Goal: Task Accomplishment & Management: Manage account settings

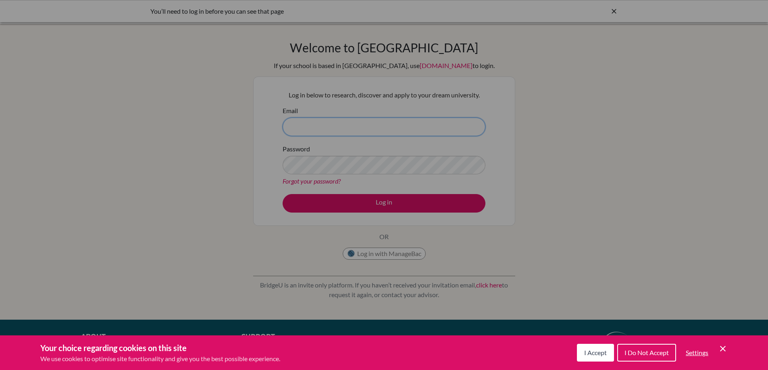
type input "fcastro@cicvalencia.org"
click at [603, 356] on span "I Accept" at bounding box center [595, 353] width 23 height 8
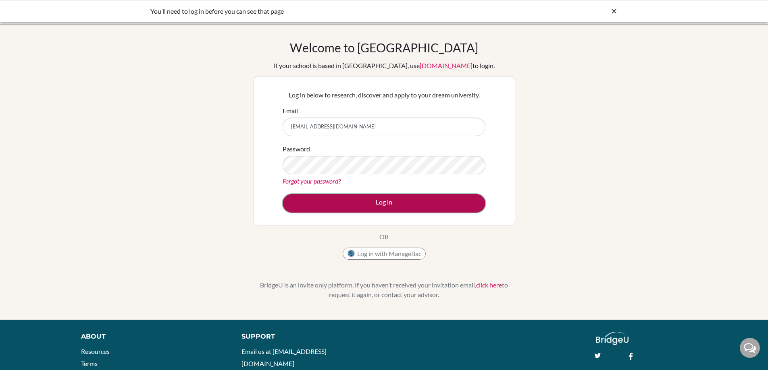
click at [398, 202] on button "Log in" at bounding box center [384, 203] width 203 height 19
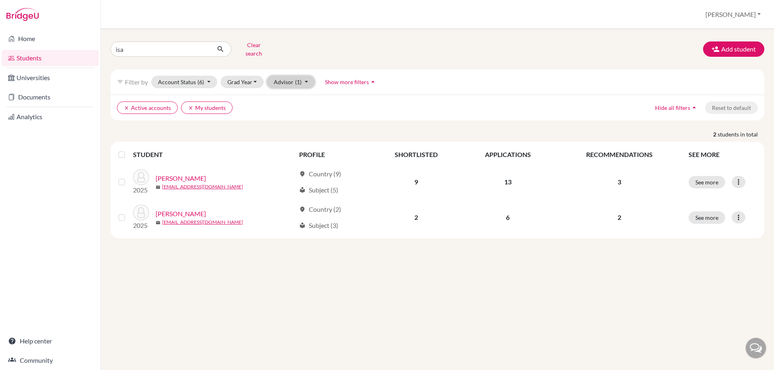
click at [285, 76] on button "Advisor (1)" at bounding box center [291, 82] width 48 height 12
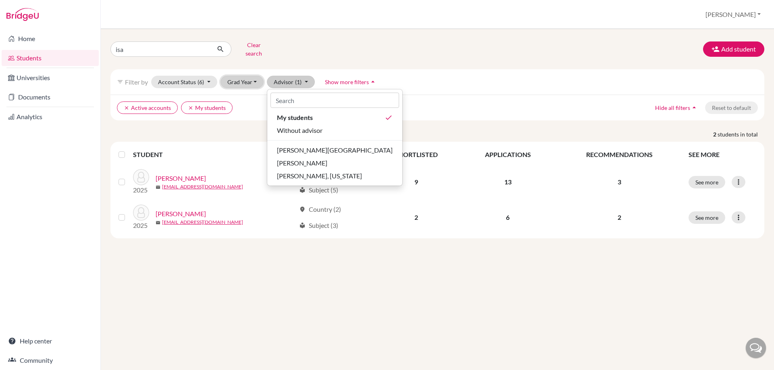
click at [252, 76] on button "Grad Year" at bounding box center [242, 82] width 44 height 12
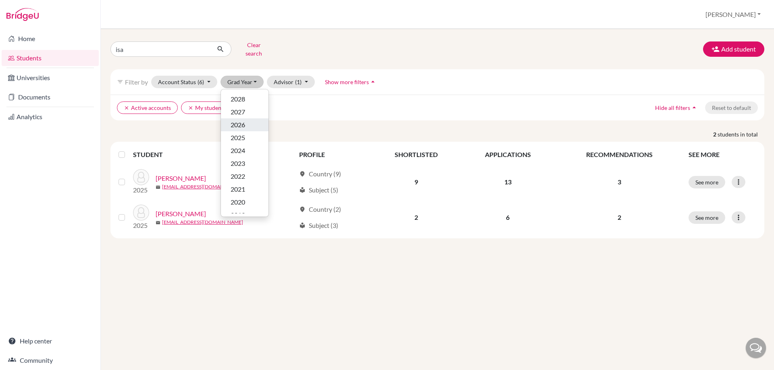
click at [242, 120] on span "2026" at bounding box center [238, 125] width 15 height 10
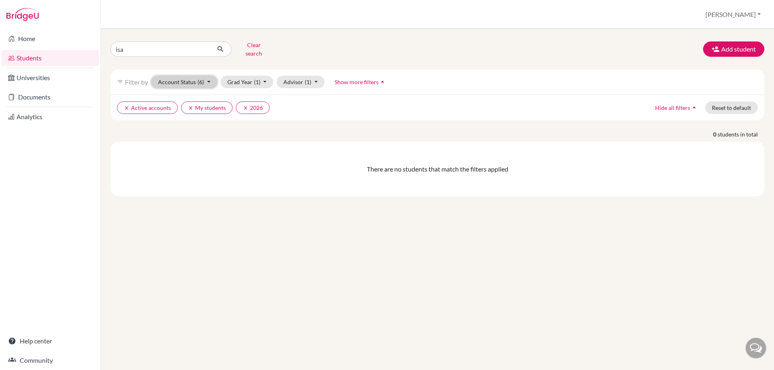
click at [202, 79] on span "(6)" at bounding box center [200, 82] width 6 height 7
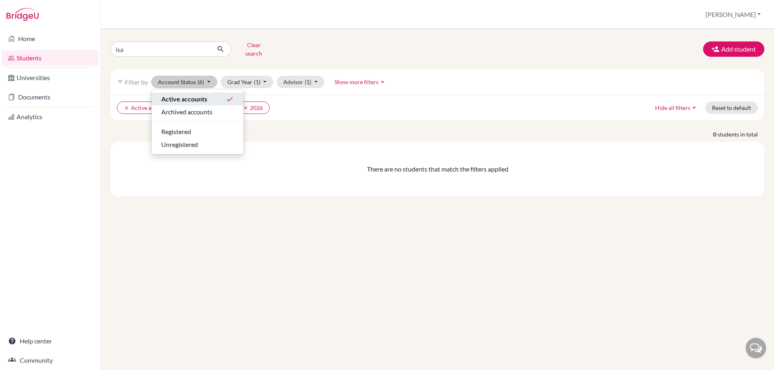
click at [211, 94] on div "Active accounts done" at bounding box center [197, 99] width 73 height 10
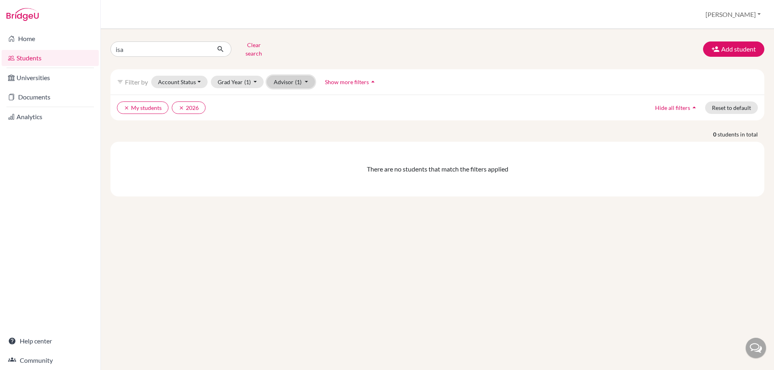
click at [302, 78] on button "Advisor (1)" at bounding box center [291, 82] width 48 height 12
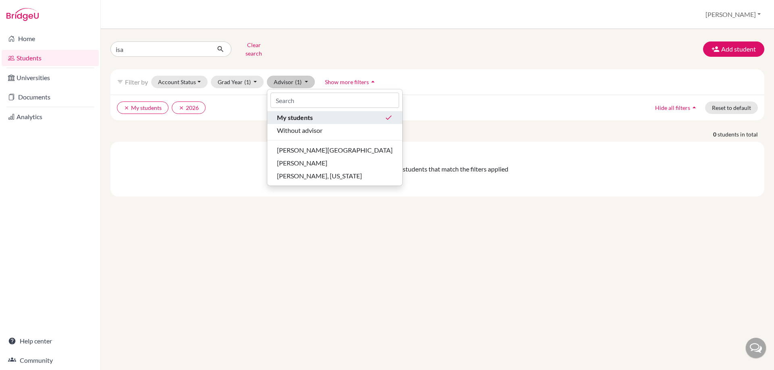
click at [313, 114] on div "My students done" at bounding box center [335, 118] width 116 height 10
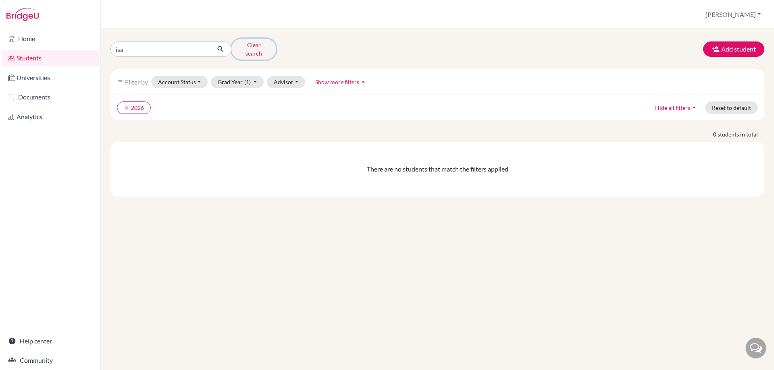
click at [245, 46] on button "Clear search" at bounding box center [253, 49] width 45 height 21
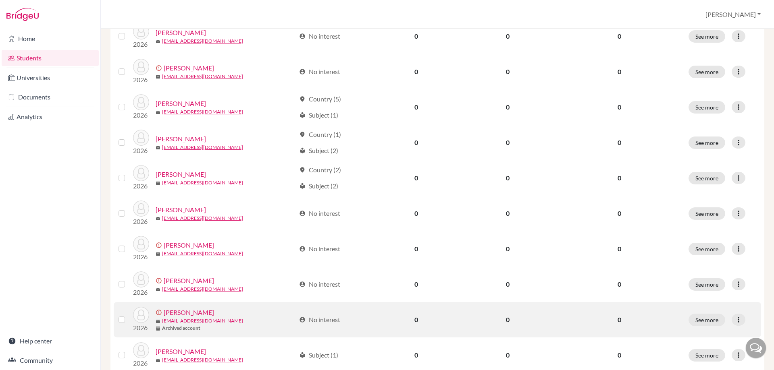
scroll to position [322, 0]
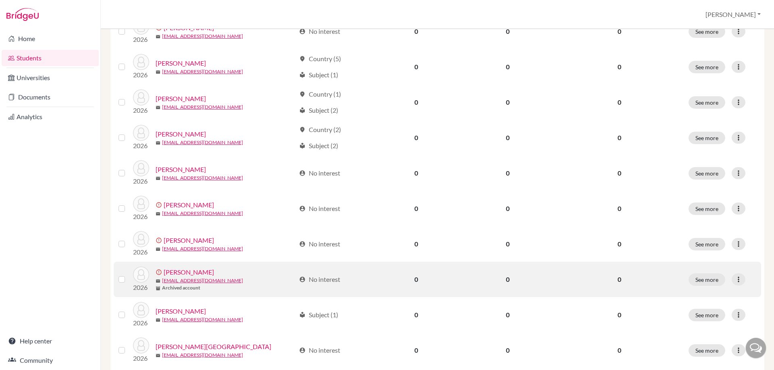
click at [128, 275] on label at bounding box center [128, 275] width 0 height 0
click at [0, 0] on input "checkbox" at bounding box center [0, 0] width 0 height 0
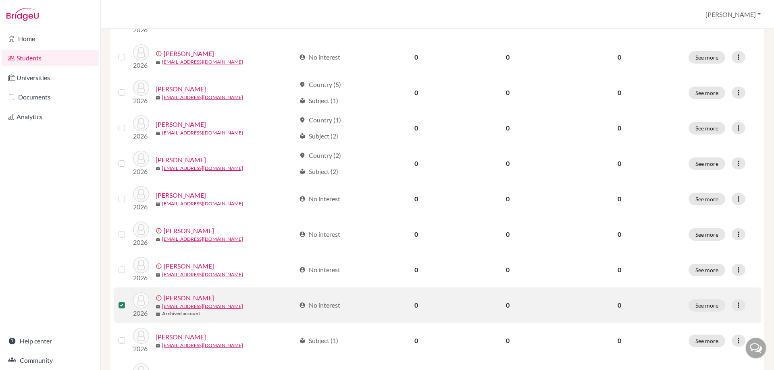
scroll to position [348, 0]
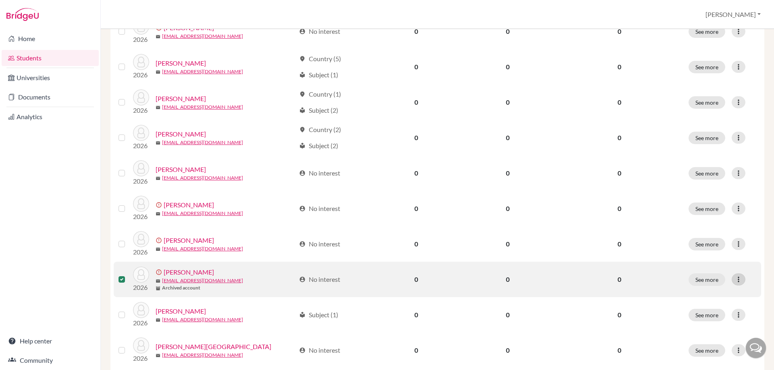
click at [731, 280] on div at bounding box center [738, 280] width 14 height 12
drag, startPoint x: 711, startPoint y: 298, endPoint x: 482, endPoint y: 280, distance: 230.4
click at [491, 297] on tr "2026 error_outline Moya, Cristina mail camoya@cicvalencia.org inventory_2 Archi…" at bounding box center [437, 314] width 647 height 35
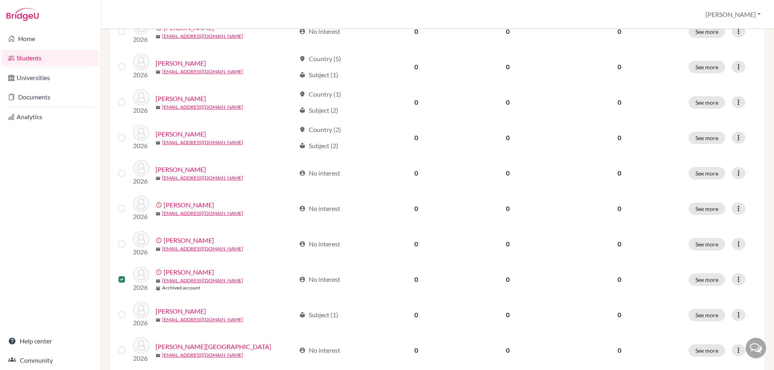
click at [63, 236] on div "Home Students Universities Documents Analytics Help center Community" at bounding box center [50, 199] width 100 height 341
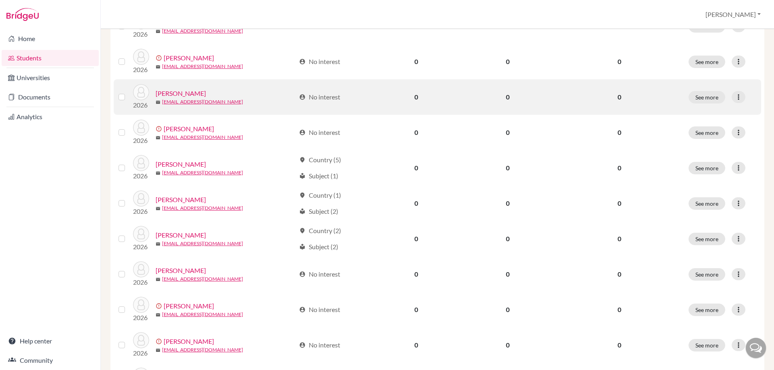
scroll to position [227, 0]
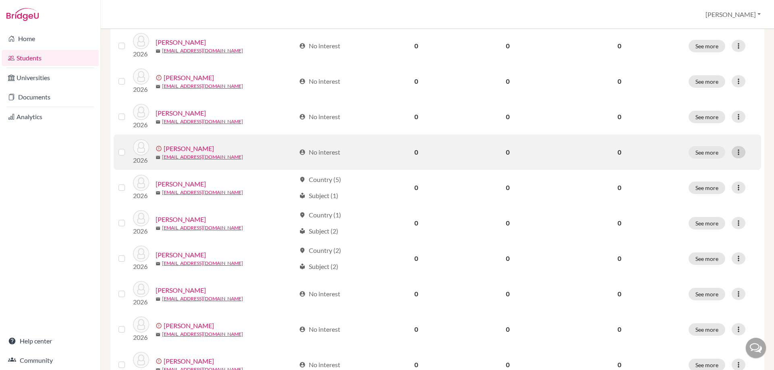
click at [734, 156] on icon at bounding box center [738, 152] width 8 height 8
click at [715, 181] on button "Send Message" at bounding box center [701, 182] width 73 height 13
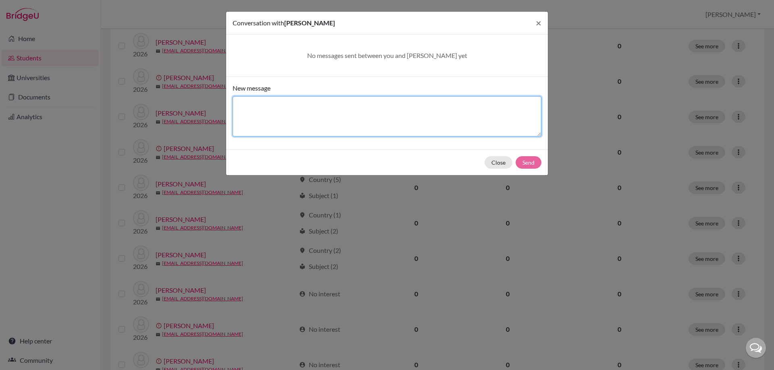
click at [400, 131] on textarea "New message" at bounding box center [387, 116] width 309 height 40
type textarea "Do it"
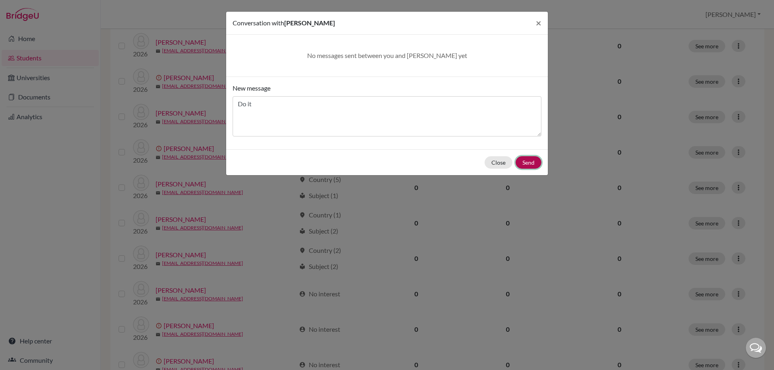
click at [522, 165] on button "Send" at bounding box center [528, 162] width 26 height 12
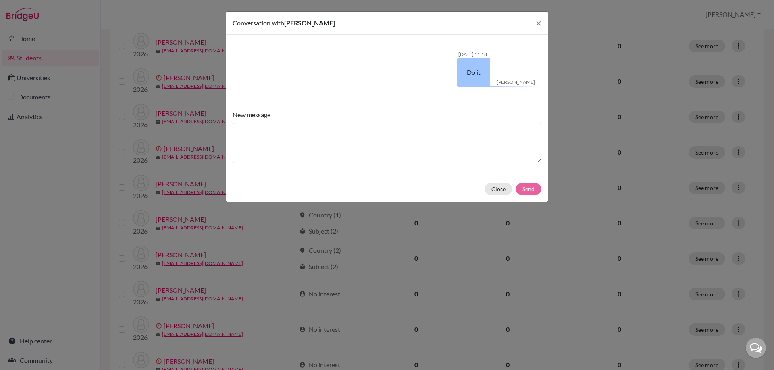
click at [499, 196] on div "Close Send" at bounding box center [387, 189] width 322 height 26
click at [502, 188] on button "Close" at bounding box center [498, 189] width 28 height 12
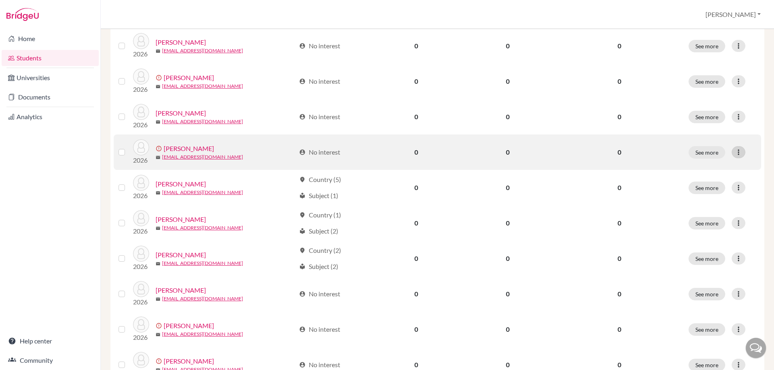
click at [731, 151] on div at bounding box center [738, 152] width 14 height 12
click at [713, 196] on button "Resend invite email" at bounding box center [701, 195] width 73 height 13
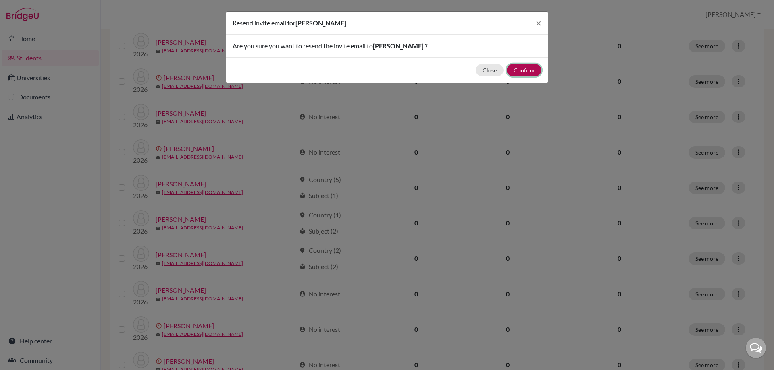
click at [530, 72] on button "Confirm" at bounding box center [524, 70] width 35 height 12
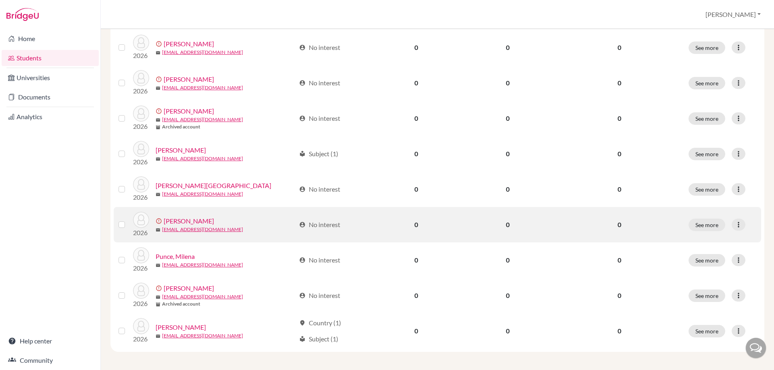
scroll to position [513, 0]
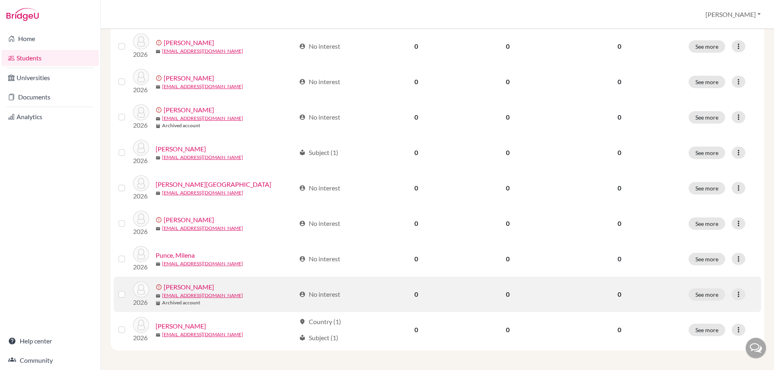
click at [122, 298] on div at bounding box center [123, 295] width 10 height 10
click at [128, 290] on label at bounding box center [128, 290] width 0 height 0
click at [0, 0] on input "checkbox" at bounding box center [0, 0] width 0 height 0
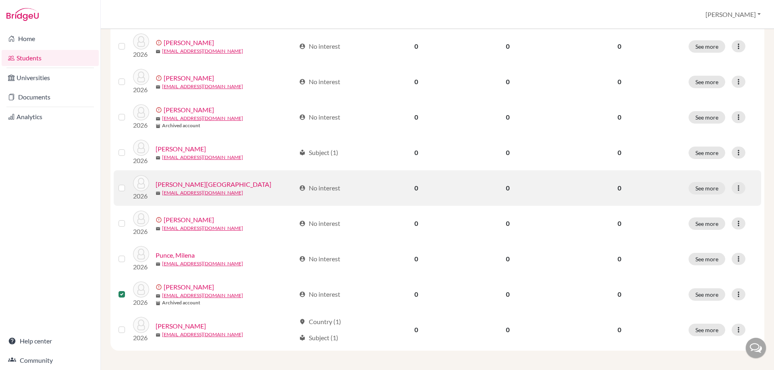
click at [128, 183] on label at bounding box center [128, 183] width 0 height 0
click at [0, 0] on input "checkbox" at bounding box center [0, 0] width 0 height 0
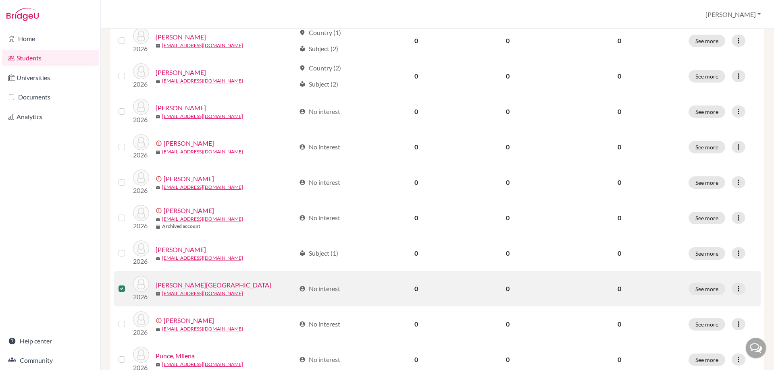
scroll to position [418, 0]
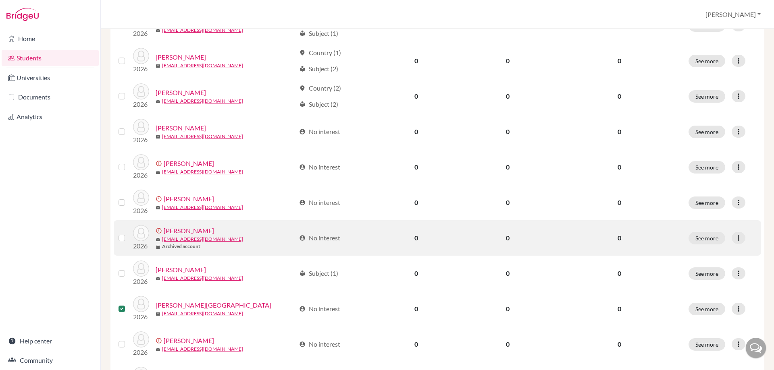
click at [128, 233] on label at bounding box center [128, 233] width 0 height 0
click at [0, 0] on input "checkbox" at bounding box center [0, 0] width 0 height 0
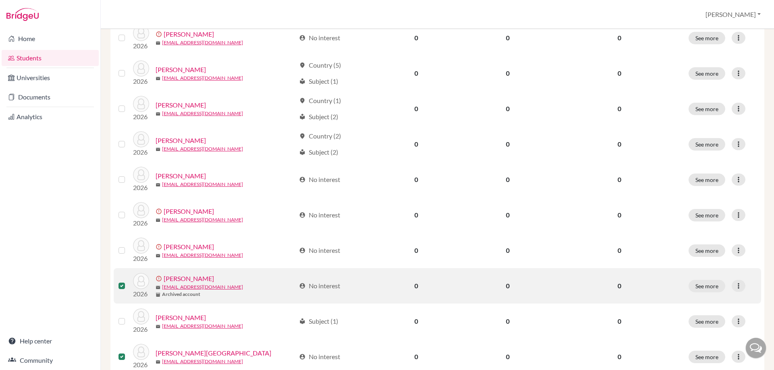
scroll to position [297, 0]
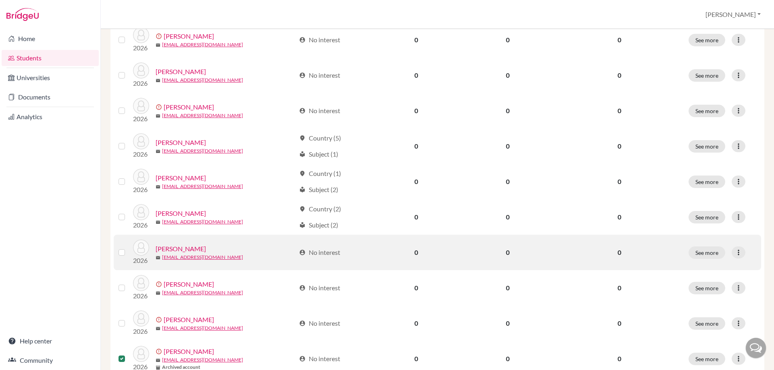
click at [128, 248] on label at bounding box center [128, 248] width 0 height 0
click at [0, 0] on input "checkbox" at bounding box center [0, 0] width 0 height 0
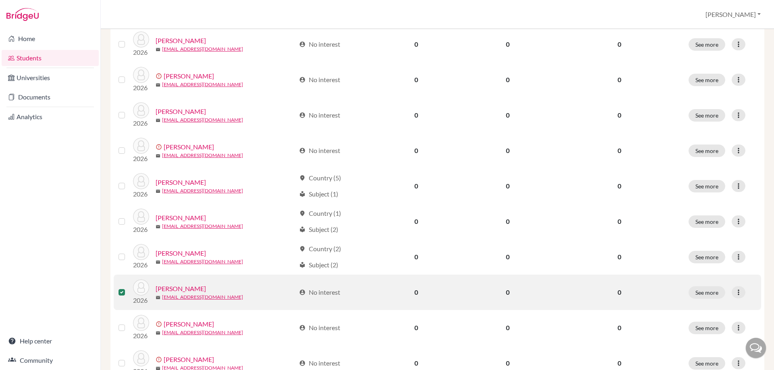
scroll to position [257, 0]
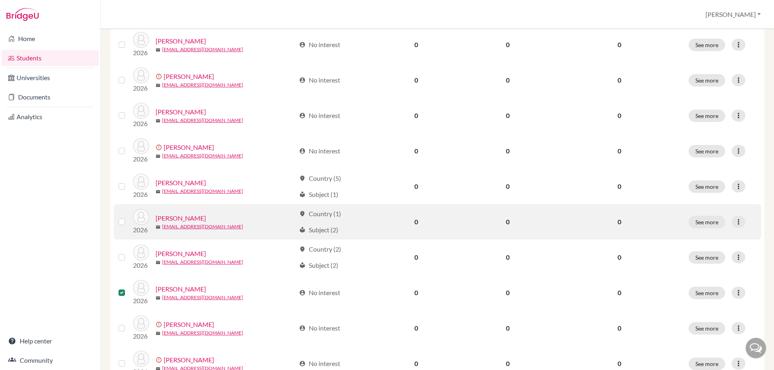
click at [128, 217] on label at bounding box center [128, 217] width 0 height 0
click at [0, 0] on input "checkbox" at bounding box center [0, 0] width 0 height 0
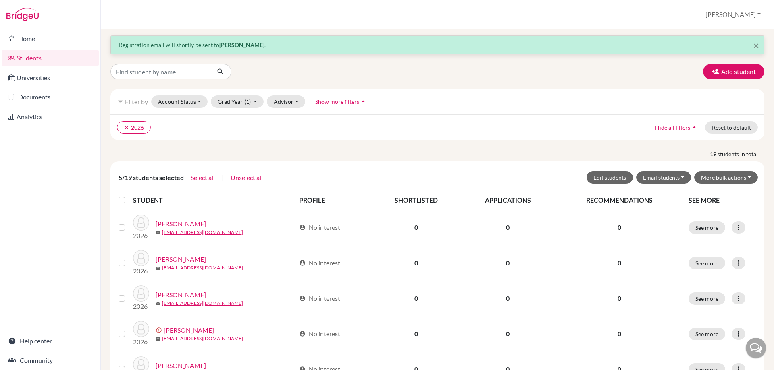
scroll to position [0, 0]
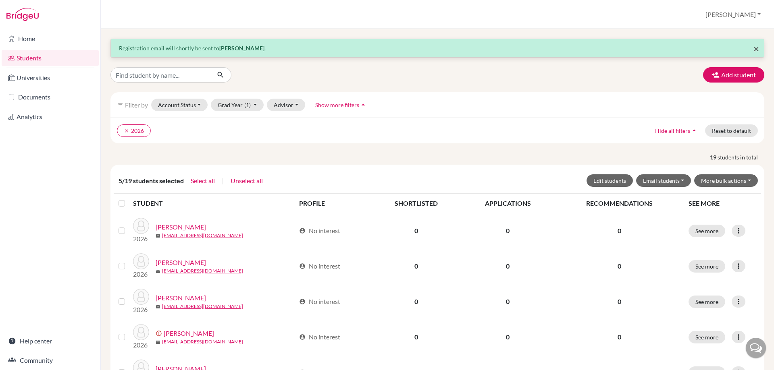
click at [753, 49] on span "×" at bounding box center [756, 49] width 6 height 12
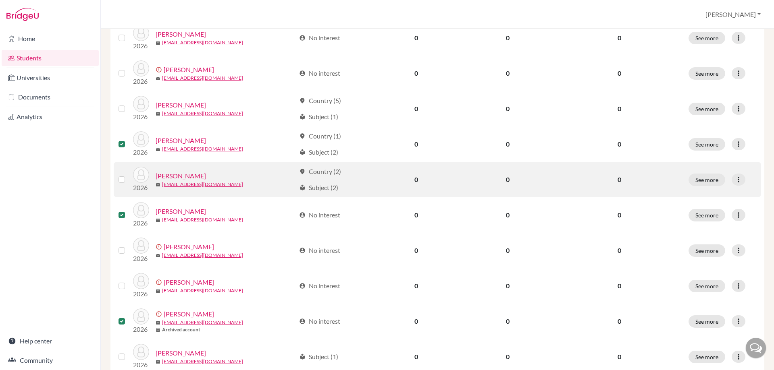
scroll to position [403, 0]
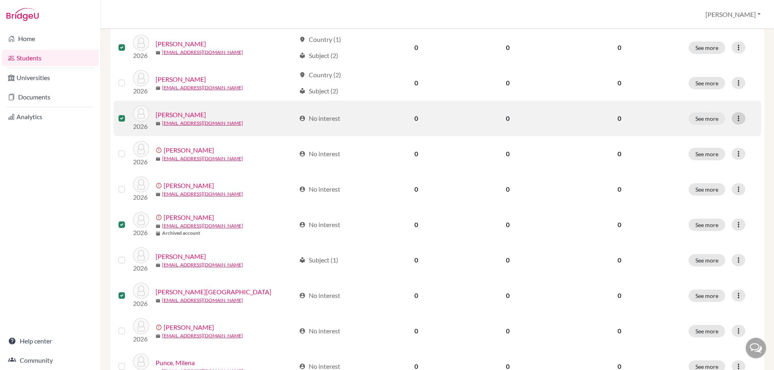
click at [734, 121] on icon at bounding box center [738, 118] width 8 height 8
click at [697, 134] on button "Edit student" at bounding box center [697, 135] width 64 height 13
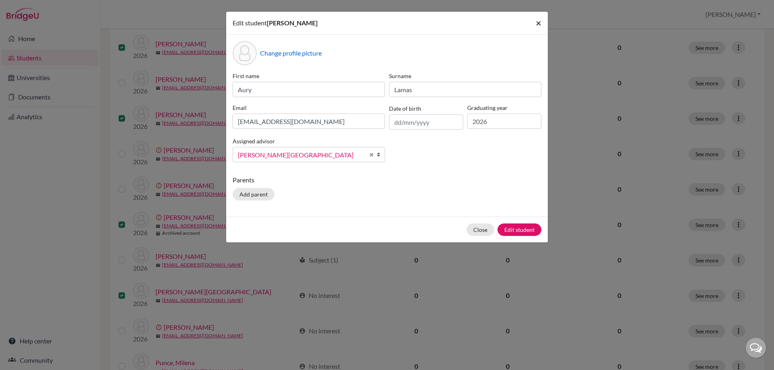
click at [537, 20] on span "×" at bounding box center [539, 23] width 6 height 12
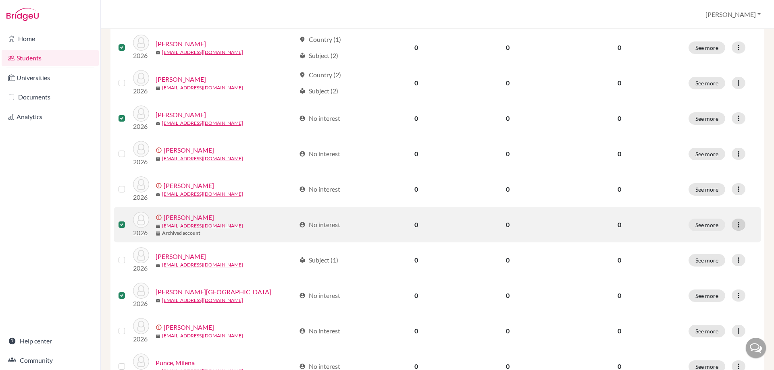
click at [731, 220] on div at bounding box center [738, 225] width 14 height 12
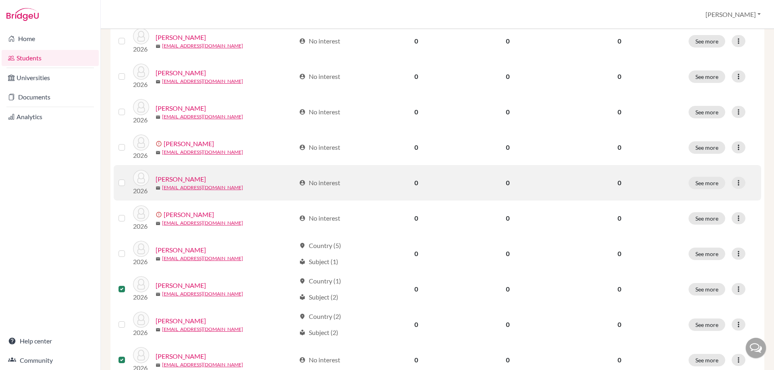
scroll to position [121, 0]
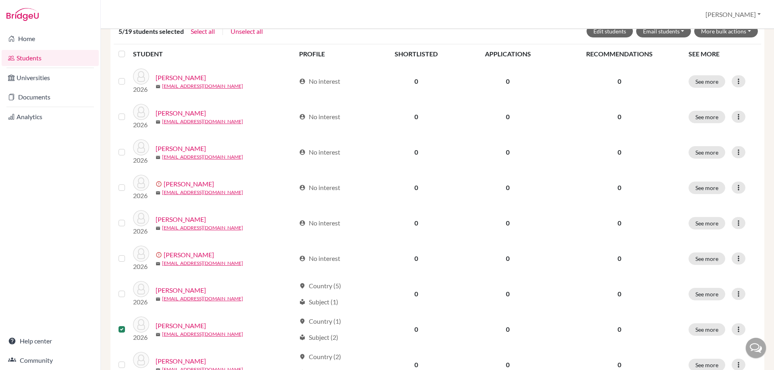
click at [69, 244] on div "Home Students Universities Documents Analytics Help center Community" at bounding box center [50, 199] width 100 height 341
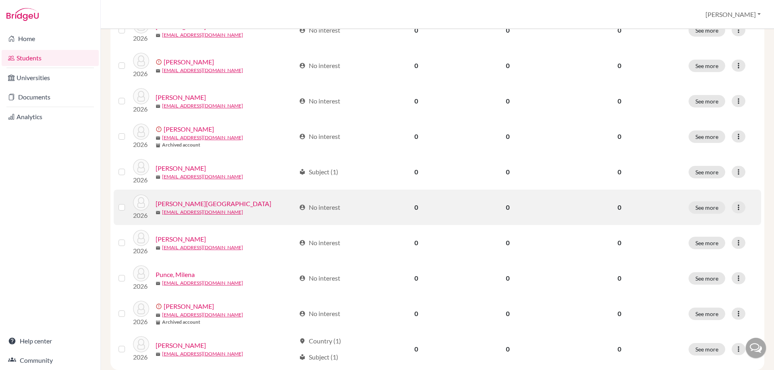
scroll to position [485, 0]
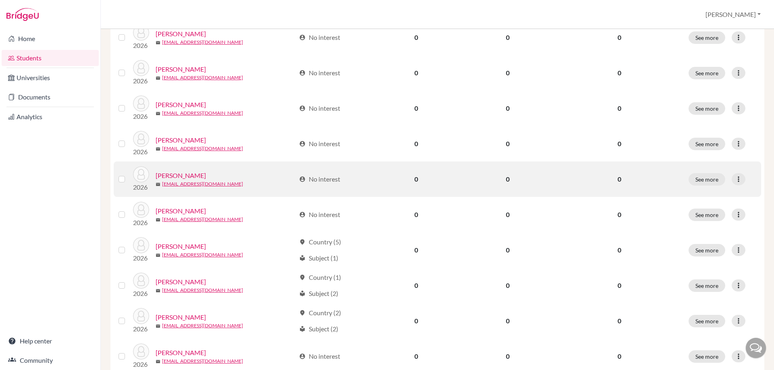
scroll to position [122, 0]
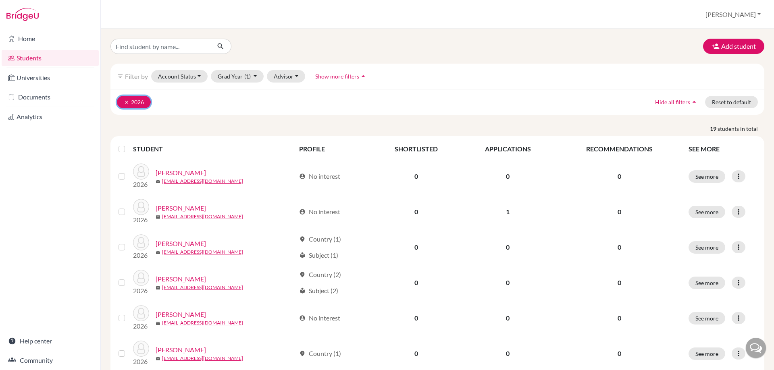
click at [126, 103] on icon "clear" at bounding box center [127, 103] width 6 height 6
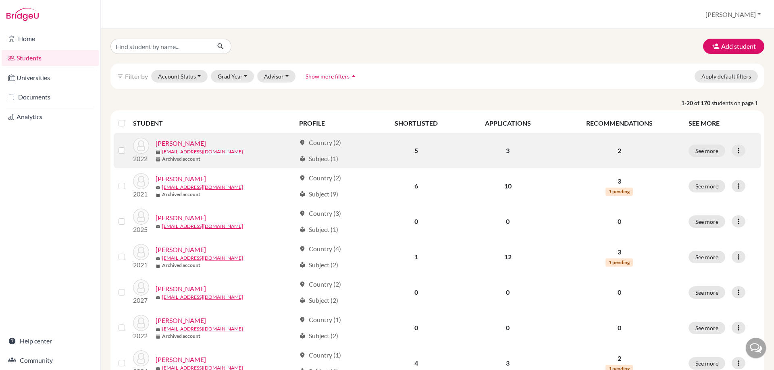
click at [118, 156] on td at bounding box center [123, 150] width 19 height 35
click at [125, 152] on div at bounding box center [123, 151] width 10 height 10
click at [734, 152] on icon at bounding box center [738, 151] width 8 height 8
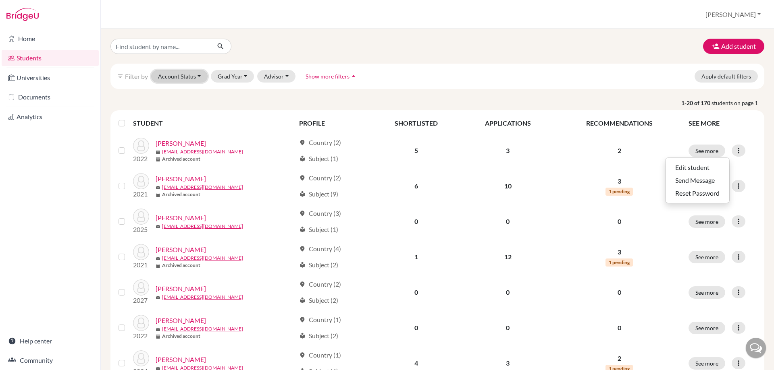
click at [174, 82] on button "Account Status" at bounding box center [179, 76] width 56 height 12
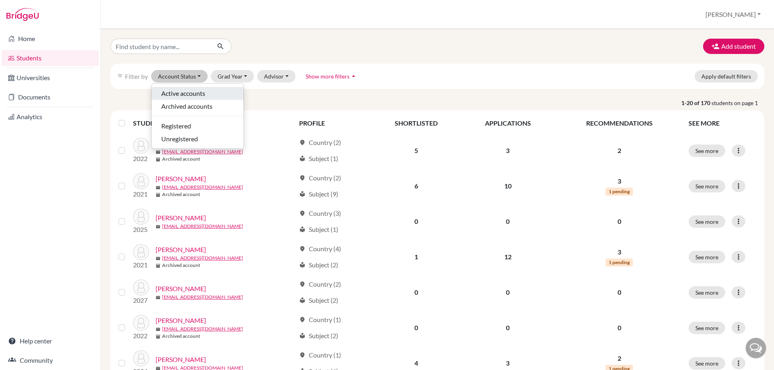
click at [181, 95] on span "Active accounts" at bounding box center [183, 94] width 44 height 10
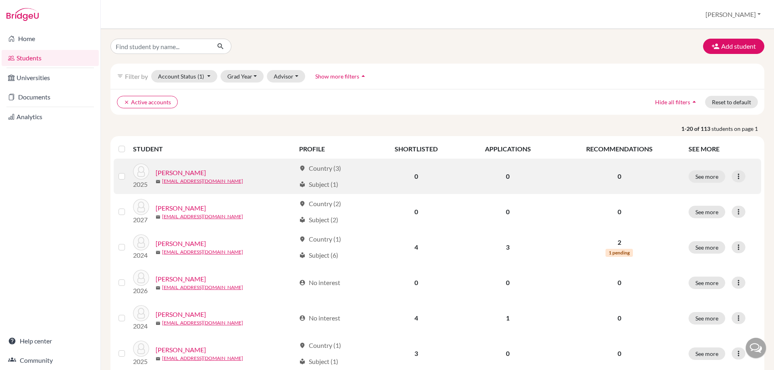
click at [128, 172] on label at bounding box center [128, 172] width 0 height 0
click at [0, 0] on input "checkbox" at bounding box center [0, 0] width 0 height 0
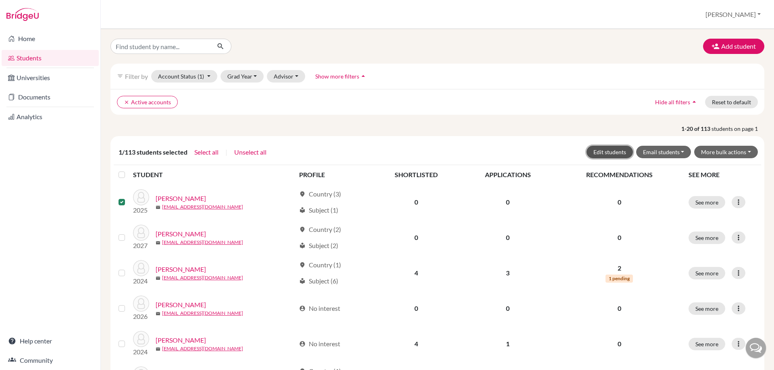
click at [611, 154] on button "Edit students" at bounding box center [609, 152] width 46 height 12
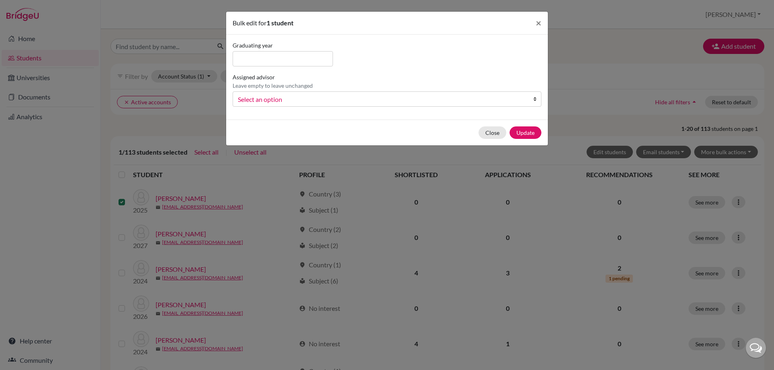
click at [445, 108] on div "Graduating year Assigned advisor Leave empty to leave unchanged Castro, Francis…" at bounding box center [387, 77] width 313 height 72
click at [439, 99] on span "Select an option" at bounding box center [382, 99] width 288 height 10
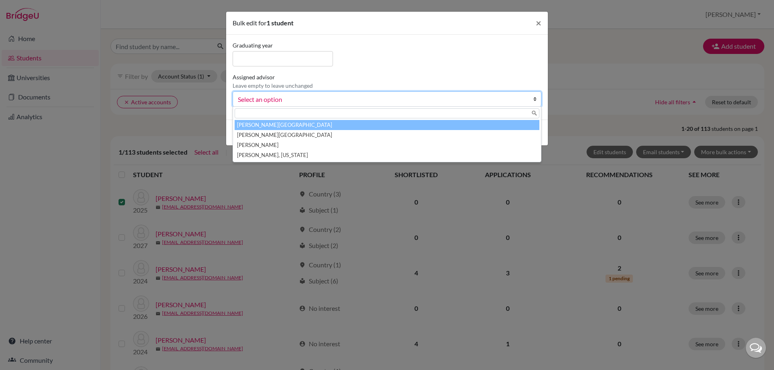
click at [439, 99] on span "Select an option" at bounding box center [382, 99] width 288 height 10
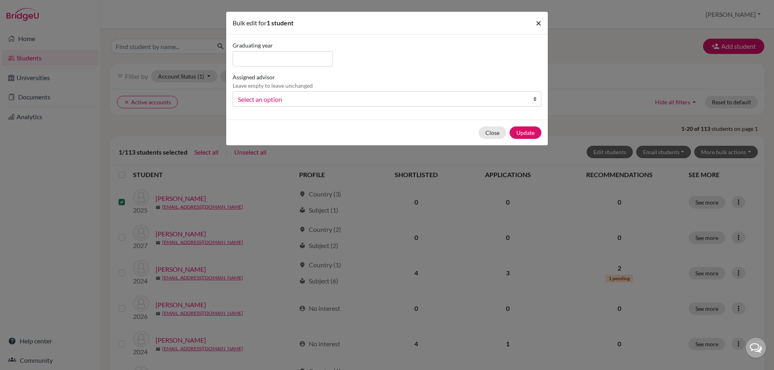
click at [532, 15] on button "×" at bounding box center [538, 23] width 19 height 23
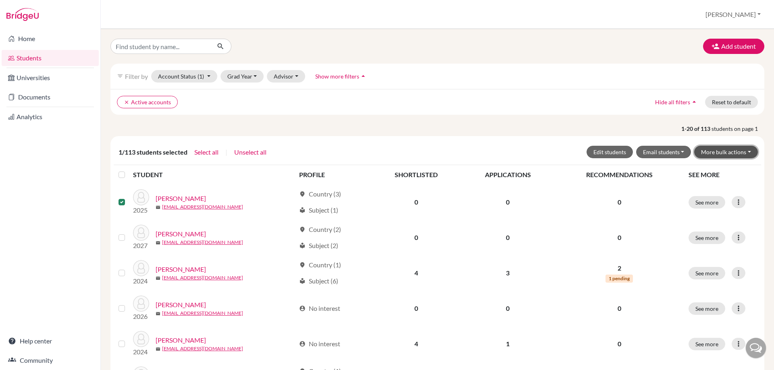
click at [729, 153] on button "More bulk actions" at bounding box center [726, 152] width 64 height 12
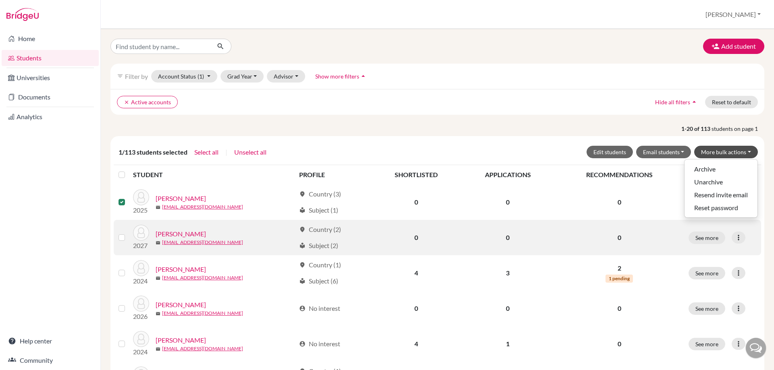
click at [123, 233] on div at bounding box center [123, 238] width 10 height 10
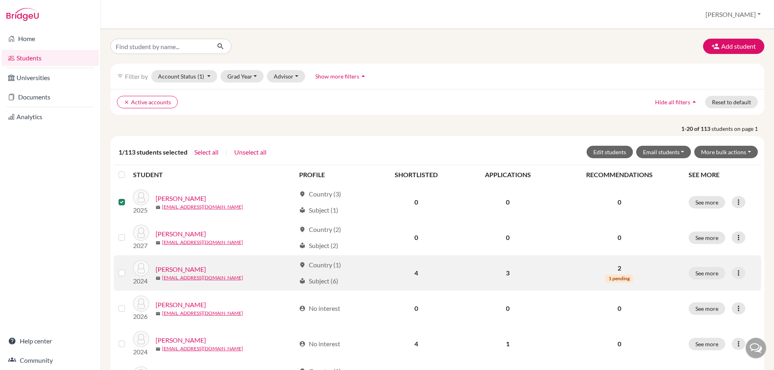
click at [128, 268] on label at bounding box center [128, 268] width 0 height 0
click at [0, 0] on input "checkbox" at bounding box center [0, 0] width 0 height 0
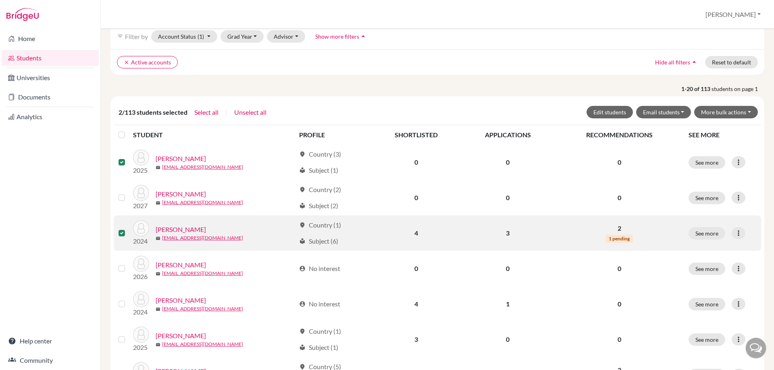
scroll to position [40, 0]
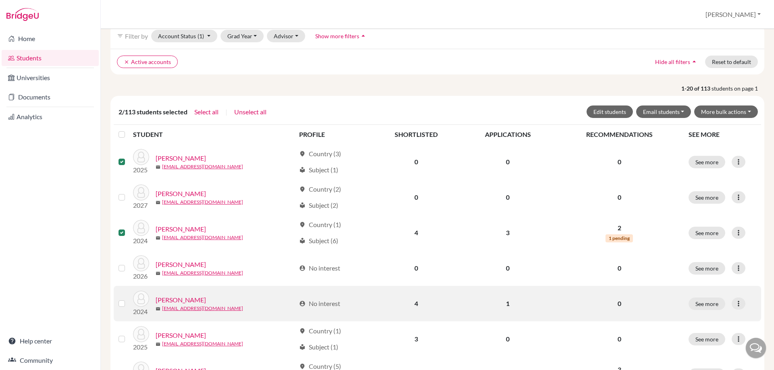
click at [128, 299] on label at bounding box center [128, 299] width 0 height 0
click at [0, 0] on input "checkbox" at bounding box center [0, 0] width 0 height 0
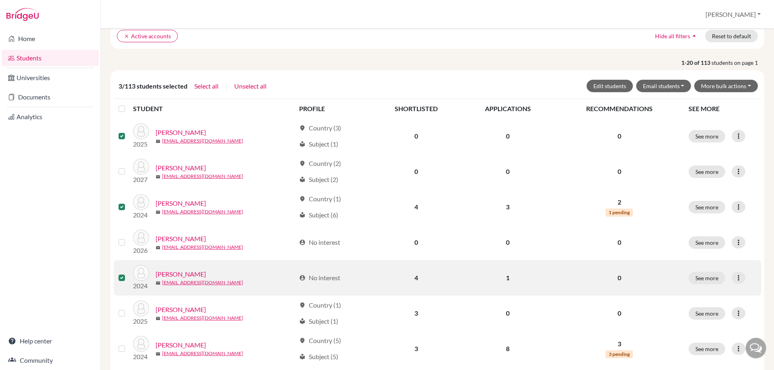
scroll to position [81, 0]
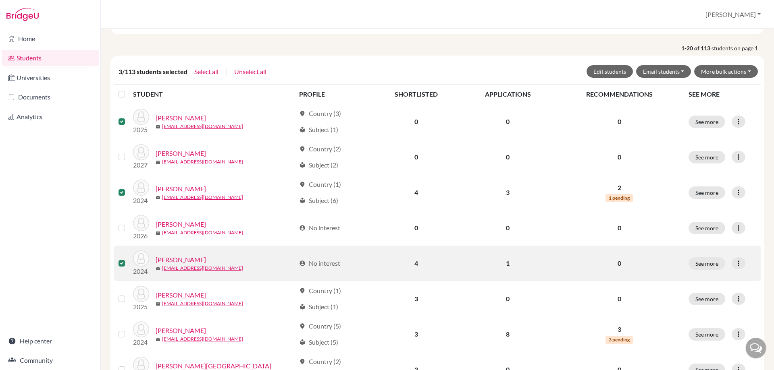
click at [124, 305] on td at bounding box center [123, 298] width 19 height 35
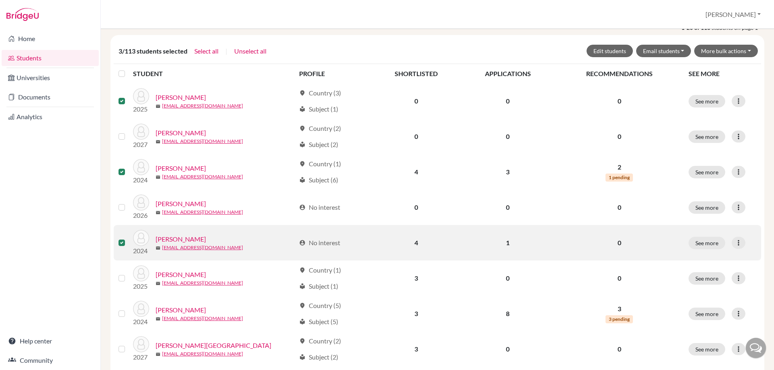
scroll to position [121, 0]
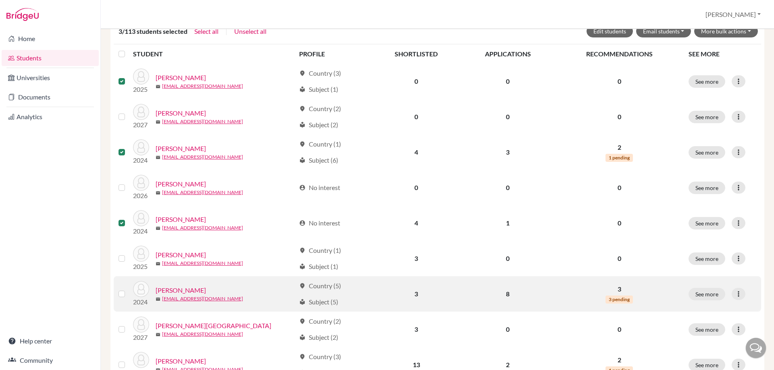
click at [128, 289] on label at bounding box center [128, 289] width 0 height 0
click at [0, 0] on input "checkbox" at bounding box center [0, 0] width 0 height 0
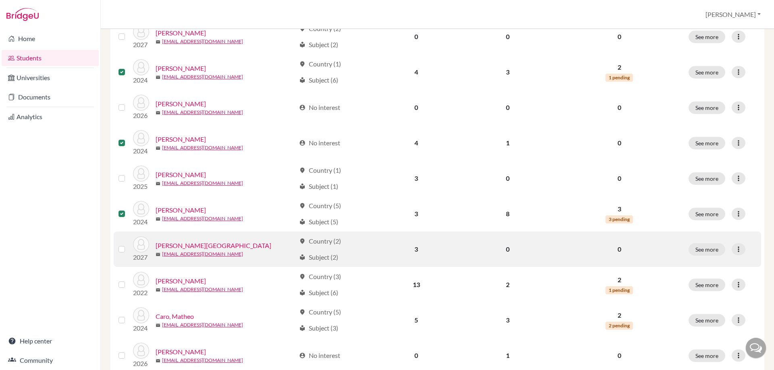
scroll to position [202, 0]
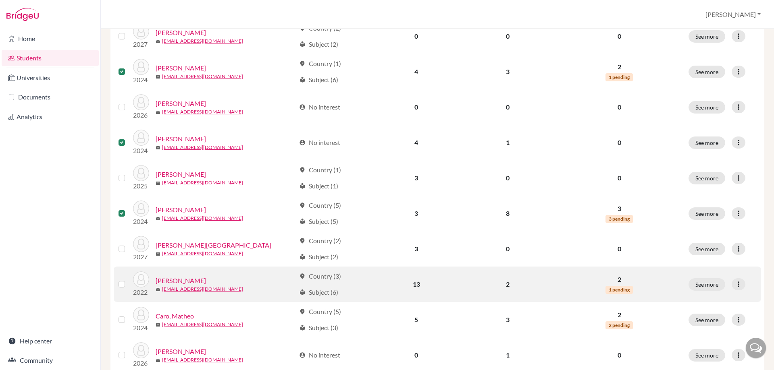
click at [123, 289] on div at bounding box center [123, 285] width 10 height 10
click at [128, 280] on label at bounding box center [128, 280] width 0 height 0
click at [0, 0] on input "checkbox" at bounding box center [0, 0] width 0 height 0
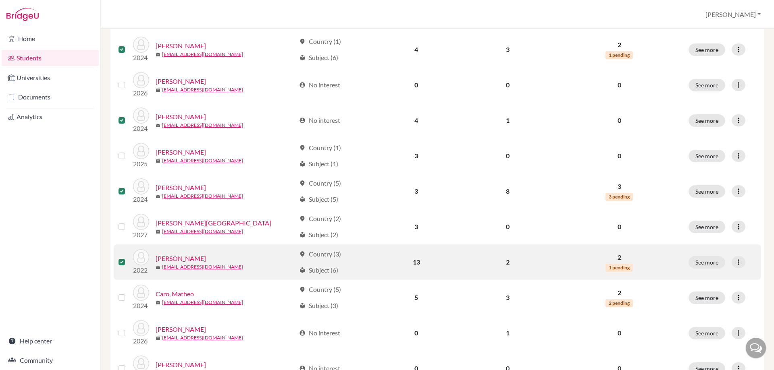
scroll to position [242, 0]
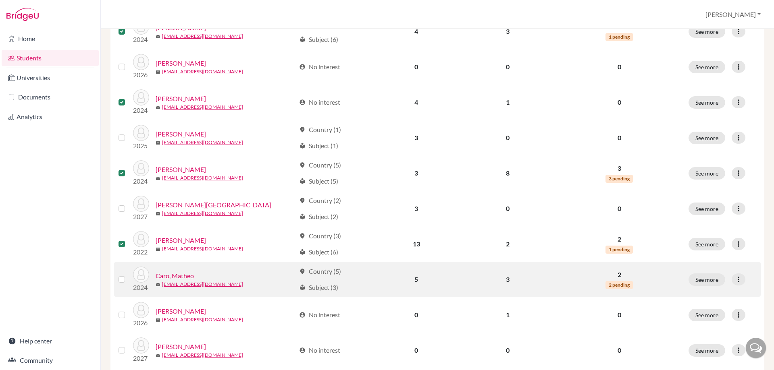
drag, startPoint x: 124, startPoint y: 278, endPoint x: 120, endPoint y: 283, distance: 6.4
click at [128, 275] on label at bounding box center [128, 275] width 0 height 0
click at [0, 0] on input "checkbox" at bounding box center [0, 0] width 0 height 0
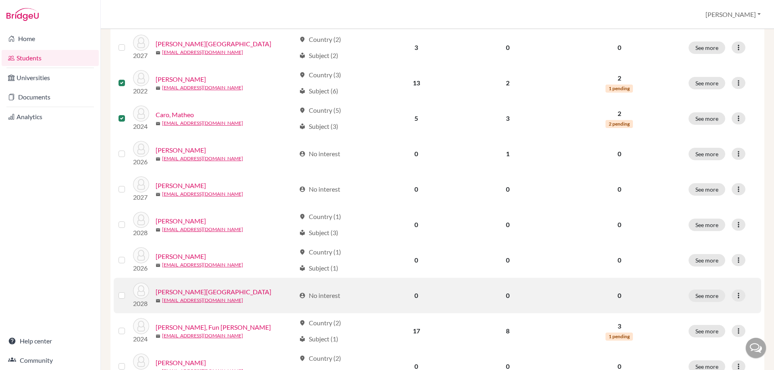
scroll to position [443, 0]
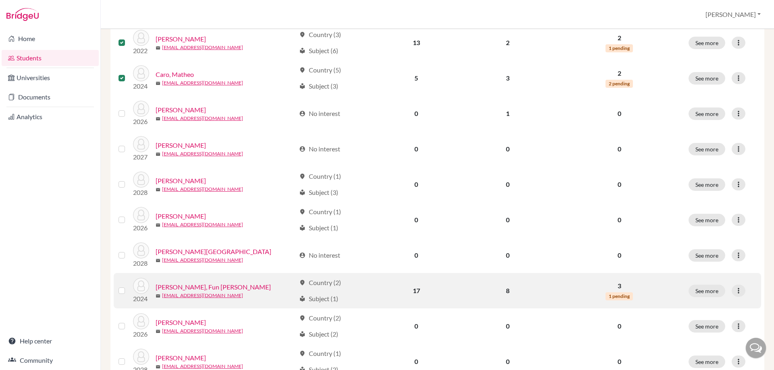
click at [128, 286] on label at bounding box center [128, 286] width 0 height 0
click at [0, 0] on input "checkbox" at bounding box center [0, 0] width 0 height 0
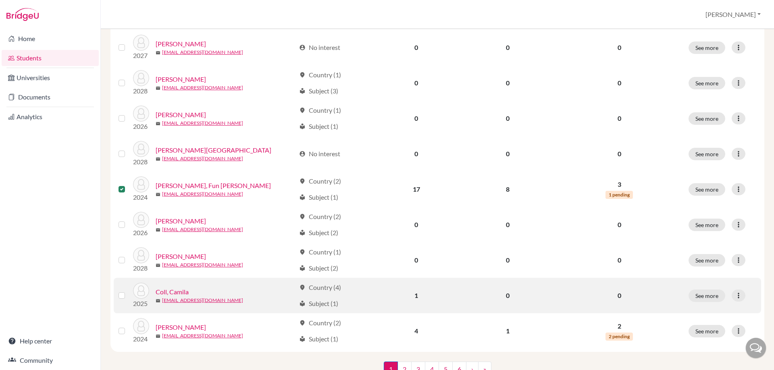
scroll to position [564, 0]
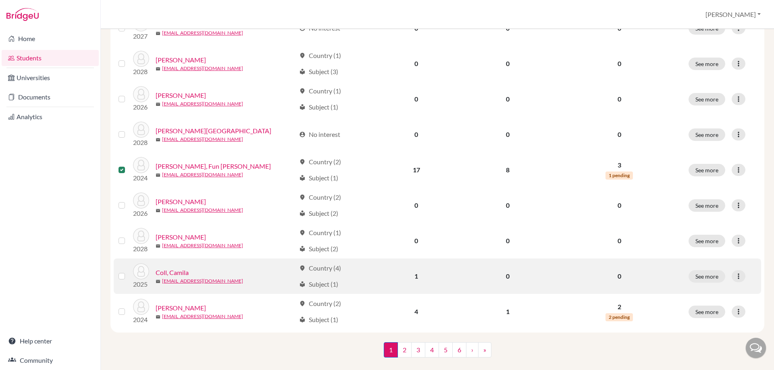
click at [123, 280] on div at bounding box center [123, 277] width 10 height 10
click at [128, 272] on label at bounding box center [128, 272] width 0 height 0
click at [0, 0] on input "checkbox" at bounding box center [0, 0] width 0 height 0
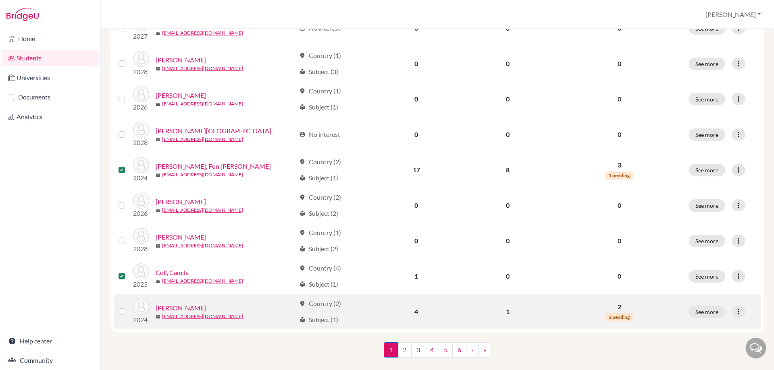
click at [128, 307] on label at bounding box center [128, 307] width 0 height 0
click at [0, 0] on input "checkbox" at bounding box center [0, 0] width 0 height 0
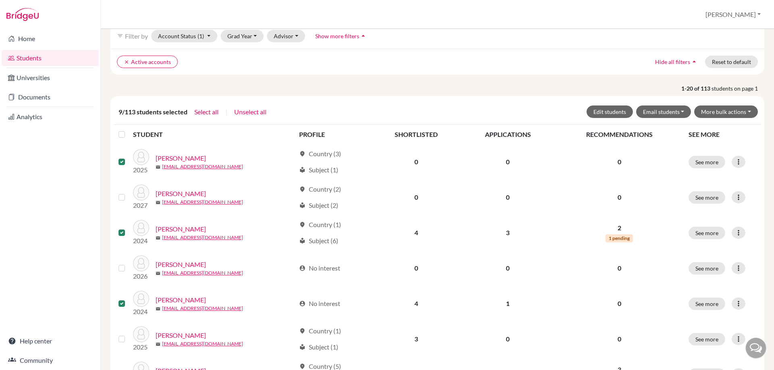
scroll to position [0, 0]
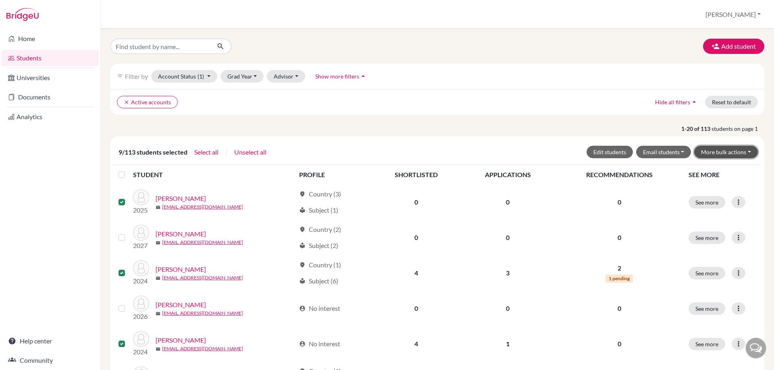
click at [729, 154] on button "More bulk actions" at bounding box center [726, 152] width 64 height 12
click at [719, 183] on button "Unarchive" at bounding box center [720, 182] width 73 height 13
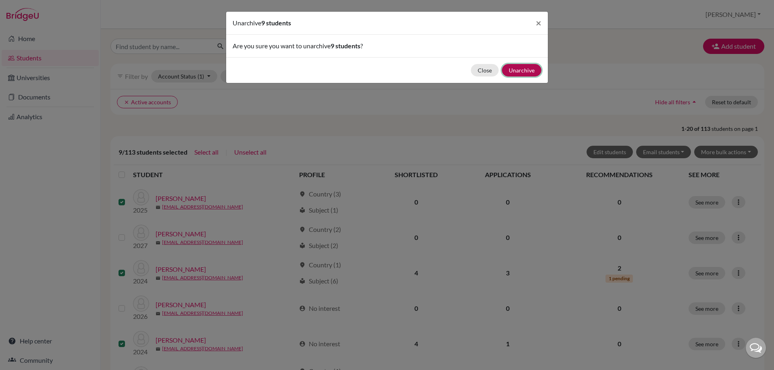
click at [526, 73] on button "Unarchive" at bounding box center [521, 70] width 39 height 12
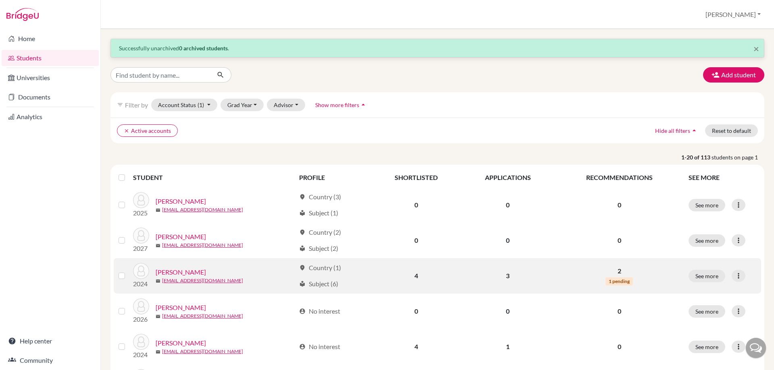
click at [128, 271] on label at bounding box center [128, 271] width 0 height 0
click at [0, 0] on input "checkbox" at bounding box center [0, 0] width 0 height 0
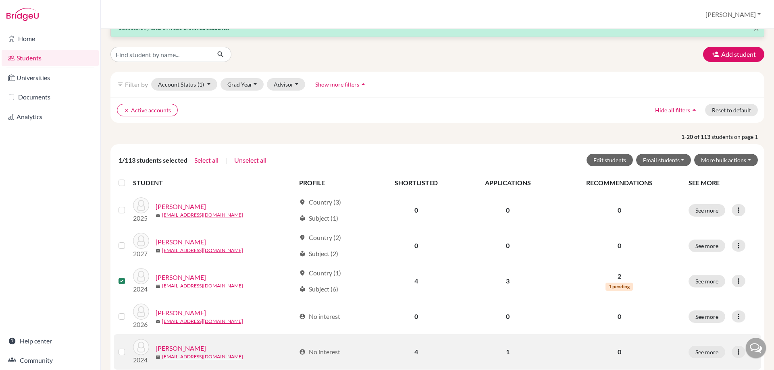
scroll to position [40, 0]
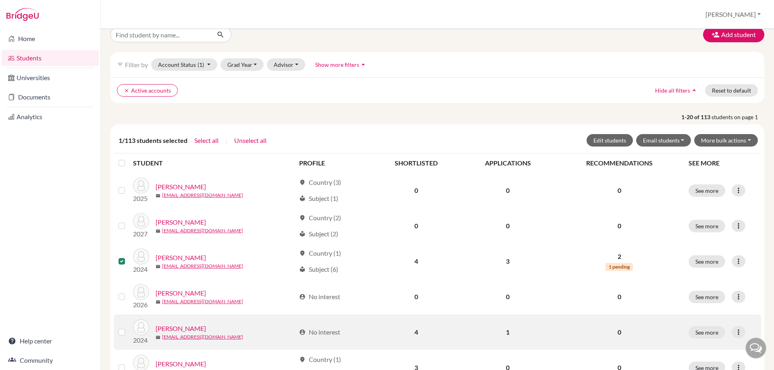
click at [128, 328] on label at bounding box center [128, 328] width 0 height 0
click at [0, 0] on input "checkbox" at bounding box center [0, 0] width 0 height 0
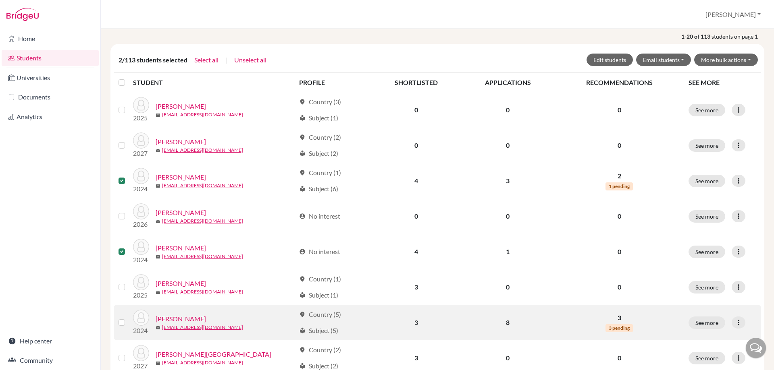
scroll to position [161, 0]
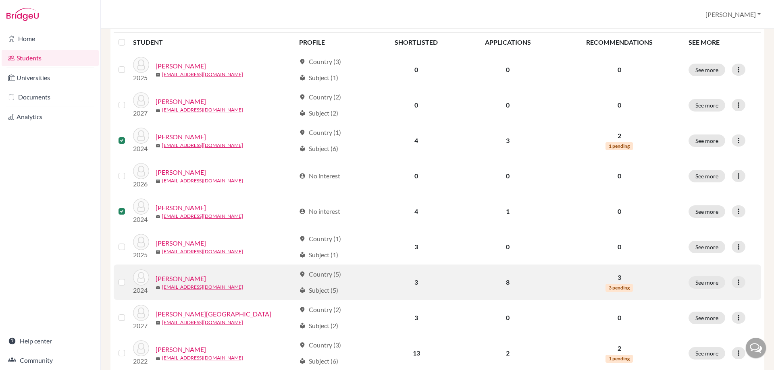
click at [123, 286] on div at bounding box center [123, 283] width 10 height 10
click at [128, 278] on label at bounding box center [128, 278] width 0 height 0
click at [0, 0] on input "checkbox" at bounding box center [0, 0] width 0 height 0
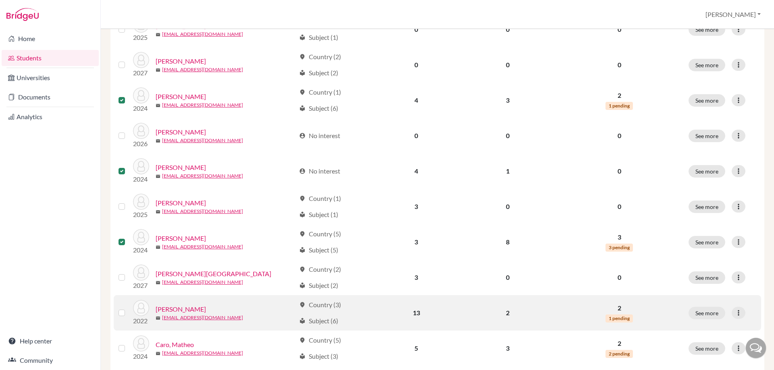
click at [128, 308] on label at bounding box center [128, 308] width 0 height 0
click at [0, 0] on input "checkbox" at bounding box center [0, 0] width 0 height 0
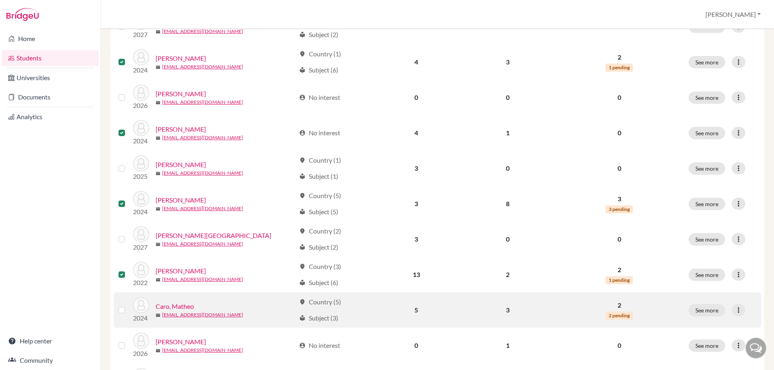
scroll to position [242, 0]
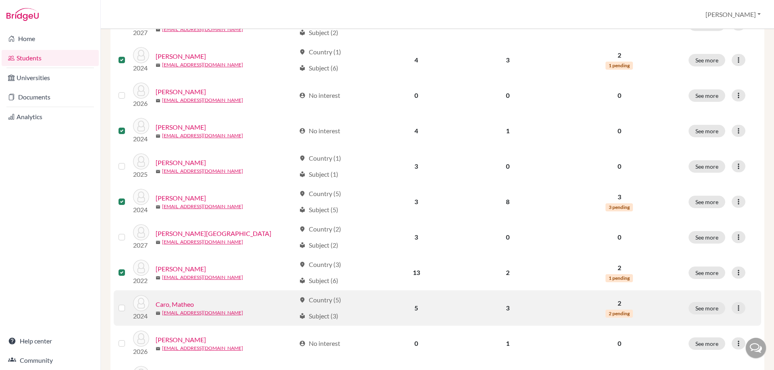
click at [128, 303] on label at bounding box center [128, 303] width 0 height 0
click at [0, 0] on input "checkbox" at bounding box center [0, 0] width 0 height 0
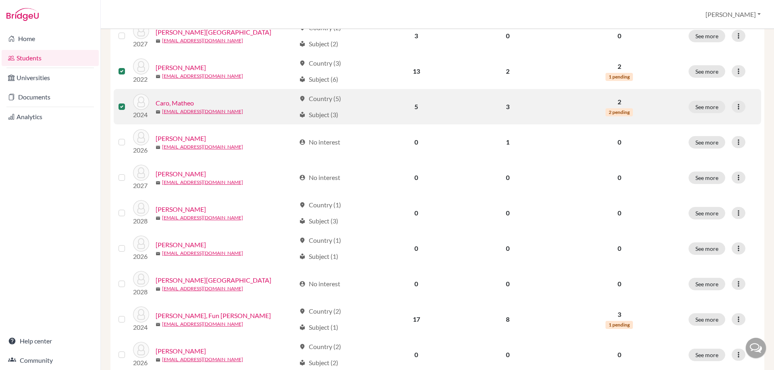
scroll to position [484, 0]
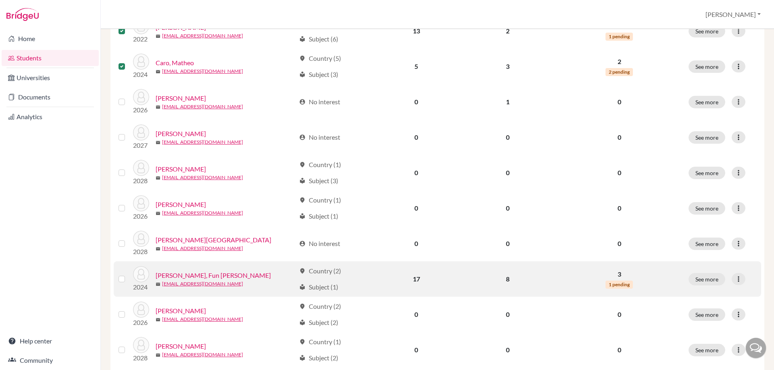
click at [128, 274] on label at bounding box center [128, 274] width 0 height 0
click at [0, 0] on input "checkbox" at bounding box center [0, 0] width 0 height 0
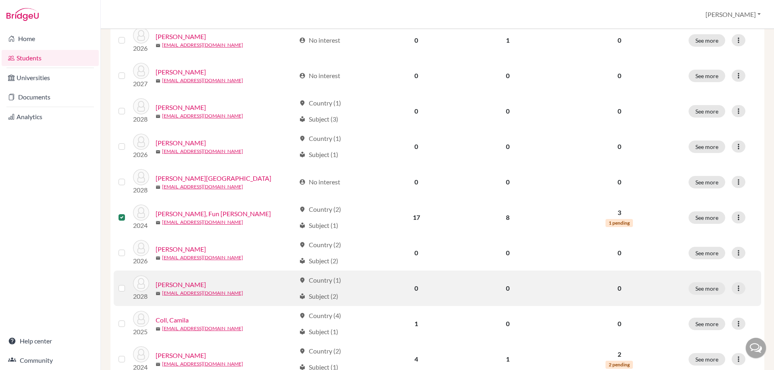
scroll to position [564, 0]
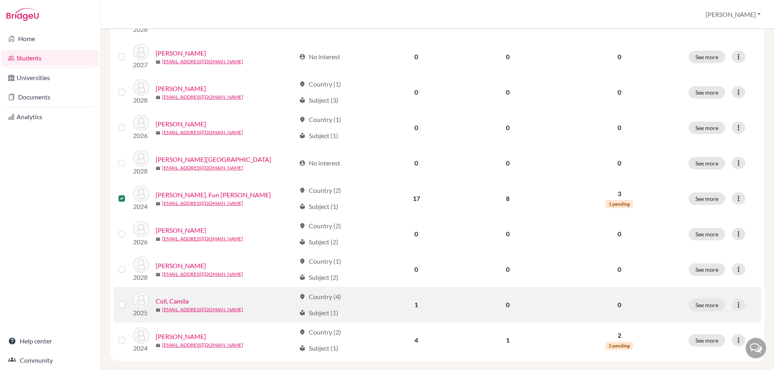
click at [128, 300] on label at bounding box center [128, 300] width 0 height 0
click at [0, 0] on input "checkbox" at bounding box center [0, 0] width 0 height 0
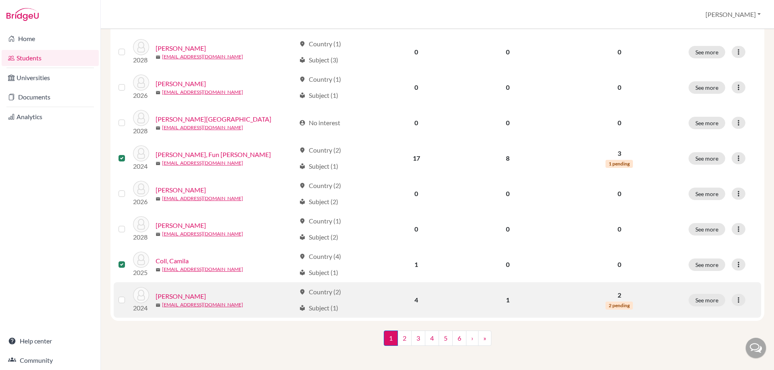
click at [123, 304] on div at bounding box center [123, 300] width 10 height 10
click at [128, 295] on label at bounding box center [128, 295] width 0 height 0
click at [0, 0] on input "checkbox" at bounding box center [0, 0] width 0 height 0
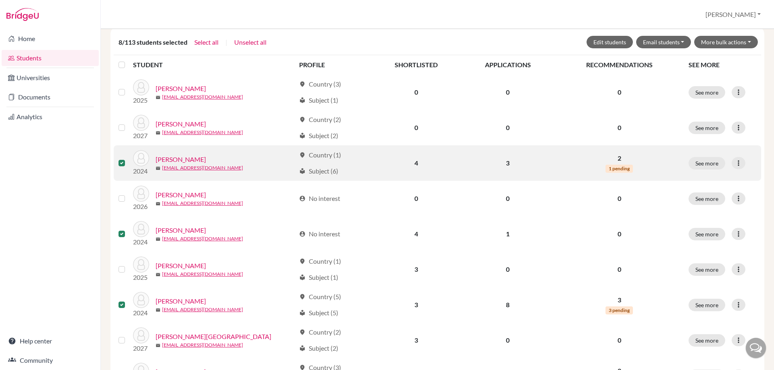
scroll to position [0, 0]
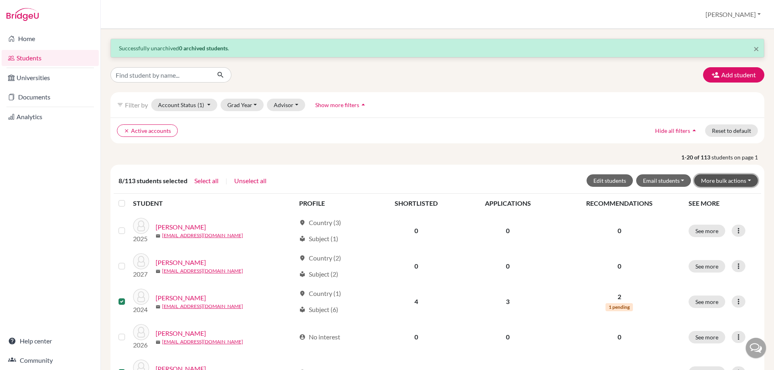
click at [732, 183] on button "More bulk actions" at bounding box center [726, 181] width 64 height 12
click at [711, 203] on button "Archive" at bounding box center [720, 197] width 73 height 13
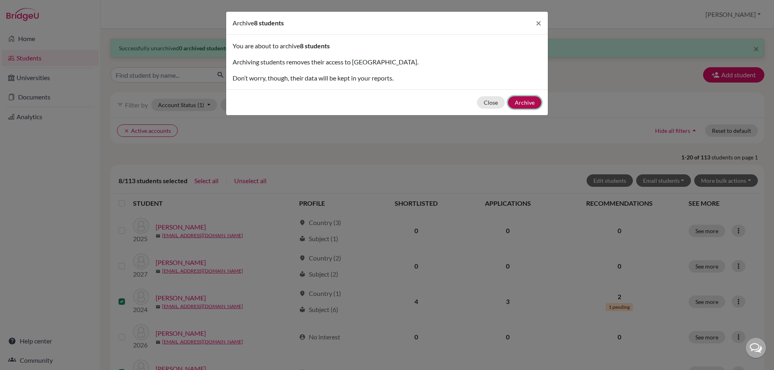
click at [527, 105] on button "Archive" at bounding box center [524, 102] width 33 height 12
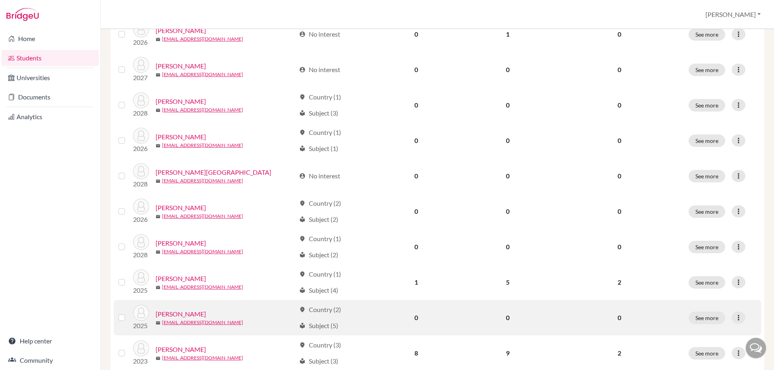
scroll to position [363, 0]
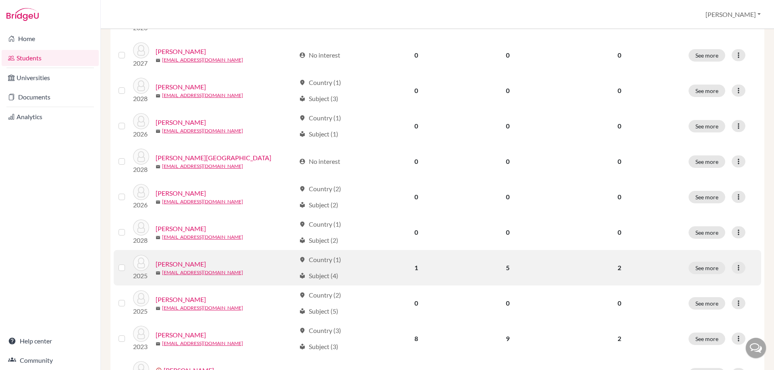
click at [128, 263] on label at bounding box center [128, 263] width 0 height 0
click at [0, 0] on input "checkbox" at bounding box center [0, 0] width 0 height 0
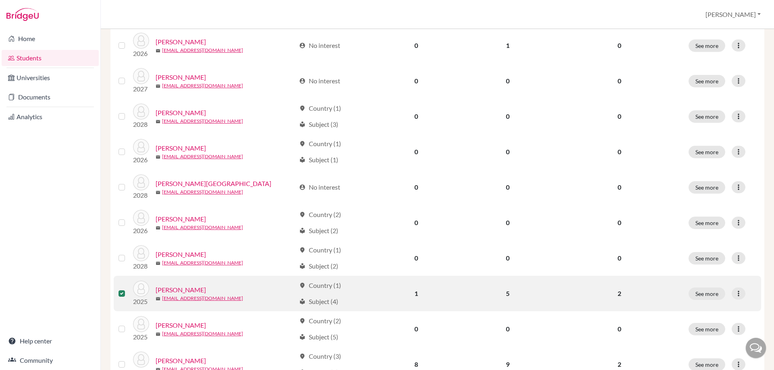
scroll to position [389, 0]
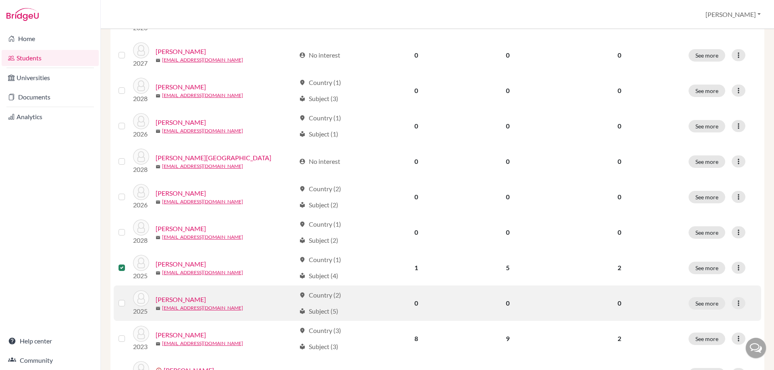
click at [128, 299] on label at bounding box center [128, 299] width 0 height 0
click at [0, 0] on input "checkbox" at bounding box center [0, 0] width 0 height 0
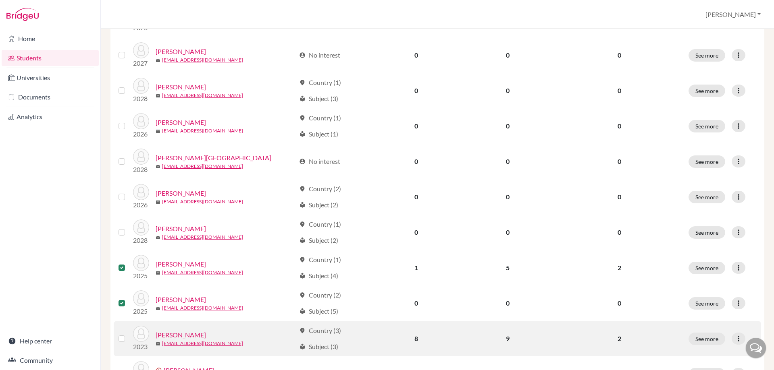
click at [128, 334] on label at bounding box center [128, 334] width 0 height 0
click at [0, 0] on input "checkbox" at bounding box center [0, 0] width 0 height 0
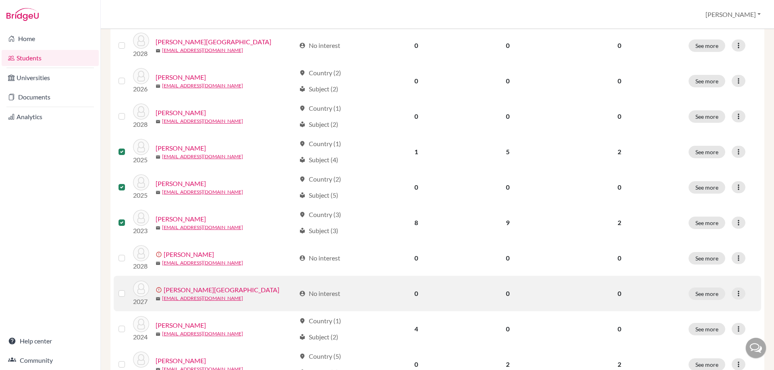
scroll to position [509, 0]
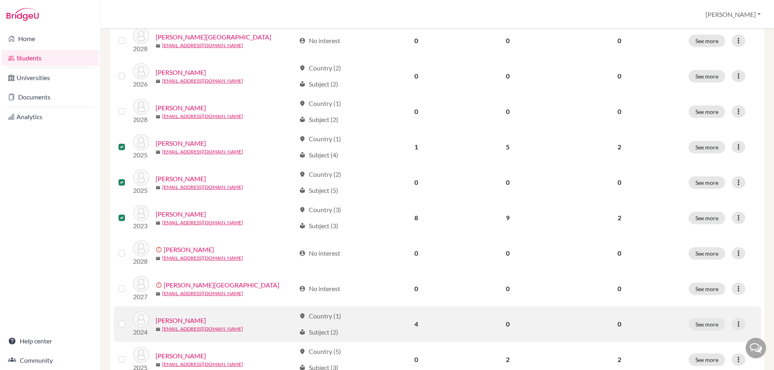
click at [128, 320] on label at bounding box center [128, 320] width 0 height 0
click at [0, 0] on input "checkbox" at bounding box center [0, 0] width 0 height 0
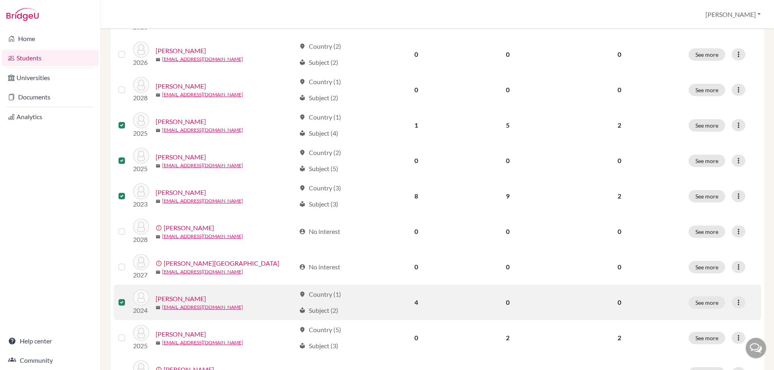
scroll to position [550, 0]
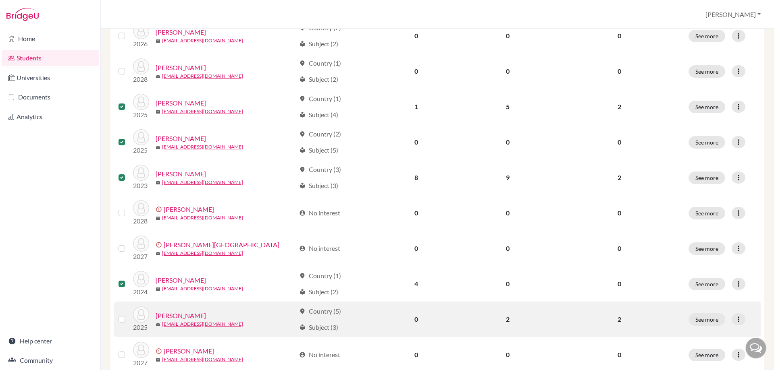
click at [128, 315] on label at bounding box center [128, 315] width 0 height 0
click at [0, 0] on input "checkbox" at bounding box center [0, 0] width 0 height 0
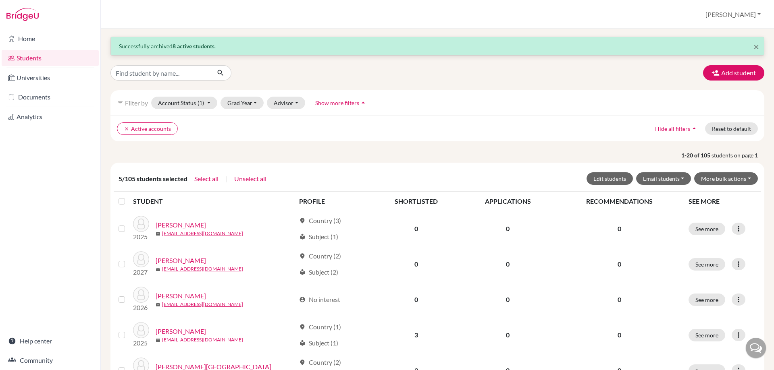
scroll to position [0, 0]
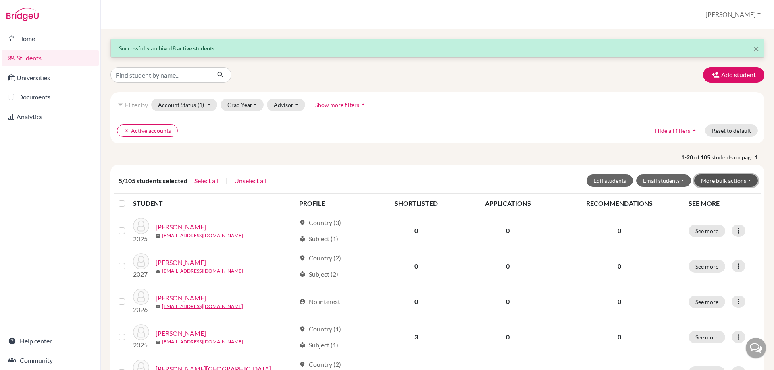
click at [744, 184] on button "More bulk actions" at bounding box center [726, 181] width 64 height 12
click at [715, 198] on button "Archive" at bounding box center [720, 197] width 73 height 13
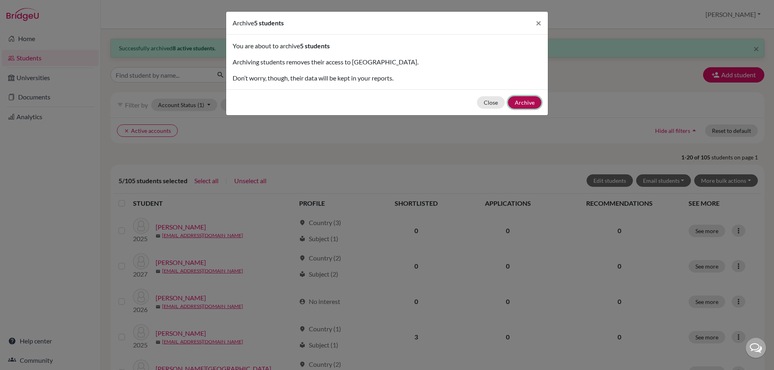
click at [532, 106] on button "Archive" at bounding box center [524, 102] width 33 height 12
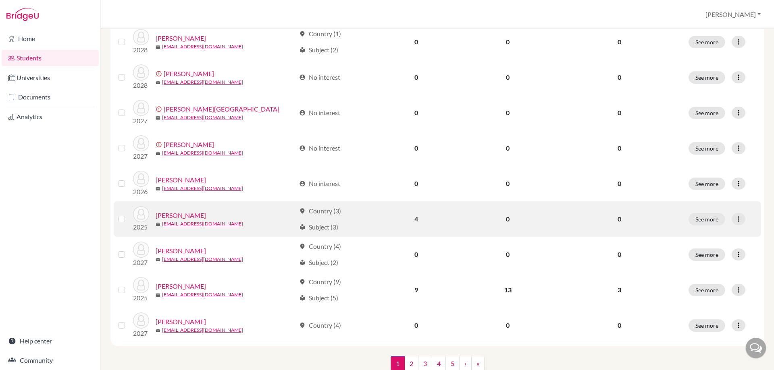
scroll to position [580, 0]
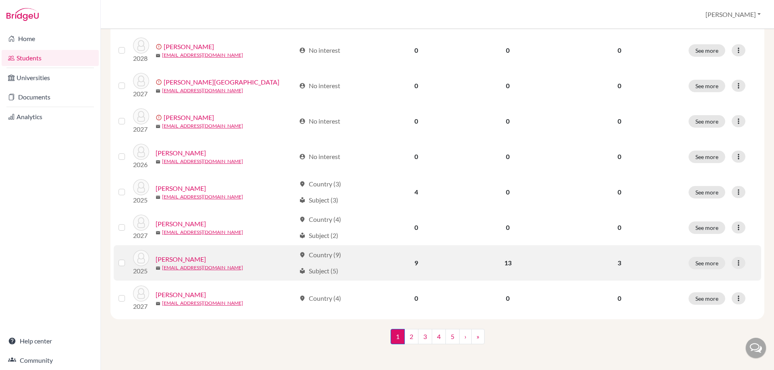
drag, startPoint x: 123, startPoint y: 263, endPoint x: 119, endPoint y: 265, distance: 4.3
click at [128, 258] on label at bounding box center [128, 258] width 0 height 0
click at [0, 0] on input "checkbox" at bounding box center [0, 0] width 0 height 0
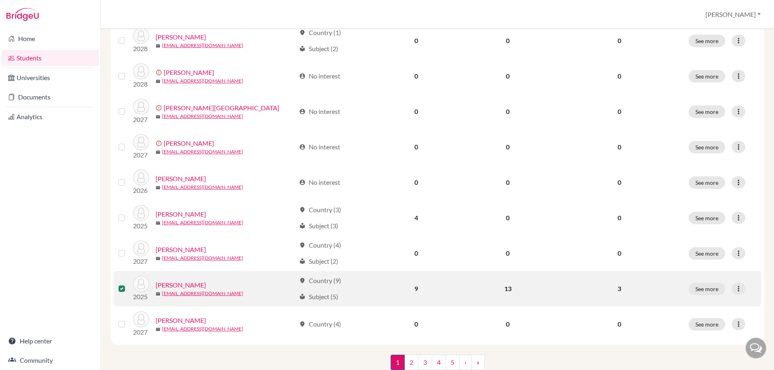
scroll to position [606, 0]
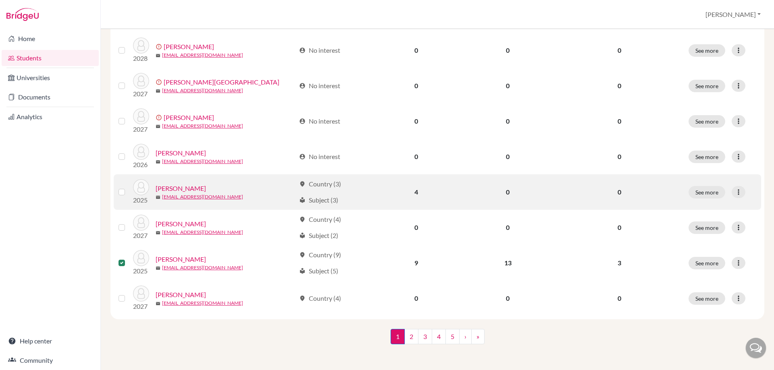
click at [128, 187] on label at bounding box center [128, 187] width 0 height 0
click at [0, 0] on input "checkbox" at bounding box center [0, 0] width 0 height 0
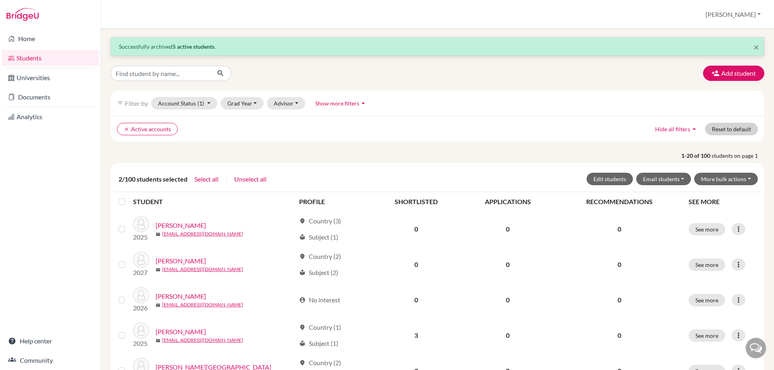
scroll to position [0, 0]
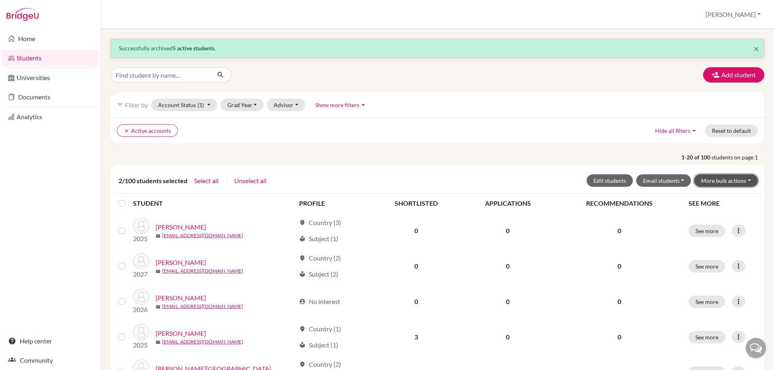
click at [733, 181] on button "More bulk actions" at bounding box center [726, 181] width 64 height 12
click at [711, 202] on button "Archive" at bounding box center [720, 197] width 73 height 13
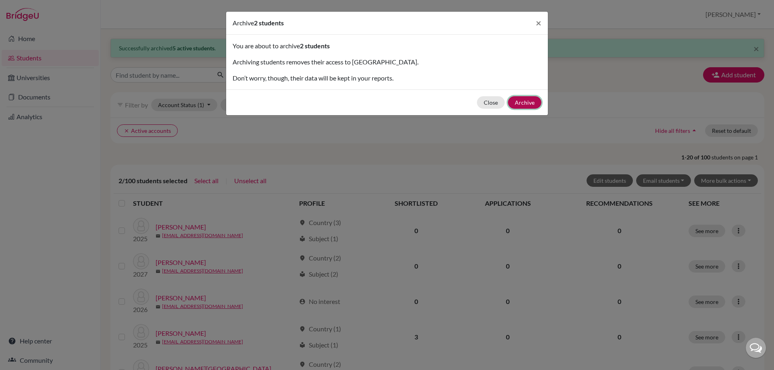
click at [524, 102] on button "Archive" at bounding box center [524, 102] width 33 height 12
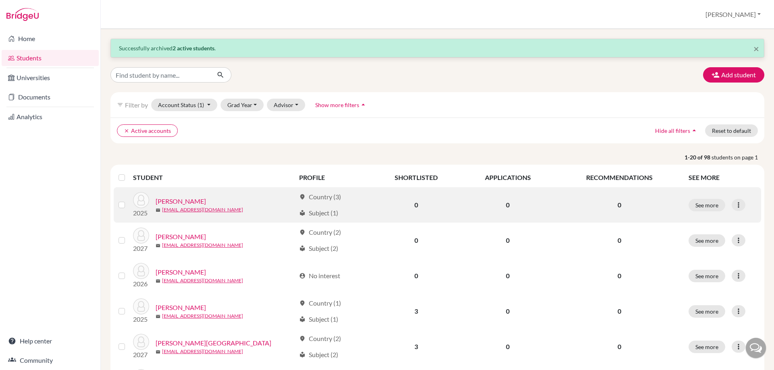
click at [128, 200] on label at bounding box center [128, 200] width 0 height 0
click at [0, 0] on input "checkbox" at bounding box center [0, 0] width 0 height 0
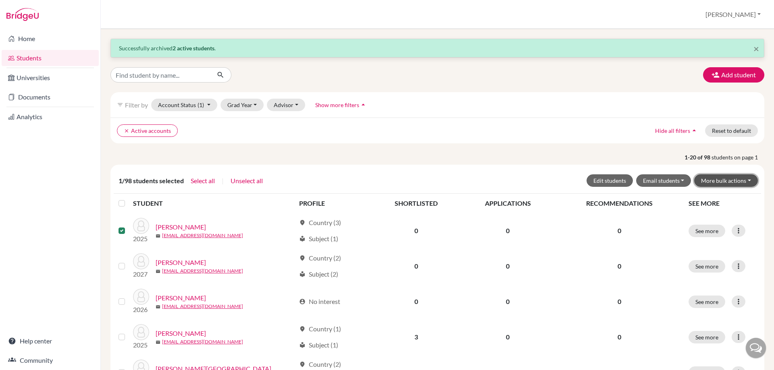
click at [727, 181] on button "More bulk actions" at bounding box center [726, 181] width 64 height 12
click at [712, 199] on button "Archive" at bounding box center [720, 197] width 73 height 13
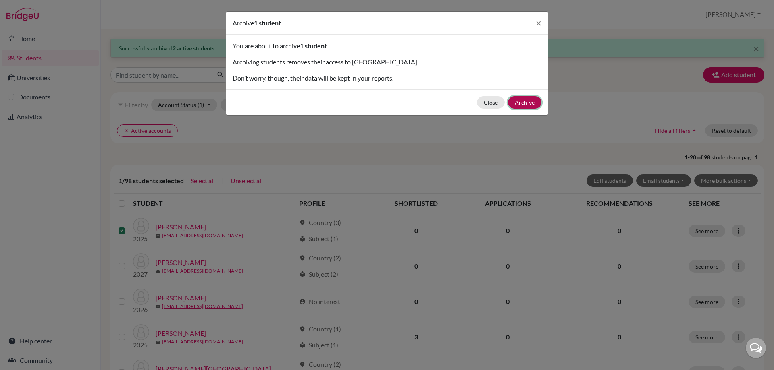
click at [525, 105] on button "Archive" at bounding box center [524, 102] width 33 height 12
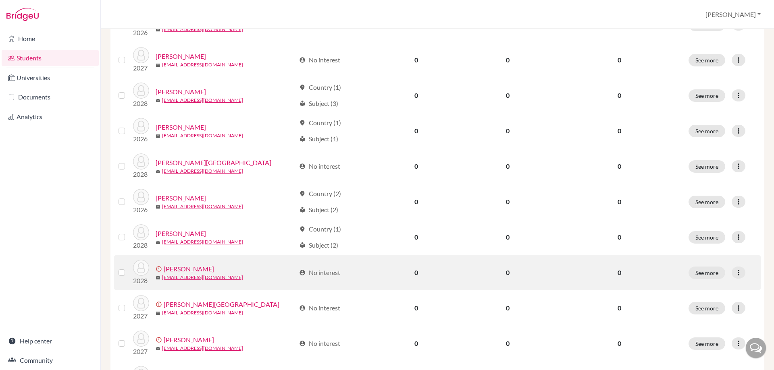
scroll to position [580, 0]
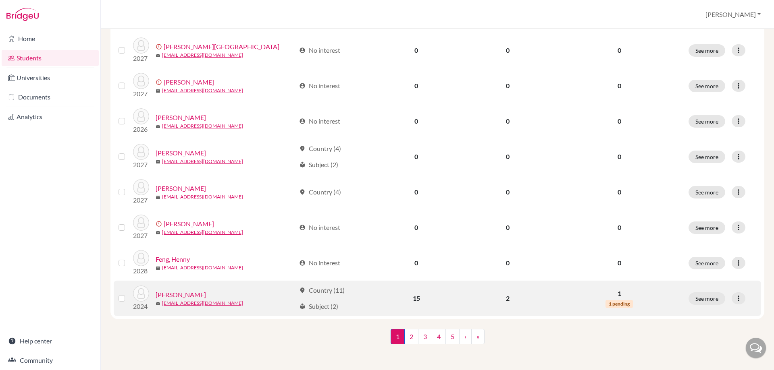
click at [128, 294] on label at bounding box center [128, 294] width 0 height 0
click at [0, 0] on input "checkbox" at bounding box center [0, 0] width 0 height 0
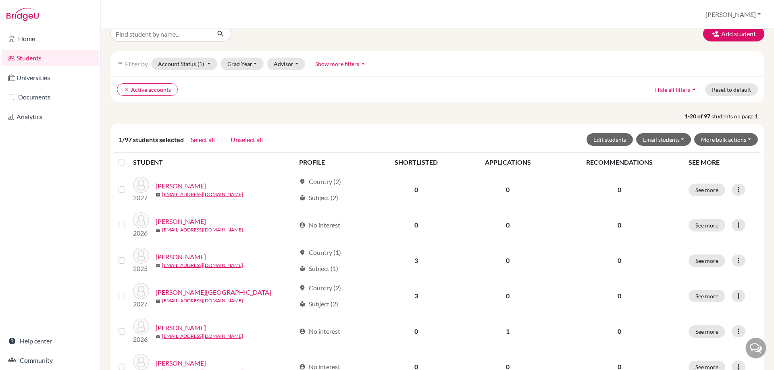
scroll to position [0, 0]
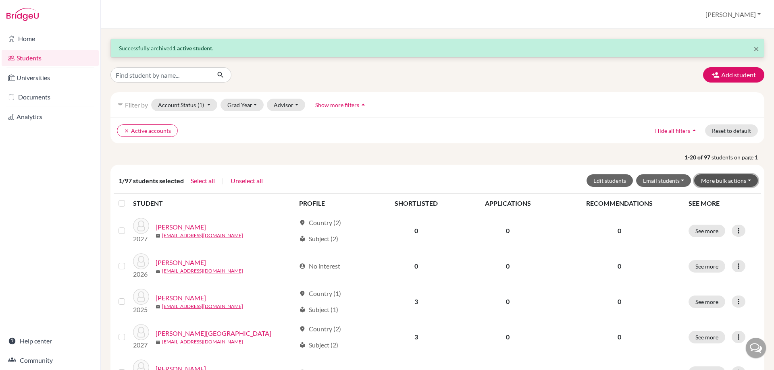
click at [726, 177] on button "More bulk actions" at bounding box center [726, 181] width 64 height 12
click at [718, 199] on button "Archive" at bounding box center [720, 197] width 73 height 13
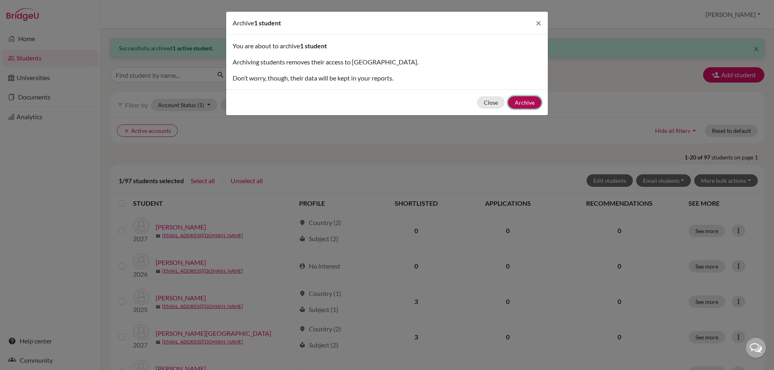
click at [527, 100] on button "Archive" at bounding box center [524, 102] width 33 height 12
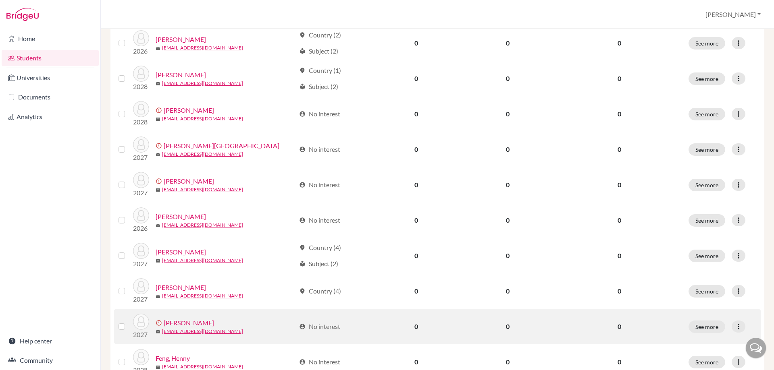
scroll to position [580, 0]
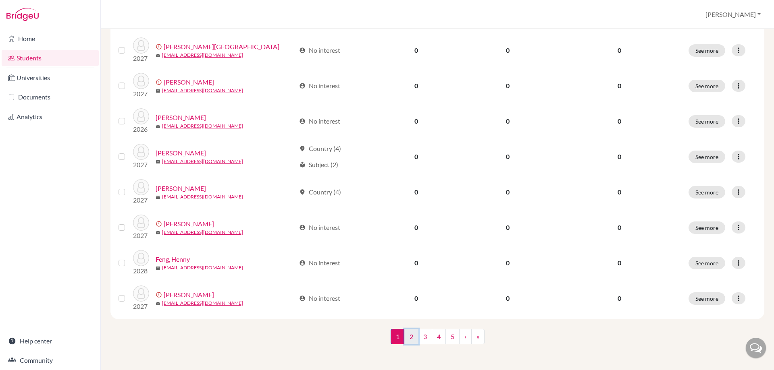
click at [409, 339] on link "2" at bounding box center [411, 336] width 14 height 15
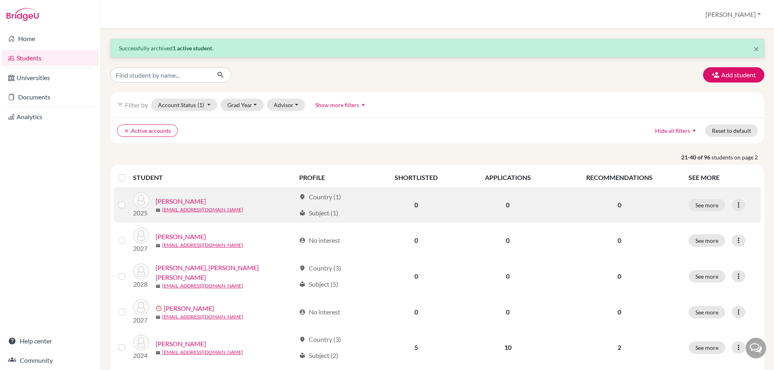
click at [128, 200] on label at bounding box center [128, 200] width 0 height 0
click at [0, 0] on input "checkbox" at bounding box center [0, 0] width 0 height 0
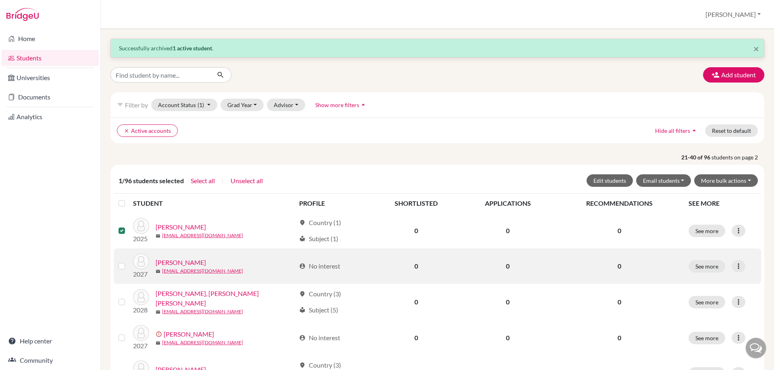
click at [128, 262] on label at bounding box center [128, 262] width 0 height 0
click at [0, 0] on input "checkbox" at bounding box center [0, 0] width 0 height 0
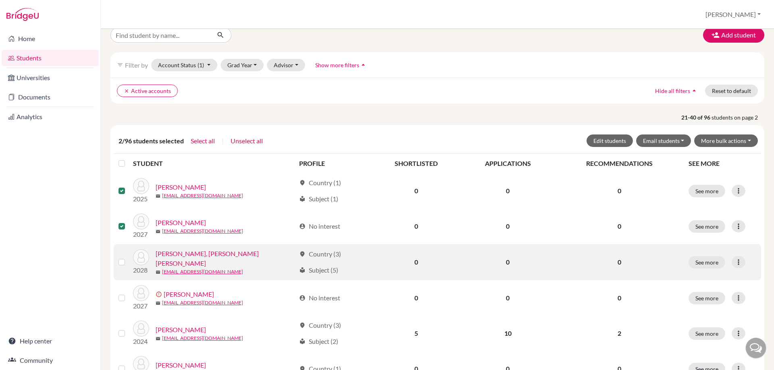
scroll to position [40, 0]
click at [128, 257] on label at bounding box center [128, 257] width 0 height 0
click at [0, 0] on input "checkbox" at bounding box center [0, 0] width 0 height 0
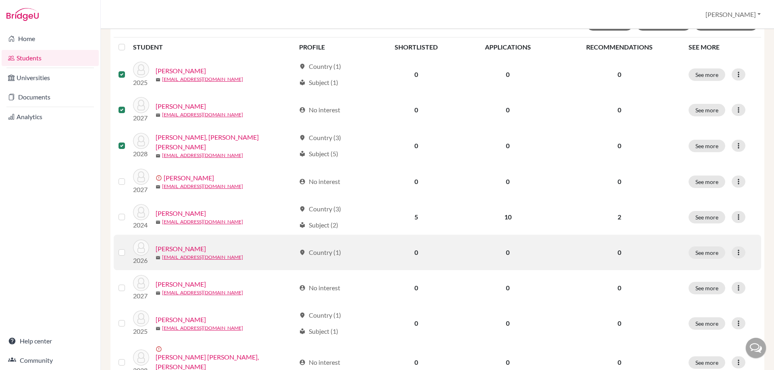
scroll to position [161, 0]
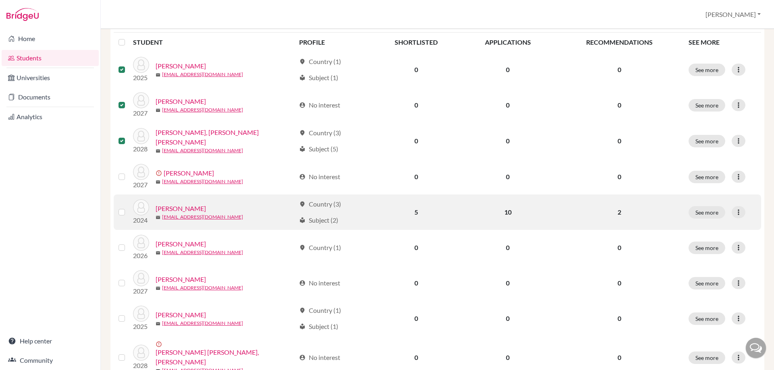
click at [128, 208] on label at bounding box center [128, 208] width 0 height 0
click at [0, 0] on input "checkbox" at bounding box center [0, 0] width 0 height 0
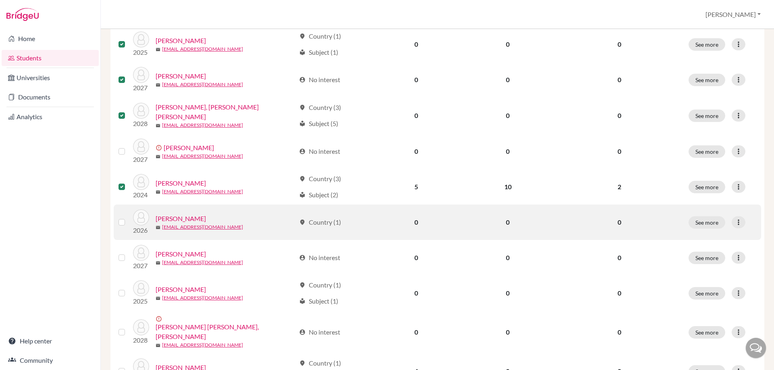
scroll to position [202, 0]
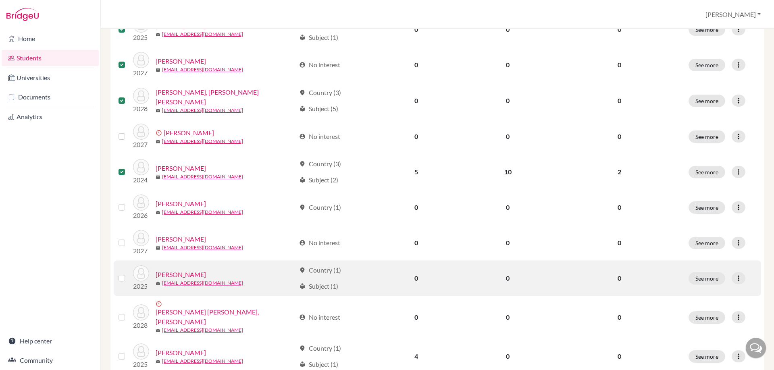
click at [128, 274] on label at bounding box center [128, 274] width 0 height 0
click at [0, 0] on input "checkbox" at bounding box center [0, 0] width 0 height 0
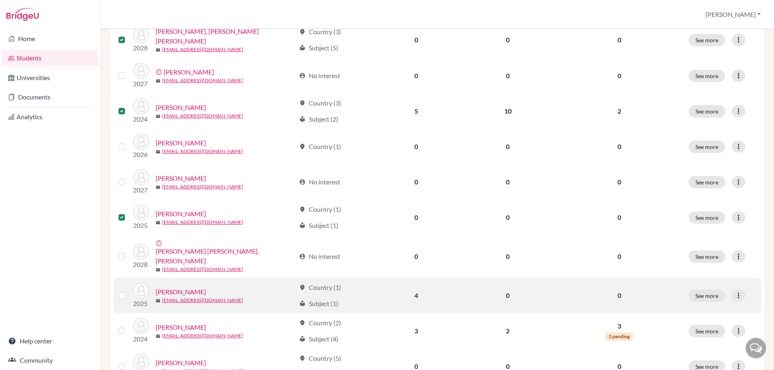
scroll to position [282, 0]
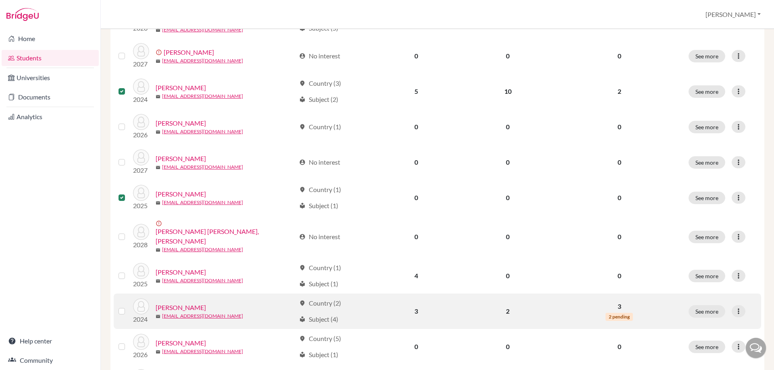
click at [128, 307] on label at bounding box center [128, 307] width 0 height 0
click at [0, 0] on input "checkbox" at bounding box center [0, 0] width 0 height 0
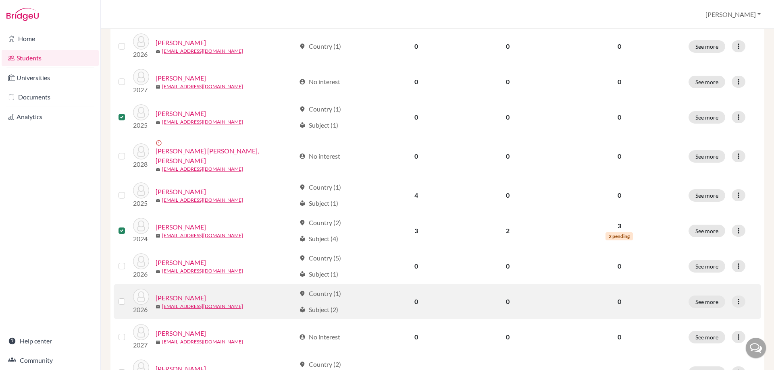
scroll to position [403, 0]
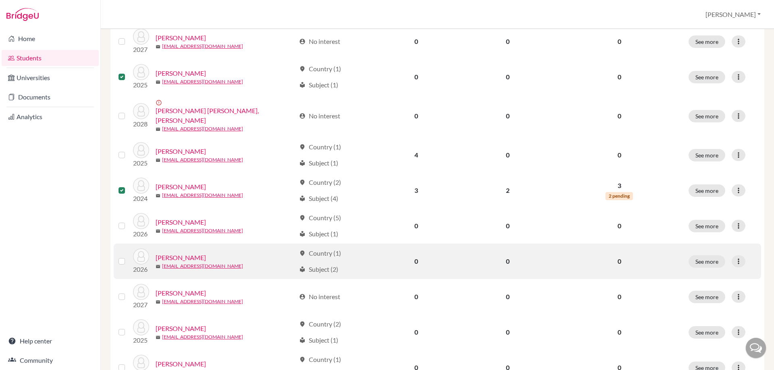
click at [128, 257] on label at bounding box center [128, 257] width 0 height 0
click at [0, 0] on input "checkbox" at bounding box center [0, 0] width 0 height 0
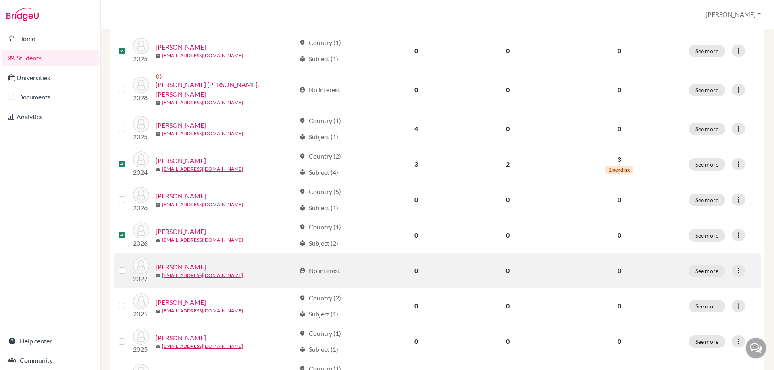
scroll to position [443, 0]
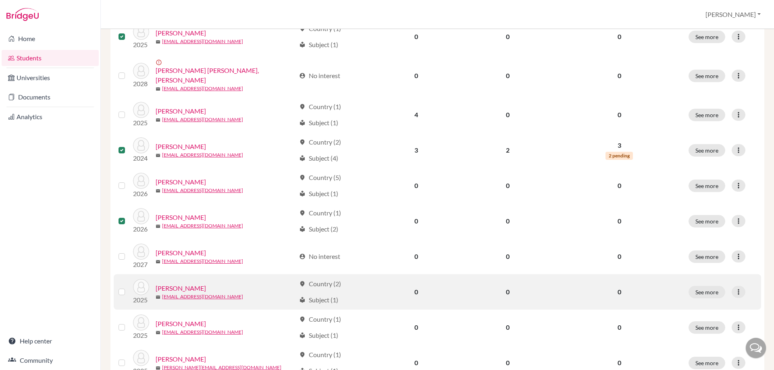
click at [122, 287] on div at bounding box center [123, 292] width 10 height 10
click at [128, 287] on label at bounding box center [128, 287] width 0 height 0
click at [0, 0] on input "checkbox" at bounding box center [0, 0] width 0 height 0
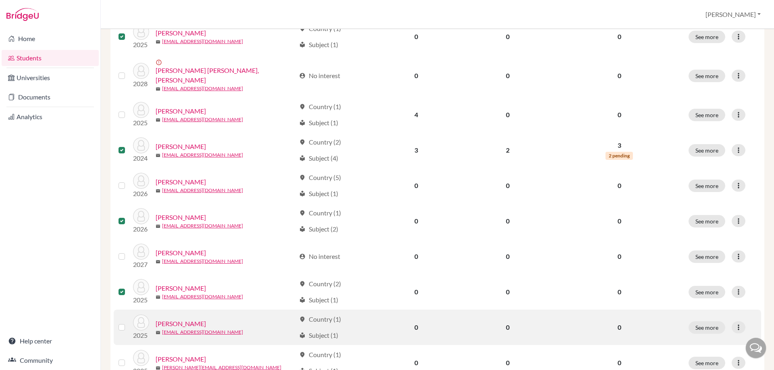
click at [128, 323] on label at bounding box center [128, 323] width 0 height 0
click at [0, 0] on input "checkbox" at bounding box center [0, 0] width 0 height 0
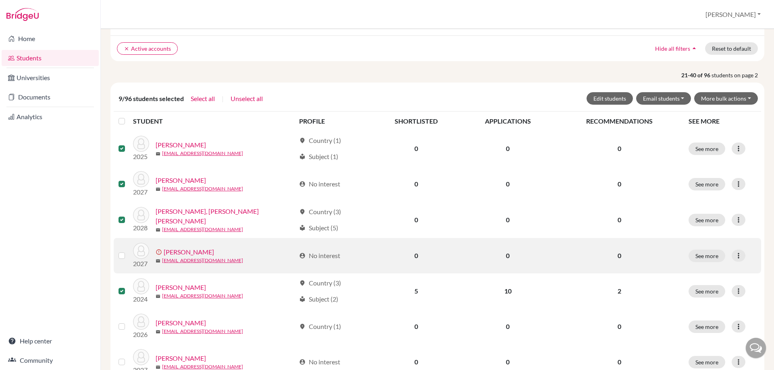
scroll to position [0, 0]
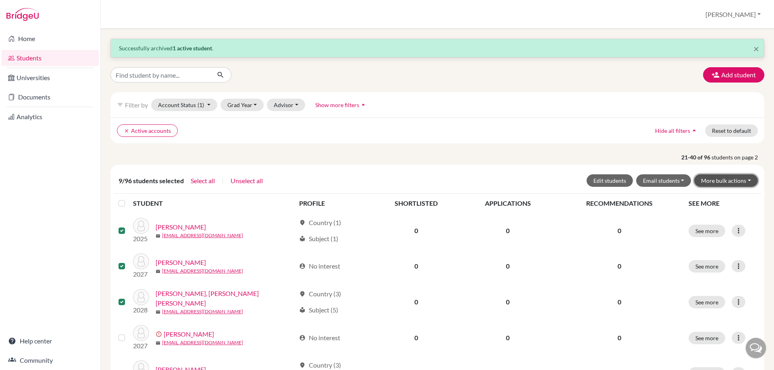
click at [739, 181] on button "More bulk actions" at bounding box center [726, 181] width 64 height 12
click at [713, 202] on button "Archive" at bounding box center [720, 197] width 73 height 13
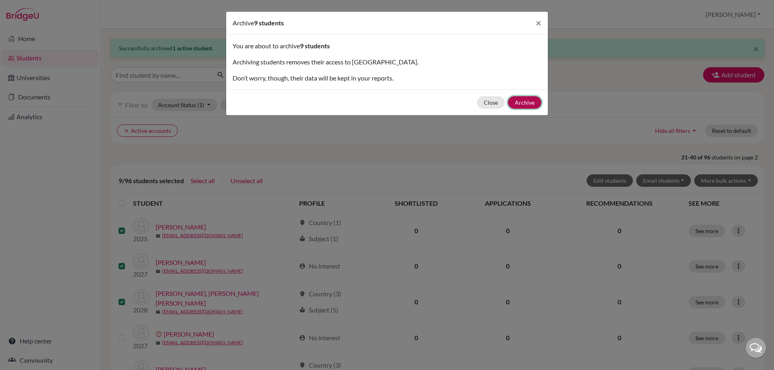
click at [516, 101] on button "Archive" at bounding box center [524, 102] width 33 height 12
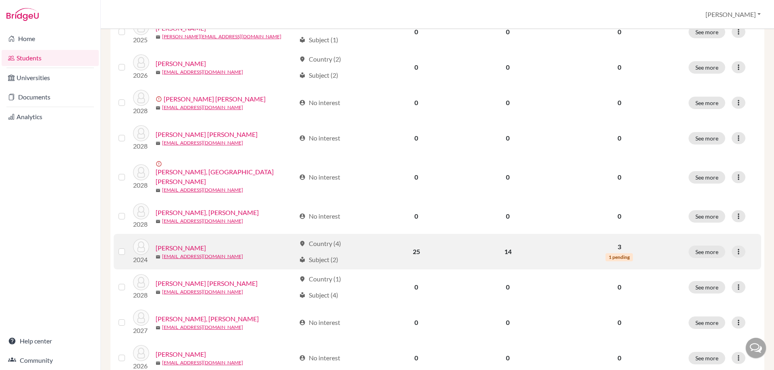
scroll to position [443, 0]
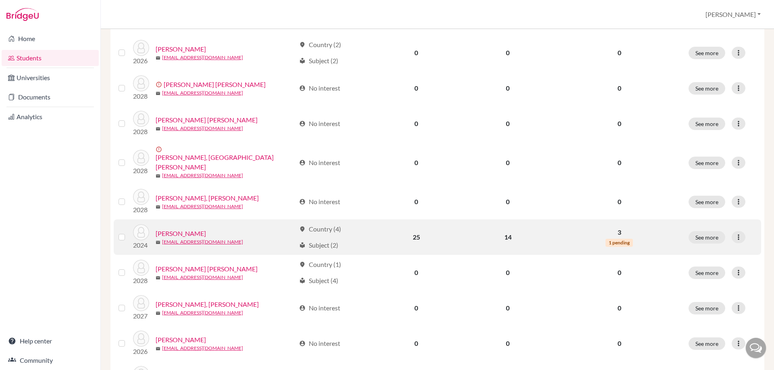
click at [128, 233] on label at bounding box center [128, 233] width 0 height 0
click at [0, 0] on input "checkbox" at bounding box center [0, 0] width 0 height 0
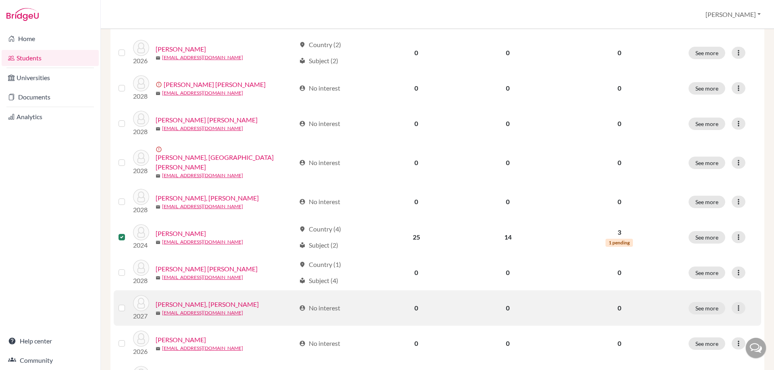
scroll to position [509, 0]
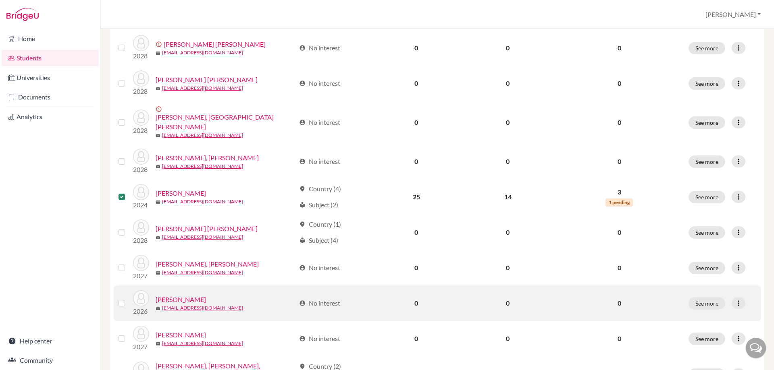
click at [128, 299] on label at bounding box center [128, 299] width 0 height 0
click at [0, 0] on input "checkbox" at bounding box center [0, 0] width 0 height 0
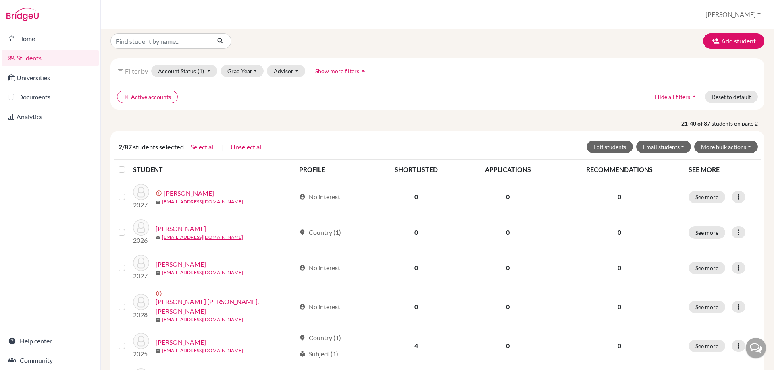
scroll to position [0, 0]
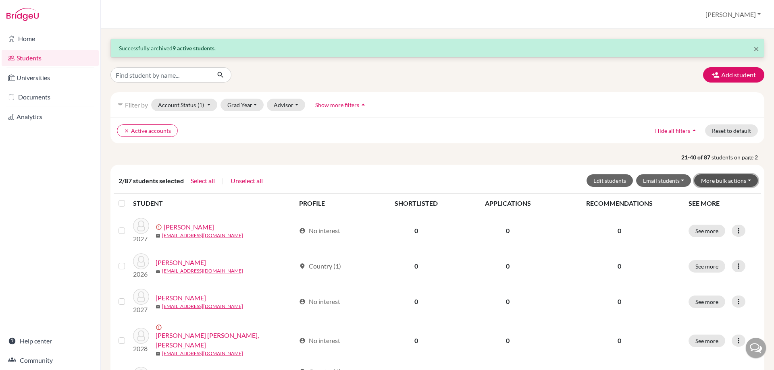
click at [705, 179] on button "More bulk actions" at bounding box center [726, 181] width 64 height 12
click at [709, 196] on button "Archive" at bounding box center [720, 197] width 73 height 13
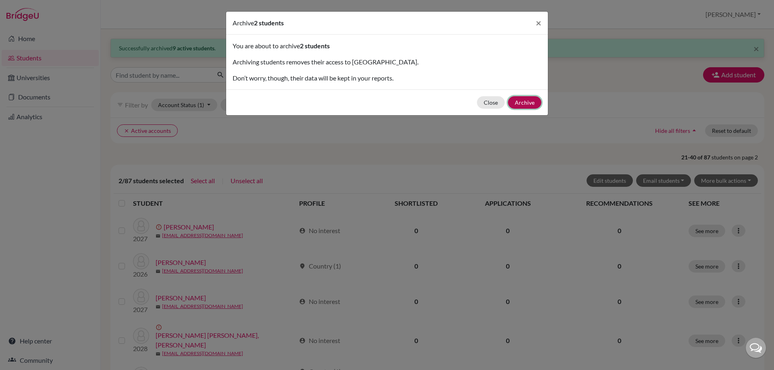
click at [526, 107] on button "Archive" at bounding box center [524, 102] width 33 height 12
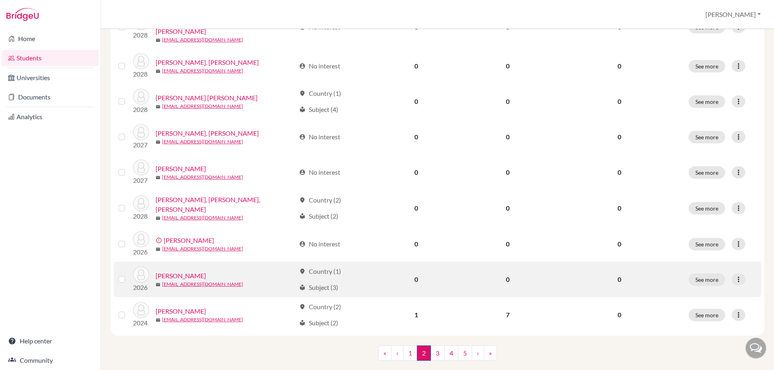
scroll to position [580, 0]
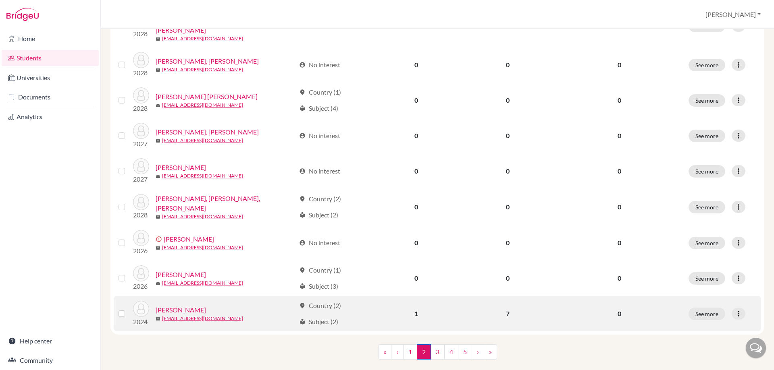
click at [128, 309] on label at bounding box center [128, 309] width 0 height 0
click at [0, 0] on input "checkbox" at bounding box center [0, 0] width 0 height 0
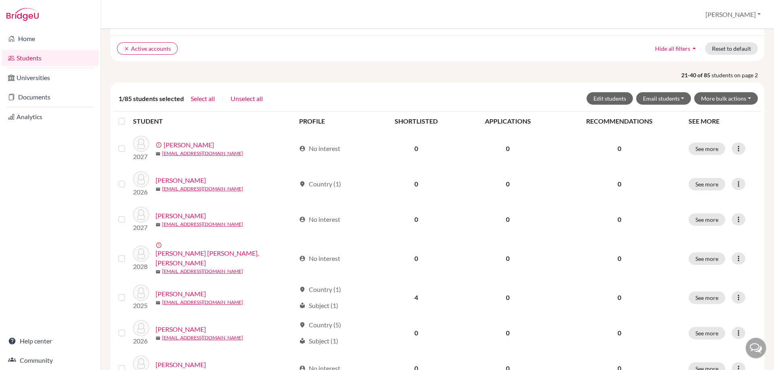
scroll to position [0, 0]
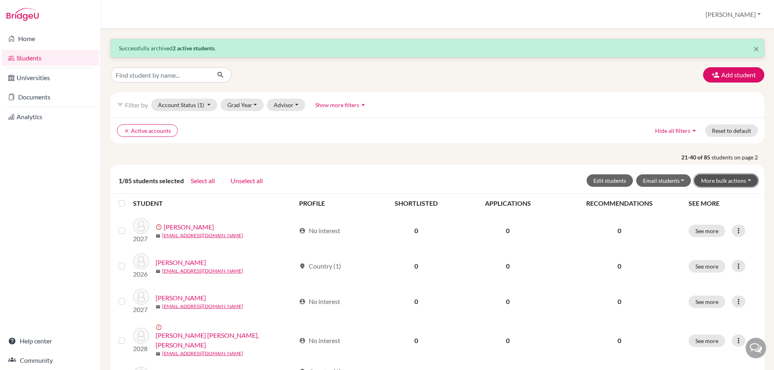
click at [727, 177] on button "More bulk actions" at bounding box center [726, 181] width 64 height 12
click at [706, 200] on button "Archive" at bounding box center [720, 197] width 73 height 13
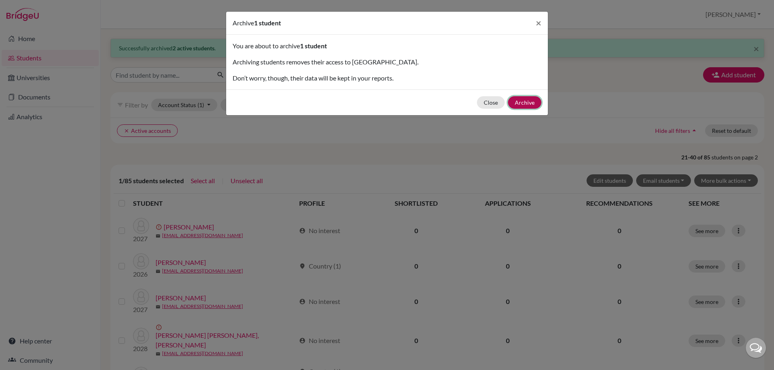
click at [523, 98] on button "Archive" at bounding box center [524, 102] width 33 height 12
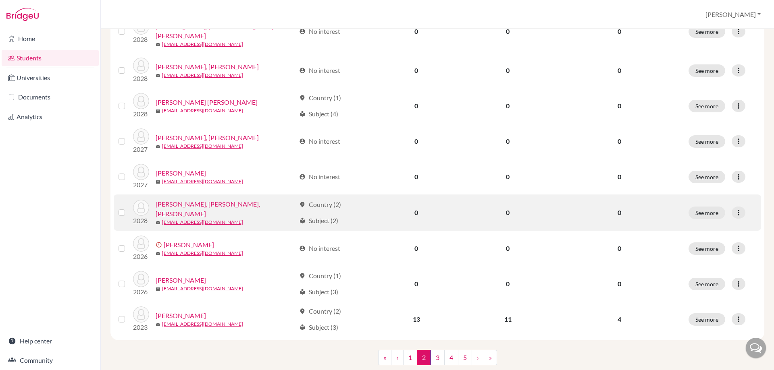
scroll to position [580, 0]
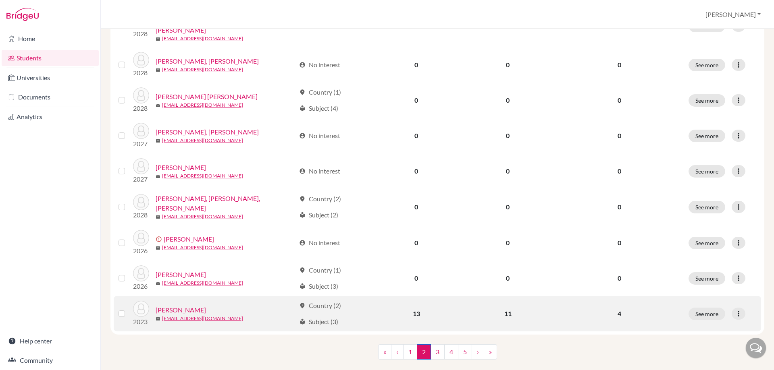
click at [128, 309] on label at bounding box center [128, 309] width 0 height 0
click at [0, 0] on input "checkbox" at bounding box center [0, 0] width 0 height 0
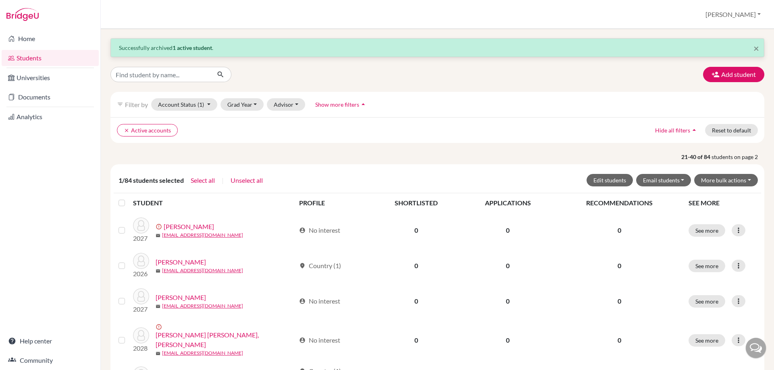
scroll to position [0, 0]
click at [737, 178] on button "More bulk actions" at bounding box center [726, 181] width 64 height 12
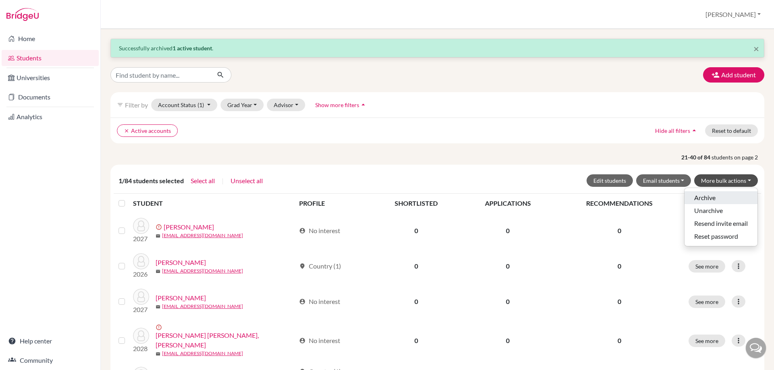
click at [716, 198] on button "Archive" at bounding box center [720, 197] width 73 height 13
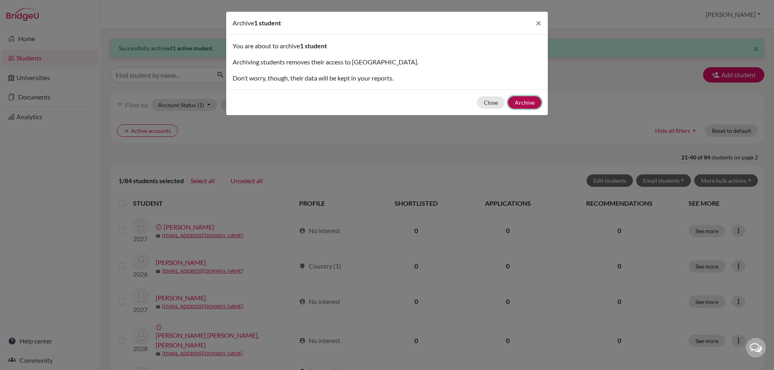
click at [530, 103] on button "Archive" at bounding box center [524, 102] width 33 height 12
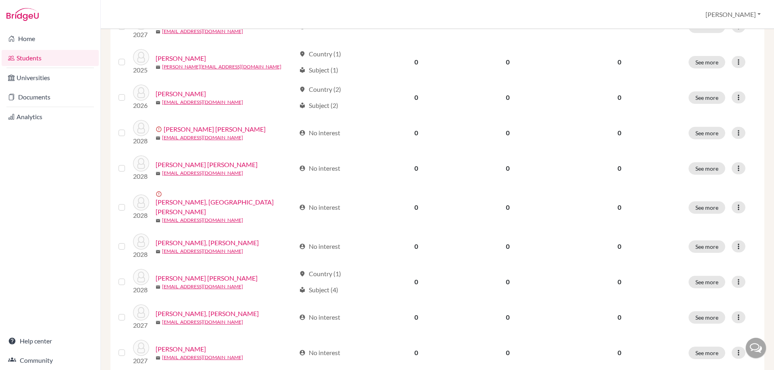
scroll to position [580, 0]
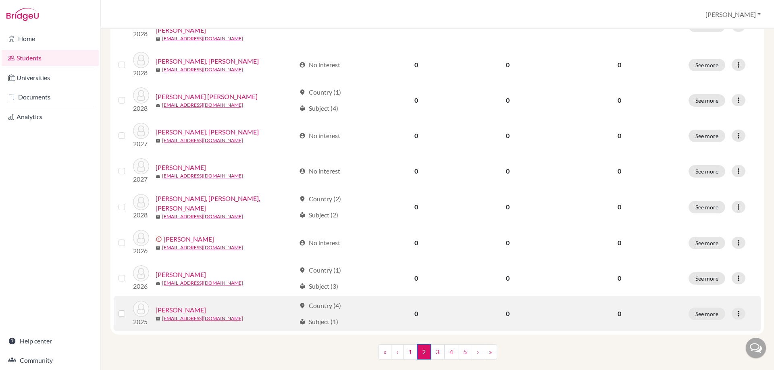
click at [128, 309] on label at bounding box center [128, 309] width 0 height 0
click at [0, 0] on input "checkbox" at bounding box center [0, 0] width 0 height 0
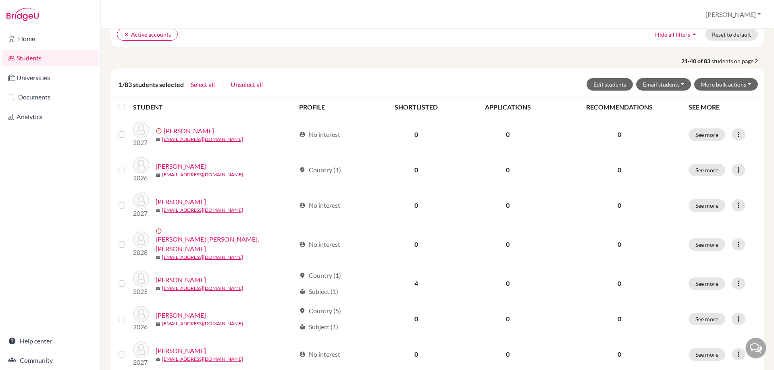
scroll to position [2, 0]
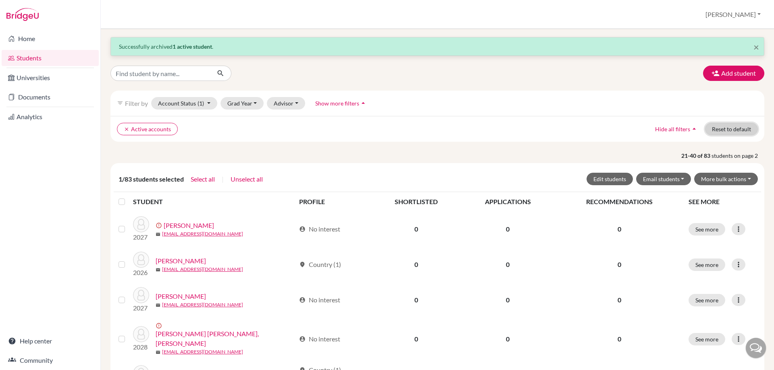
click at [738, 132] on button "Reset to default" at bounding box center [731, 129] width 53 height 12
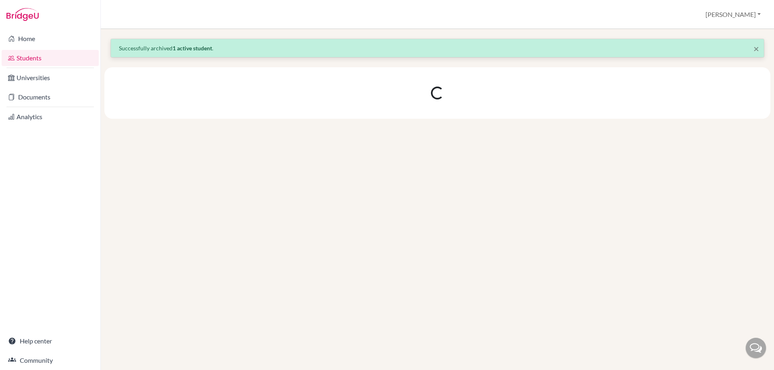
scroll to position [0, 0]
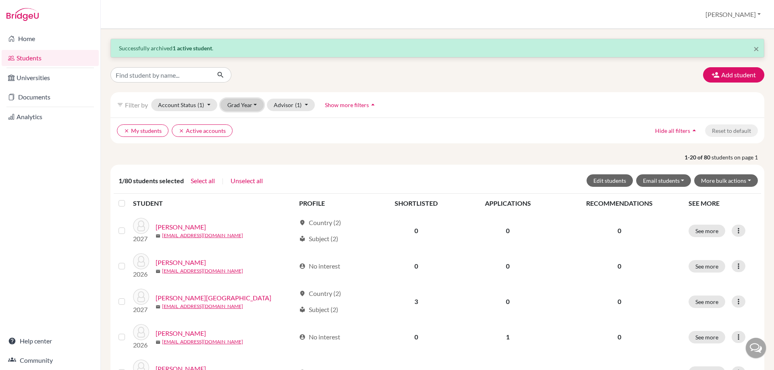
click at [245, 105] on button "Grad Year" at bounding box center [242, 105] width 44 height 12
click at [204, 112] on div "filter_list Filter by Account Status (1) Active accounts done Archived accounts…" at bounding box center [437, 104] width 654 height 25
click at [193, 104] on button "Account Status (1)" at bounding box center [184, 105] width 66 height 12
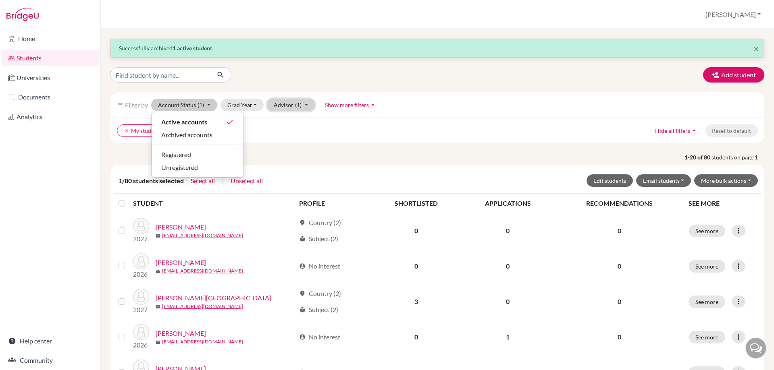
click at [272, 100] on button "Advisor (1)" at bounding box center [291, 105] width 48 height 12
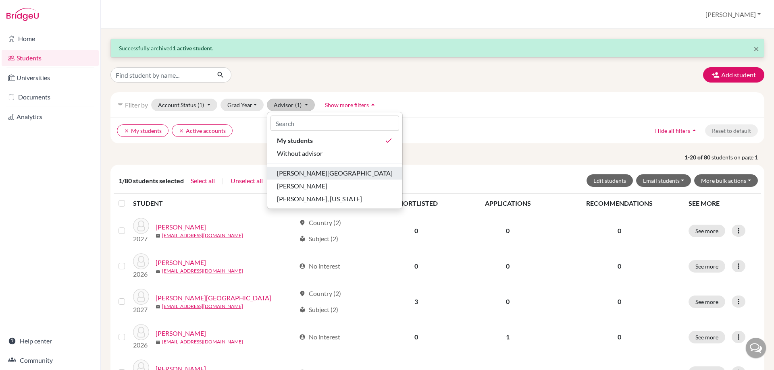
click at [337, 174] on div "Castro, Francisco" at bounding box center [335, 173] width 116 height 10
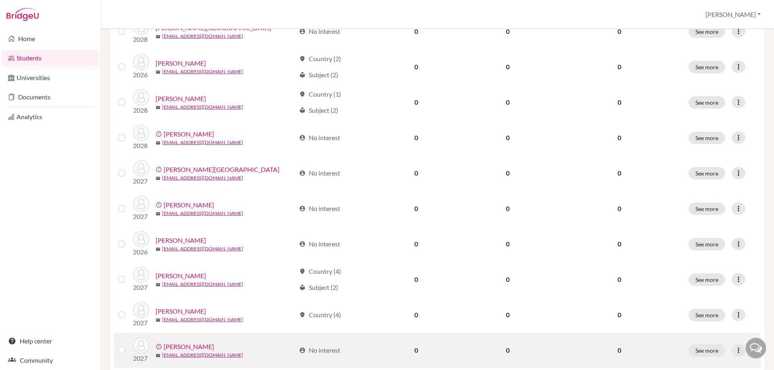
scroll to position [564, 0]
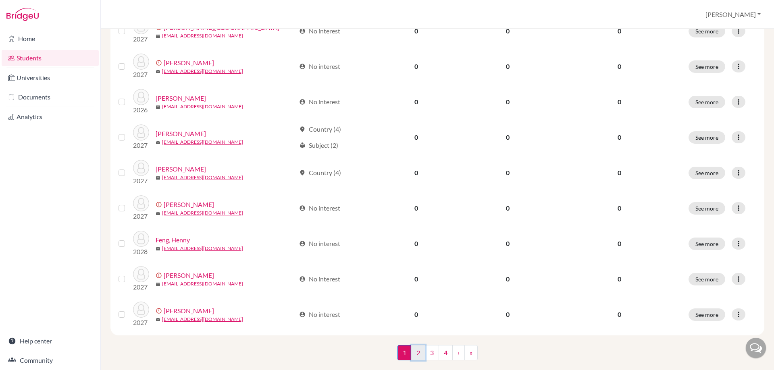
click at [416, 351] on link "2" at bounding box center [418, 352] width 14 height 15
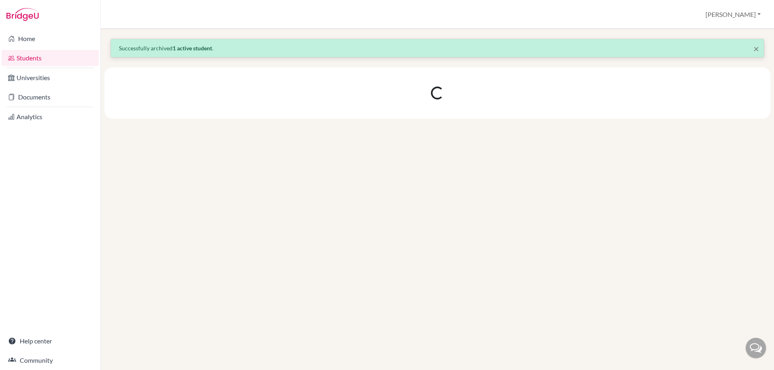
scroll to position [0, 0]
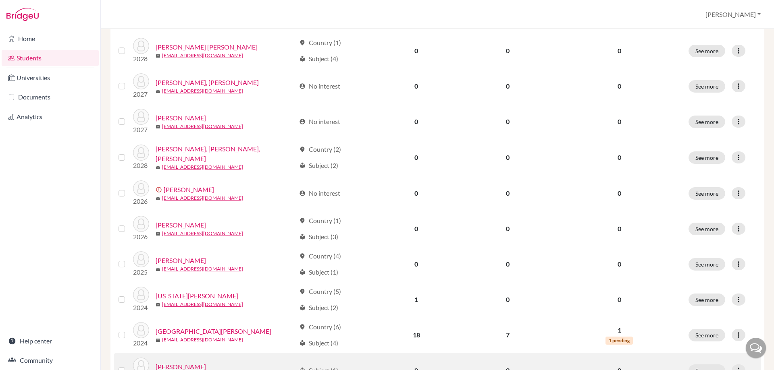
scroll to position [580, 0]
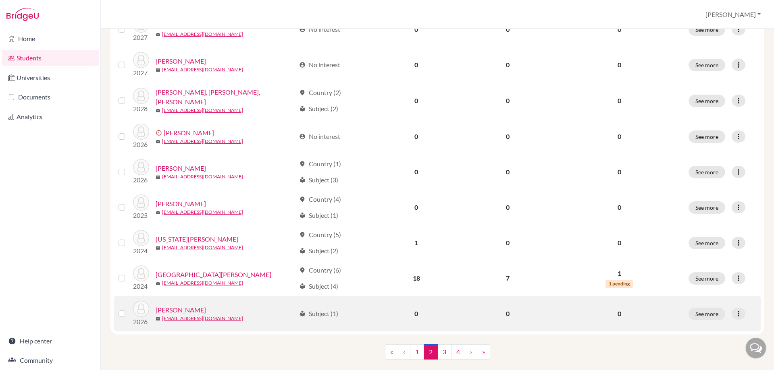
click at [128, 309] on label at bounding box center [128, 309] width 0 height 0
click at [0, 0] on input "checkbox" at bounding box center [0, 0] width 0 height 0
drag, startPoint x: 120, startPoint y: 297, endPoint x: 121, endPoint y: 281, distance: 16.1
click at [128, 309] on label at bounding box center [128, 309] width 0 height 0
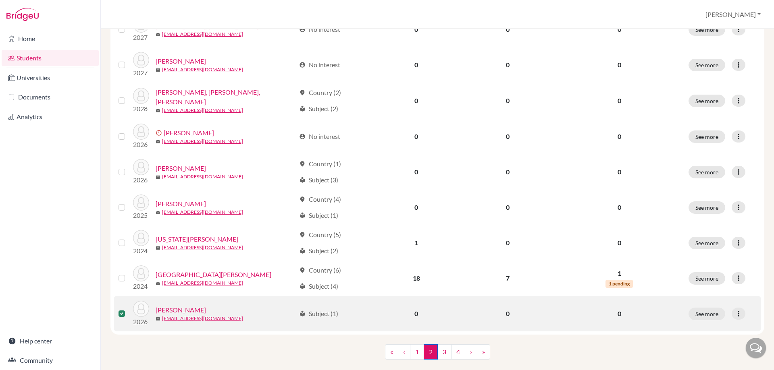
click at [0, 0] on input "checkbox" at bounding box center [0, 0] width 0 height 0
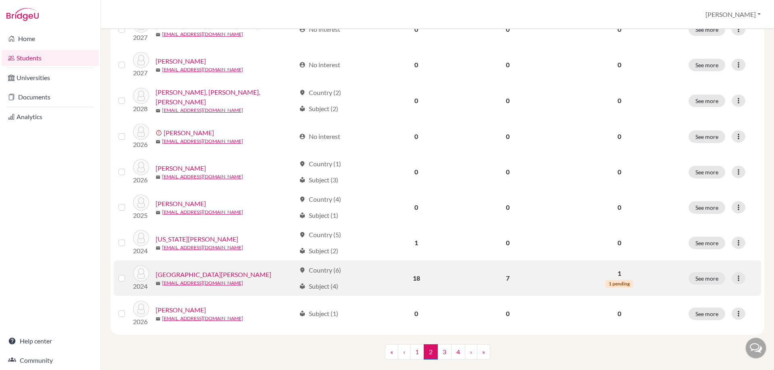
click at [128, 274] on label at bounding box center [128, 274] width 0 height 0
click at [0, 0] on input "checkbox" at bounding box center [0, 0] width 0 height 0
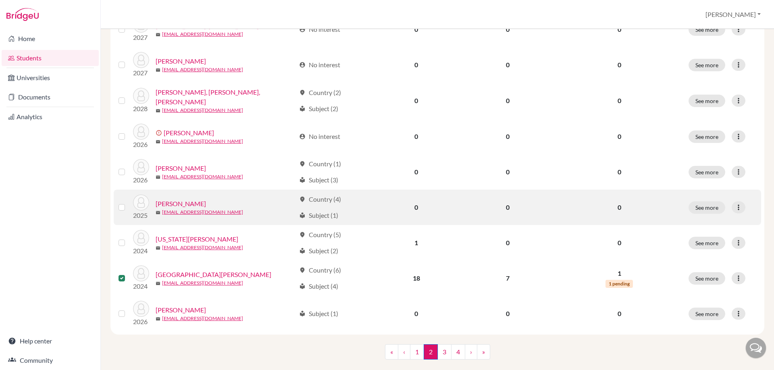
click at [128, 203] on label at bounding box center [128, 203] width 0 height 0
click at [0, 0] on input "checkbox" at bounding box center [0, 0] width 0 height 0
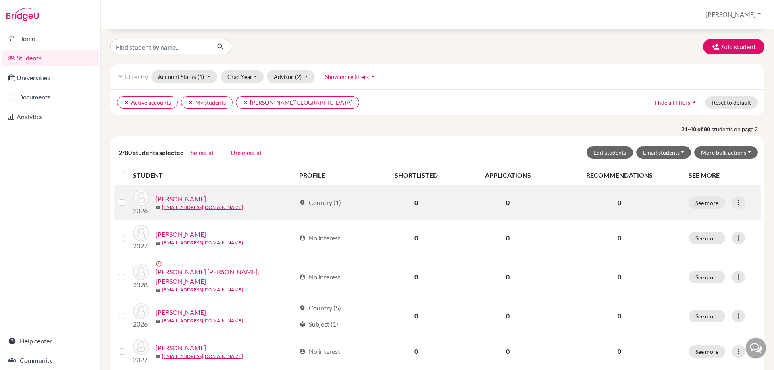
scroll to position [0, 0]
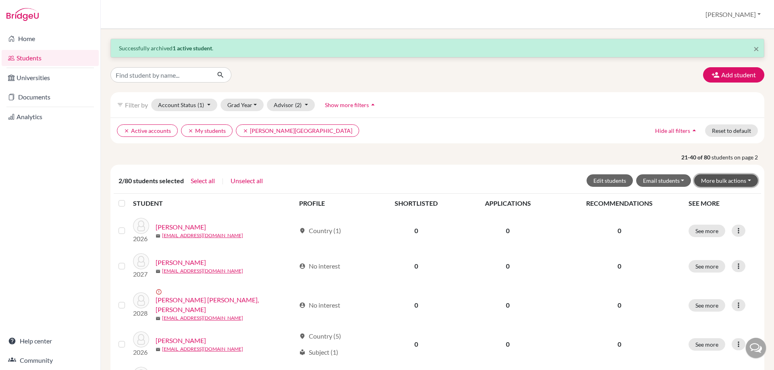
click at [744, 181] on button "More bulk actions" at bounding box center [726, 181] width 64 height 12
click at [721, 198] on button "Archive" at bounding box center [720, 197] width 73 height 13
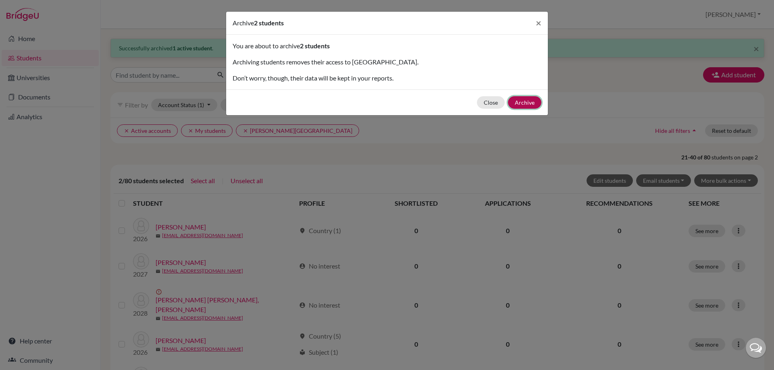
click at [525, 104] on button "Archive" at bounding box center [524, 102] width 33 height 12
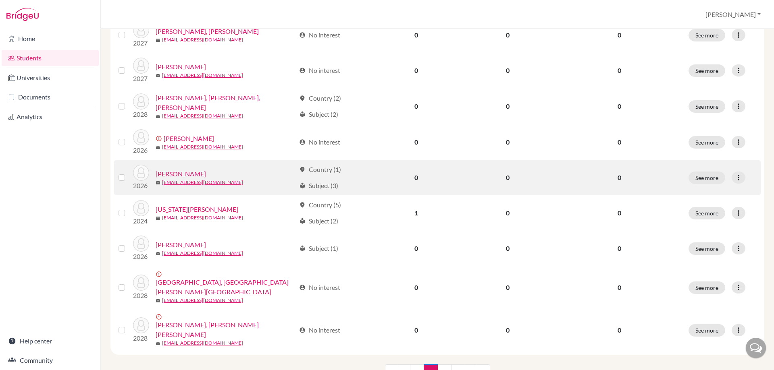
scroll to position [580, 0]
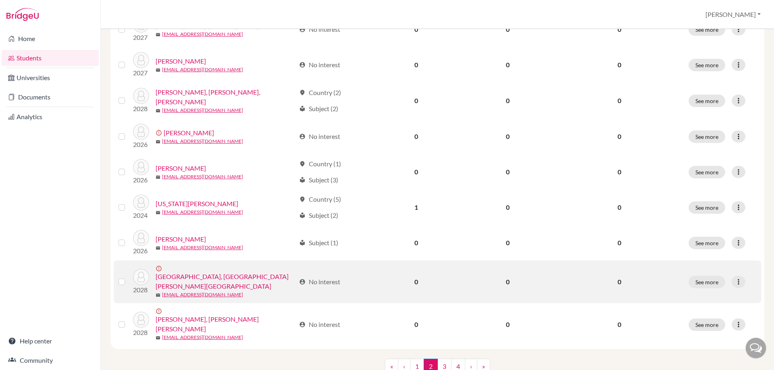
click at [128, 277] on label at bounding box center [128, 277] width 0 height 0
click at [0, 0] on input "checkbox" at bounding box center [0, 0] width 0 height 0
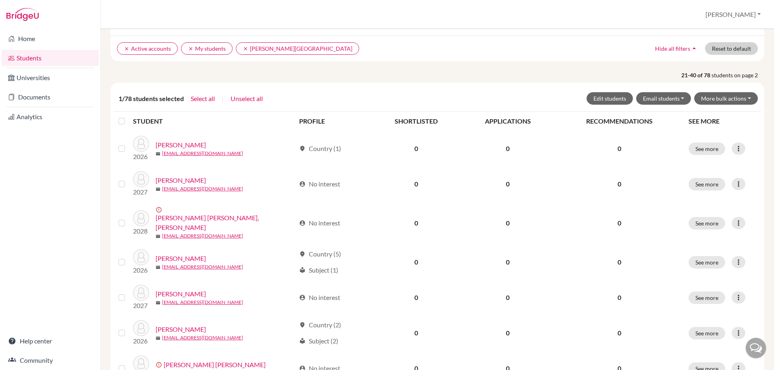
scroll to position [0, 0]
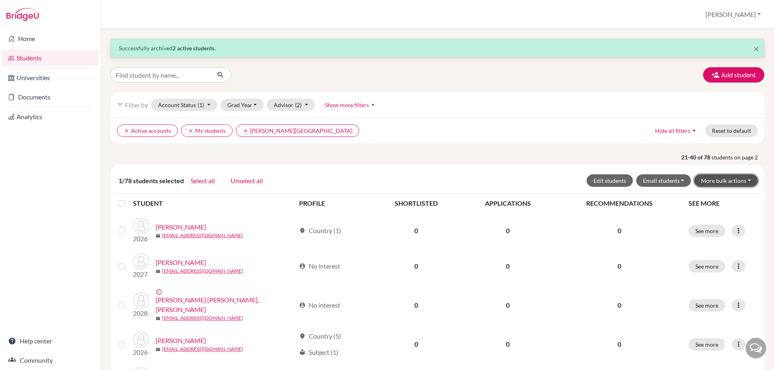
click at [719, 177] on button "More bulk actions" at bounding box center [726, 181] width 64 height 12
click at [705, 197] on button "Archive" at bounding box center [720, 197] width 73 height 13
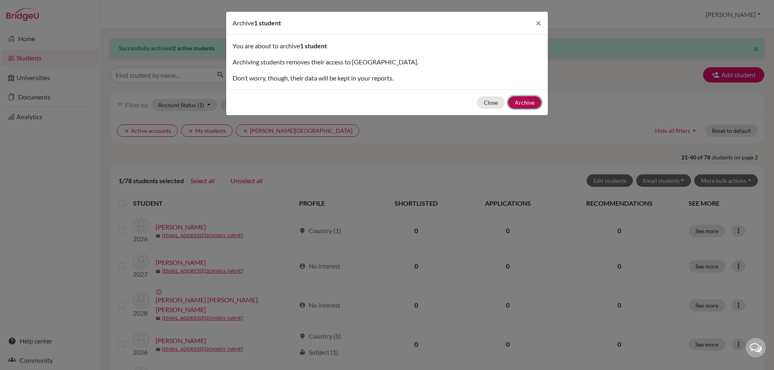
click at [529, 102] on button "Archive" at bounding box center [524, 102] width 33 height 12
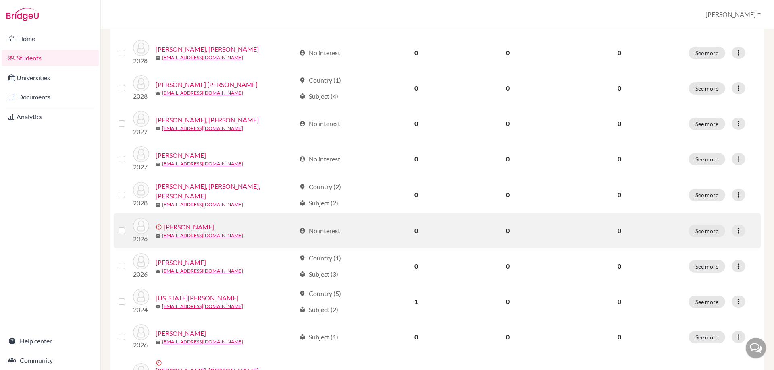
scroll to position [580, 0]
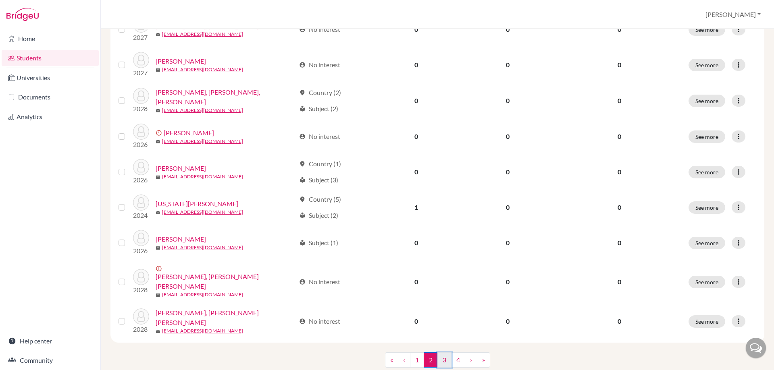
click at [444, 353] on link "3" at bounding box center [444, 360] width 14 height 15
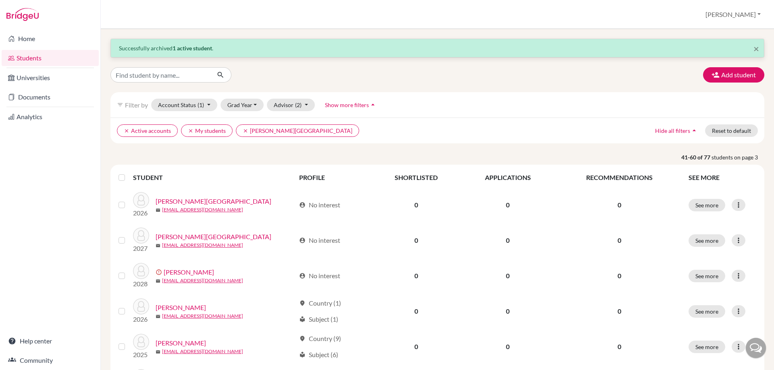
click at [128, 200] on label at bounding box center [128, 200] width 0 height 0
click at [0, 0] on input "checkbox" at bounding box center [0, 0] width 0 height 0
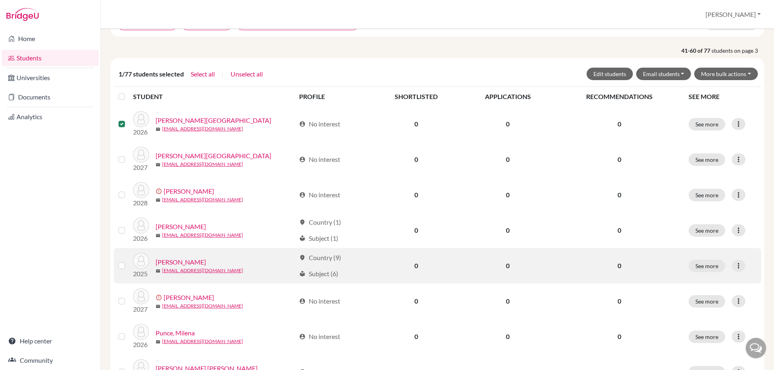
scroll to position [121, 0]
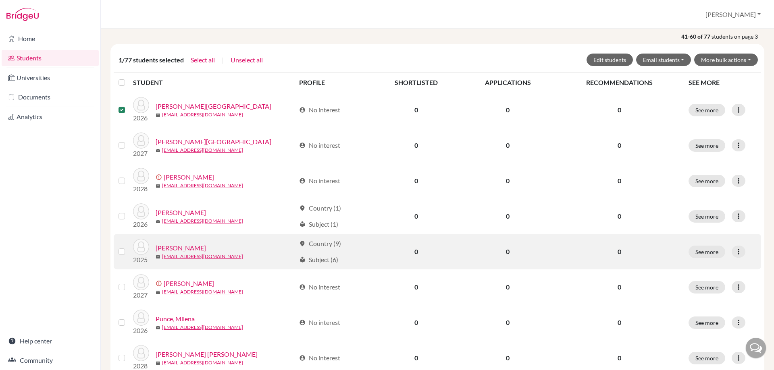
click at [128, 247] on label at bounding box center [128, 247] width 0 height 0
click at [0, 0] on input "checkbox" at bounding box center [0, 0] width 0 height 0
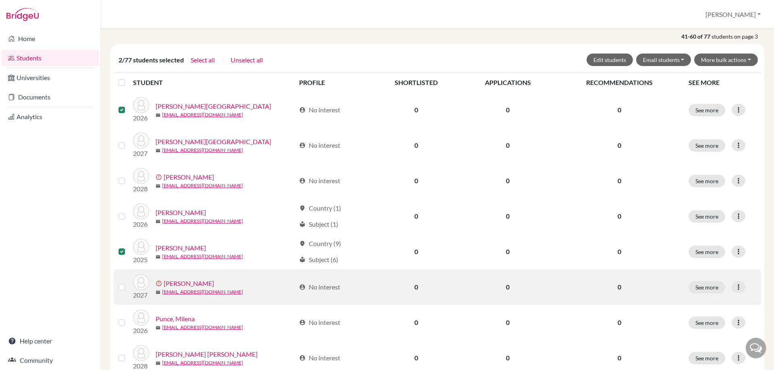
click at [128, 283] on label at bounding box center [128, 283] width 0 height 0
click at [0, 0] on input "checkbox" at bounding box center [0, 0] width 0 height 0
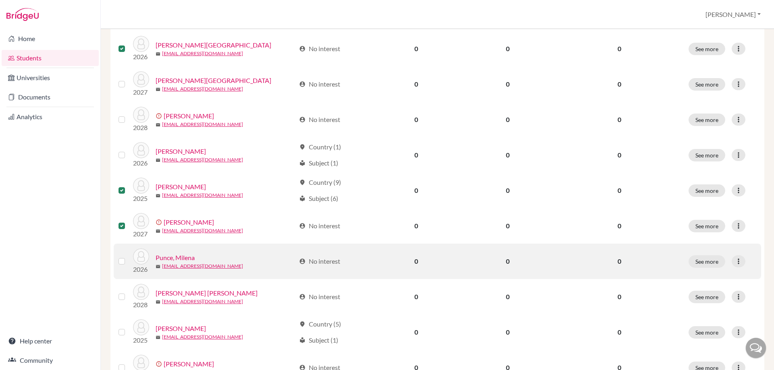
scroll to position [202, 0]
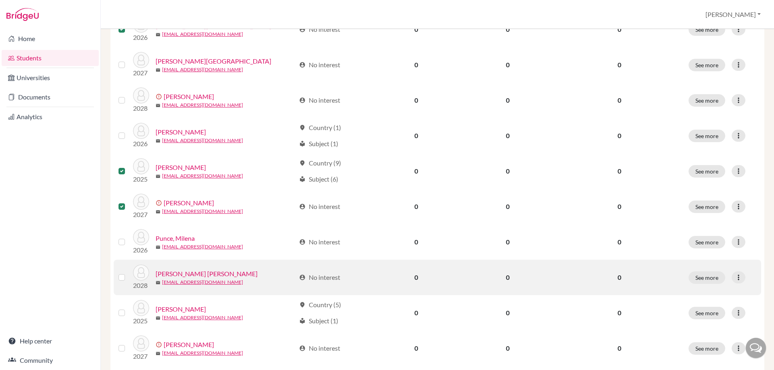
click at [128, 273] on label at bounding box center [128, 273] width 0 height 0
click at [0, 0] on input "checkbox" at bounding box center [0, 0] width 0 height 0
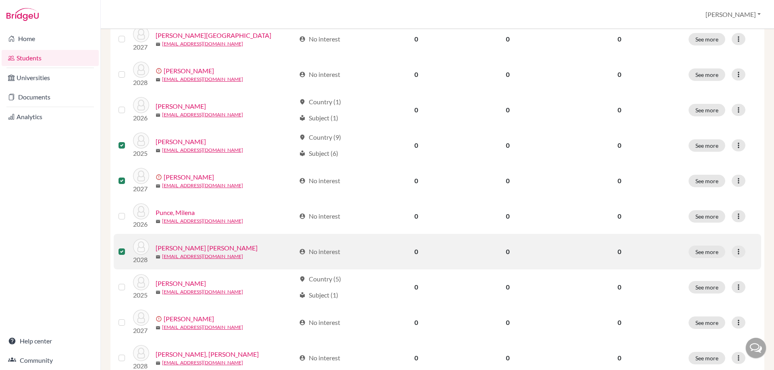
scroll to position [242, 0]
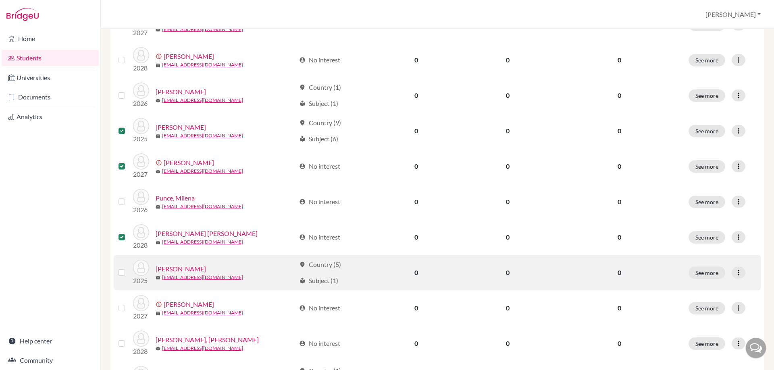
click at [128, 268] on label at bounding box center [128, 268] width 0 height 0
click at [0, 0] on input "checkbox" at bounding box center [0, 0] width 0 height 0
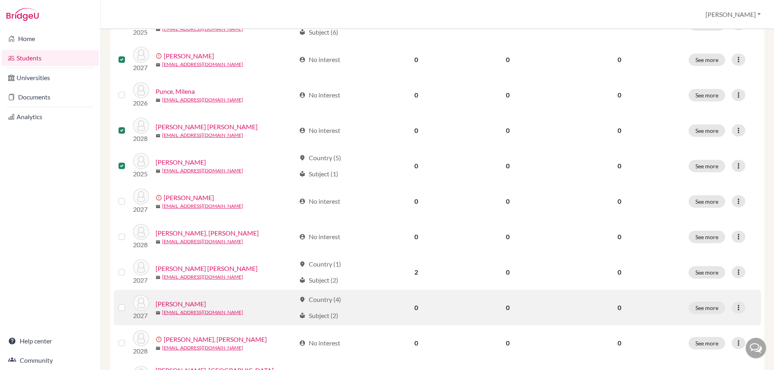
scroll to position [363, 0]
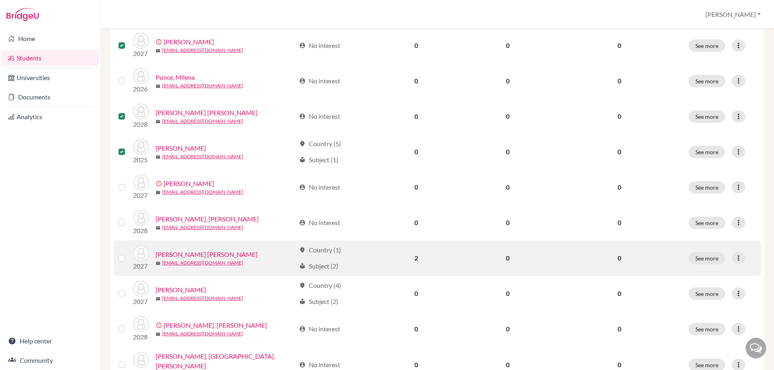
click at [128, 253] on label at bounding box center [128, 253] width 0 height 0
click at [0, 0] on input "checkbox" at bounding box center [0, 0] width 0 height 0
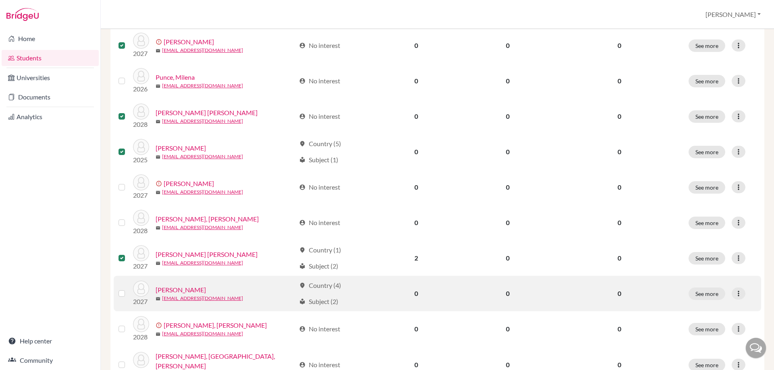
scroll to position [403, 0]
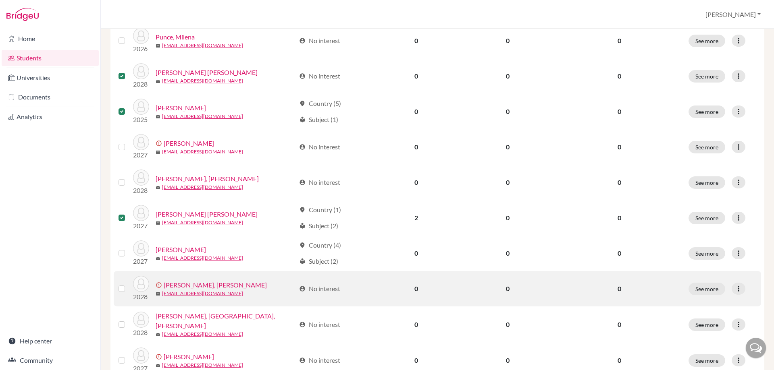
click at [128, 284] on label at bounding box center [128, 284] width 0 height 0
click at [0, 0] on input "checkbox" at bounding box center [0, 0] width 0 height 0
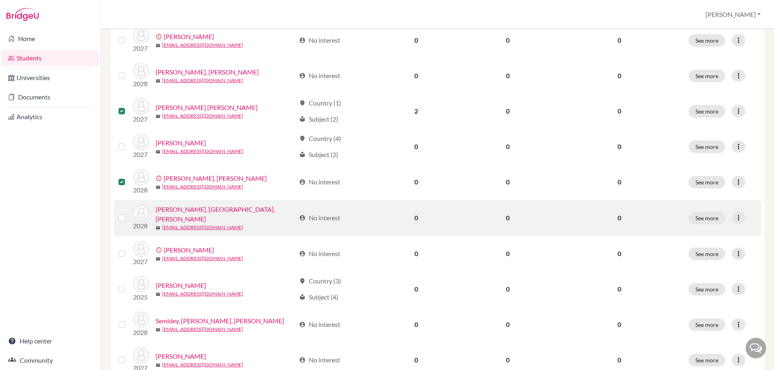
scroll to position [524, 0]
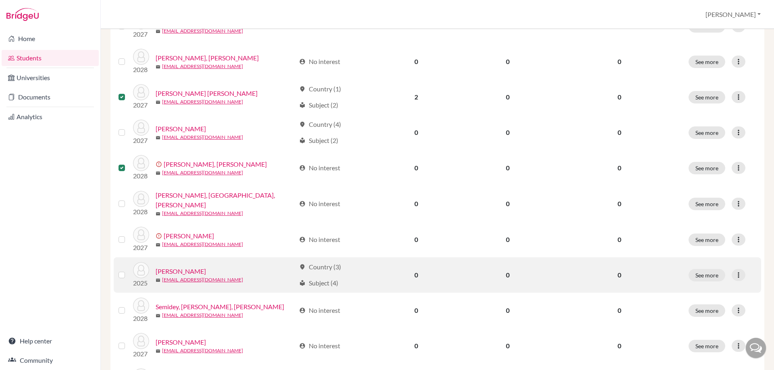
click at [128, 270] on label at bounding box center [128, 270] width 0 height 0
click at [0, 0] on input "checkbox" at bounding box center [0, 0] width 0 height 0
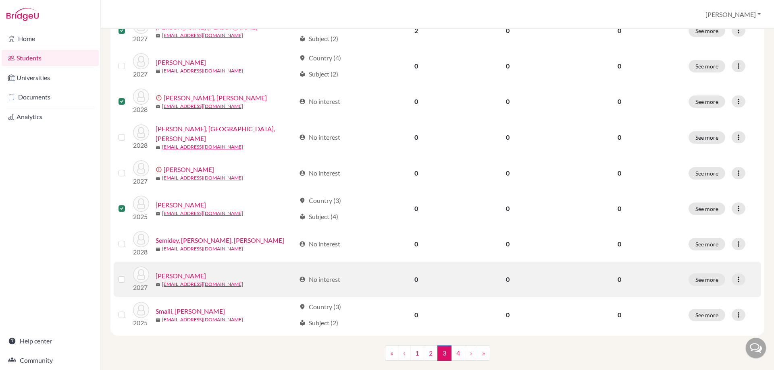
scroll to position [605, 0]
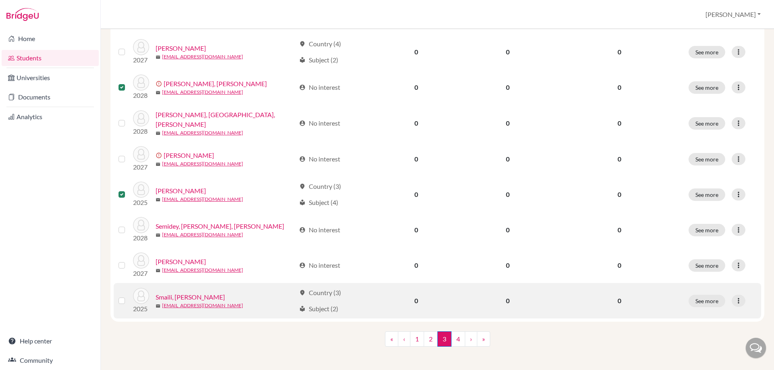
click at [128, 296] on label at bounding box center [128, 296] width 0 height 0
click at [0, 0] on input "checkbox" at bounding box center [0, 0] width 0 height 0
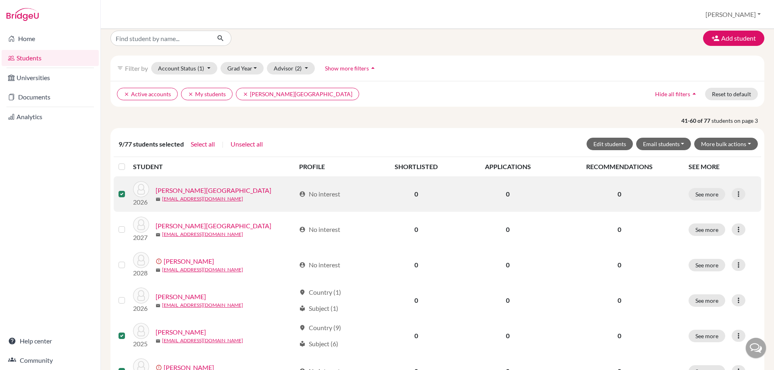
scroll to position [0, 0]
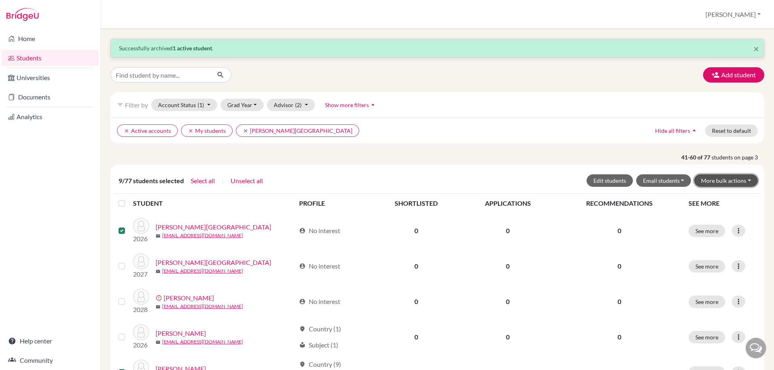
click at [733, 180] on button "More bulk actions" at bounding box center [726, 181] width 64 height 12
click at [719, 202] on button "Archive" at bounding box center [720, 197] width 73 height 13
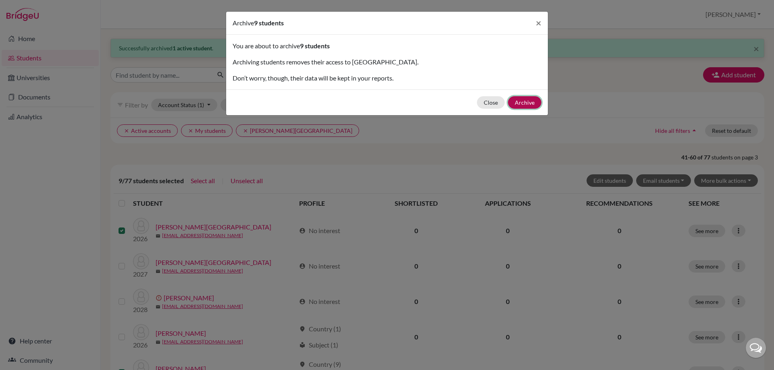
click at [520, 101] on button "Archive" at bounding box center [524, 102] width 33 height 12
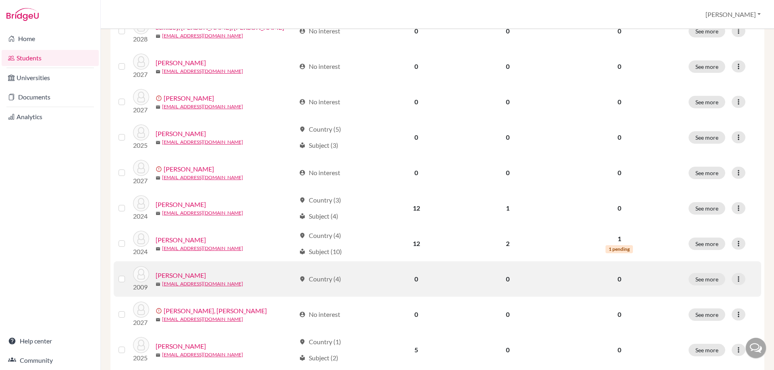
scroll to position [580, 0]
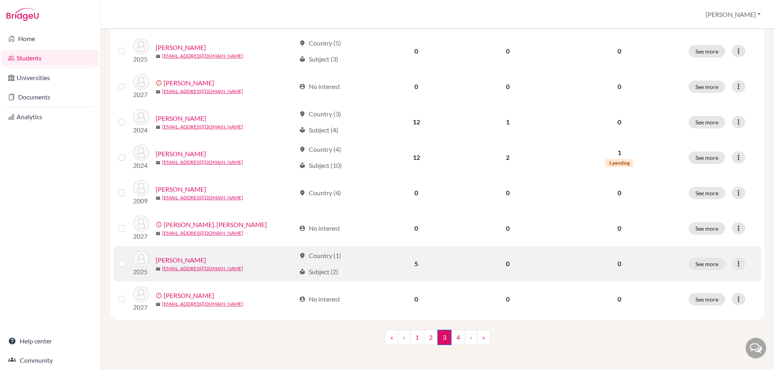
click at [128, 259] on label at bounding box center [128, 259] width 0 height 0
click at [0, 0] on input "checkbox" at bounding box center [0, 0] width 0 height 0
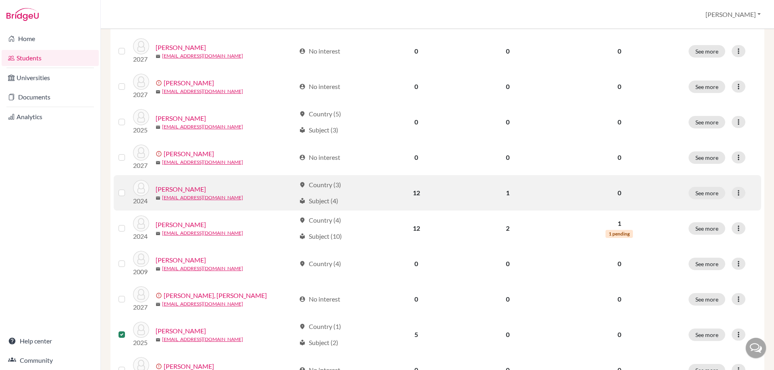
scroll to position [526, 0]
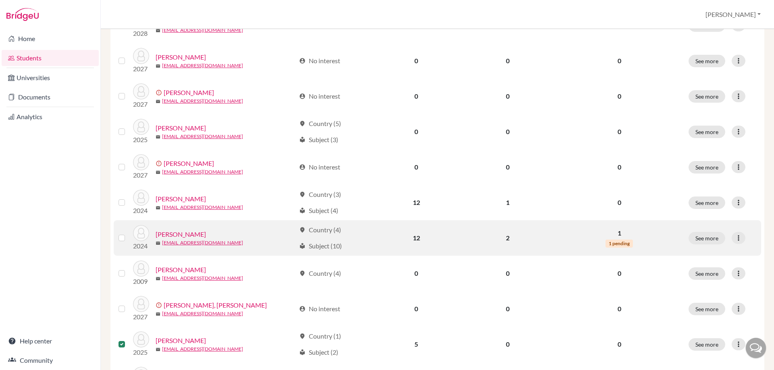
click at [128, 233] on label at bounding box center [128, 233] width 0 height 0
click at [0, 0] on input "checkbox" at bounding box center [0, 0] width 0 height 0
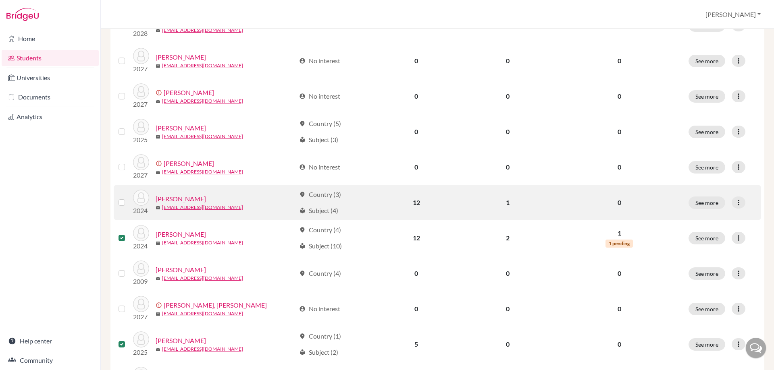
click at [128, 198] on label at bounding box center [128, 198] width 0 height 0
click at [0, 0] on input "checkbox" at bounding box center [0, 0] width 0 height 0
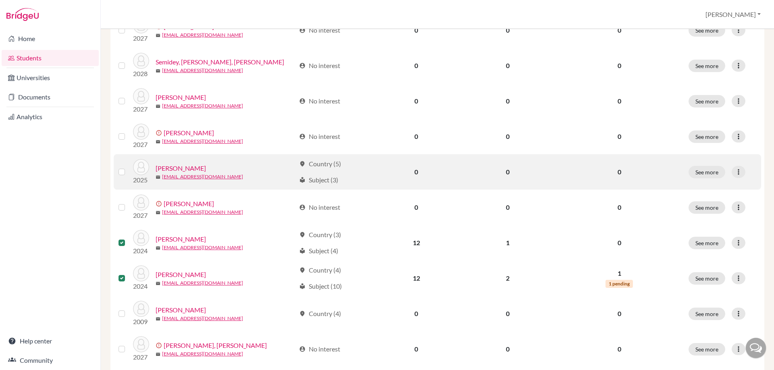
click at [128, 167] on label at bounding box center [128, 167] width 0 height 0
click at [0, 0] on input "checkbox" at bounding box center [0, 0] width 0 height 0
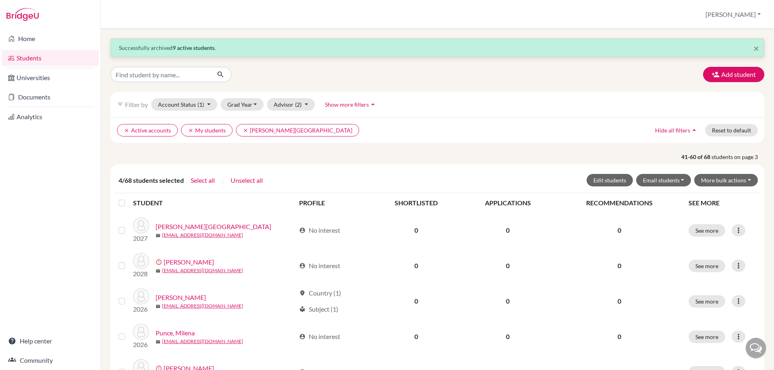
scroll to position [0, 0]
click at [735, 179] on button "More bulk actions" at bounding box center [726, 181] width 64 height 12
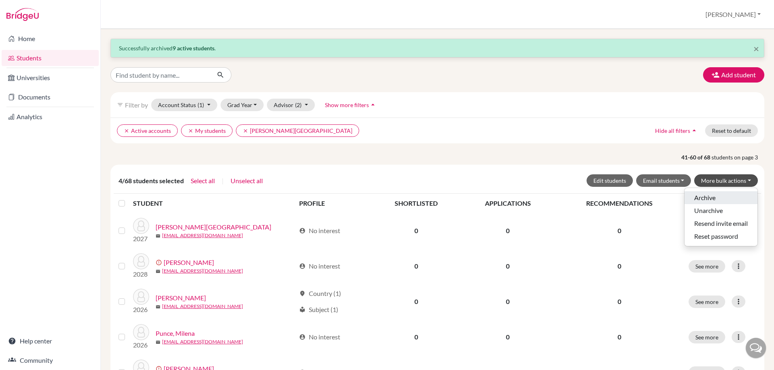
click at [727, 193] on button "Archive" at bounding box center [720, 197] width 73 height 13
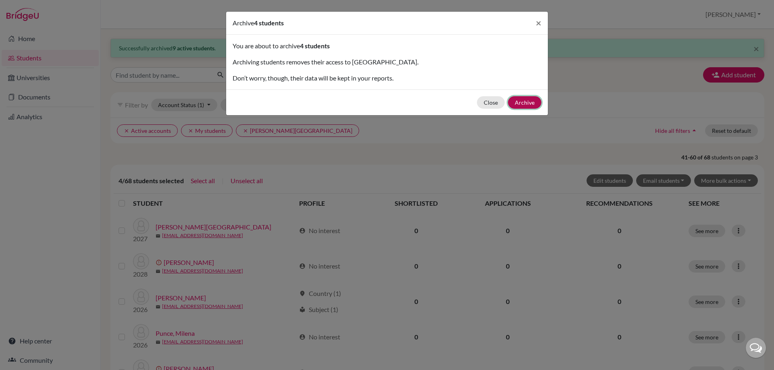
click at [516, 102] on button "Archive" at bounding box center [524, 102] width 33 height 12
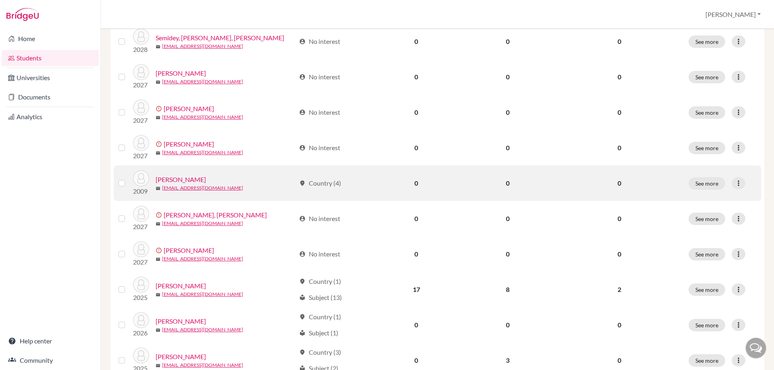
scroll to position [580, 0]
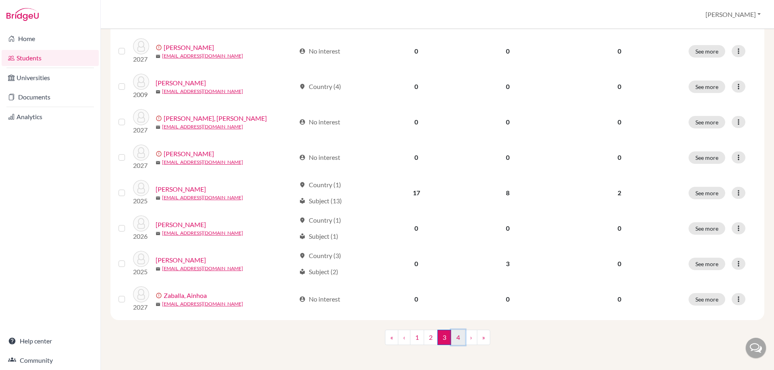
click at [455, 336] on link "4" at bounding box center [458, 337] width 14 height 15
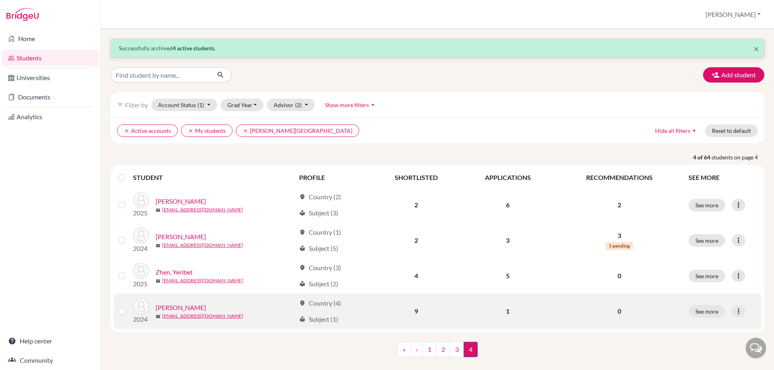
click at [128, 307] on label at bounding box center [128, 307] width 0 height 0
click at [0, 0] on input "checkbox" at bounding box center [0, 0] width 0 height 0
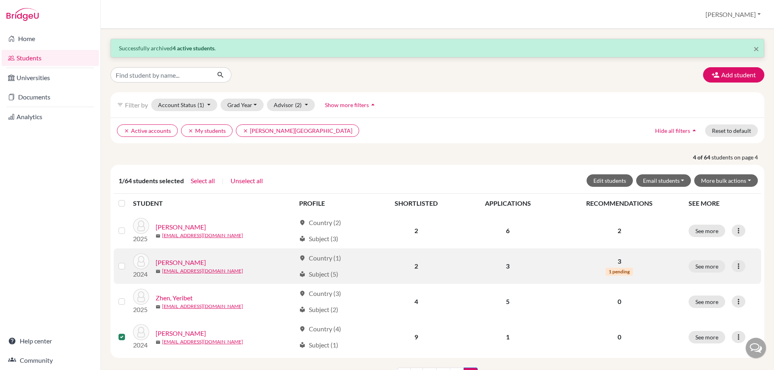
click at [128, 262] on label at bounding box center [128, 262] width 0 height 0
click at [0, 0] on input "checkbox" at bounding box center [0, 0] width 0 height 0
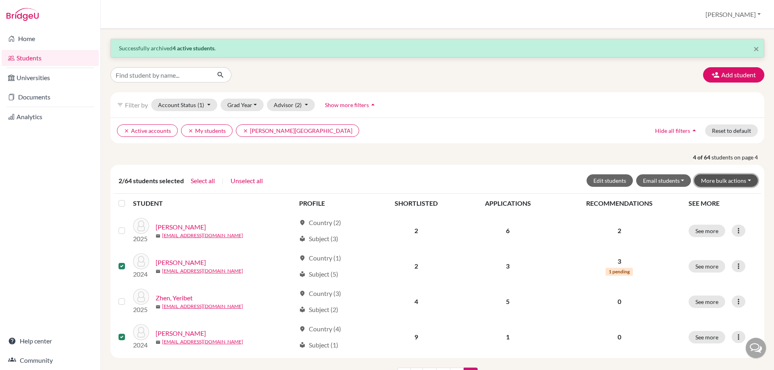
click at [713, 179] on button "More bulk actions" at bounding box center [726, 181] width 64 height 12
click at [714, 194] on button "Archive" at bounding box center [720, 197] width 73 height 13
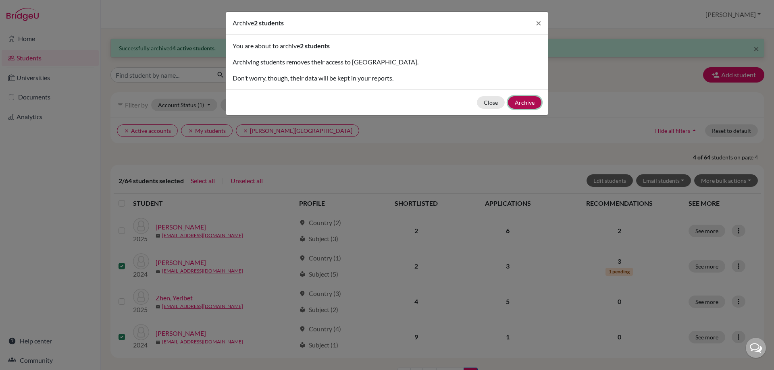
click at [531, 106] on button "Archive" at bounding box center [524, 102] width 33 height 12
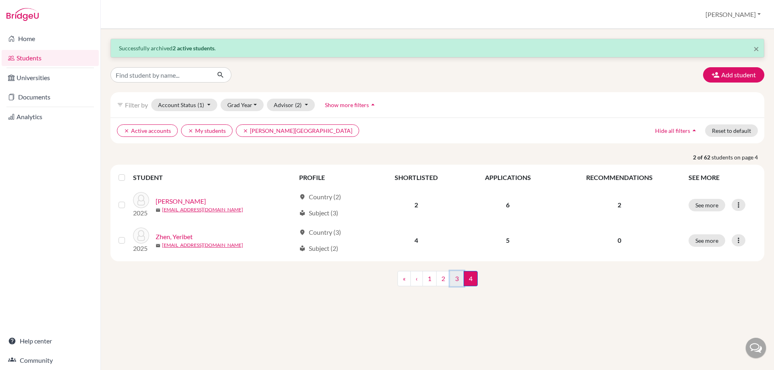
click at [459, 283] on link "3" at bounding box center [457, 278] width 14 height 15
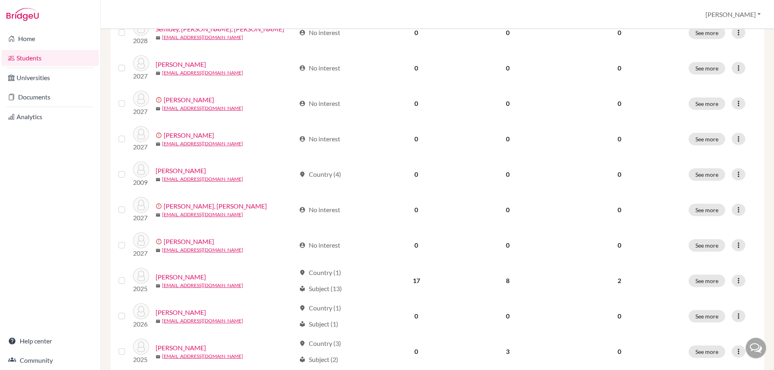
scroll to position [580, 0]
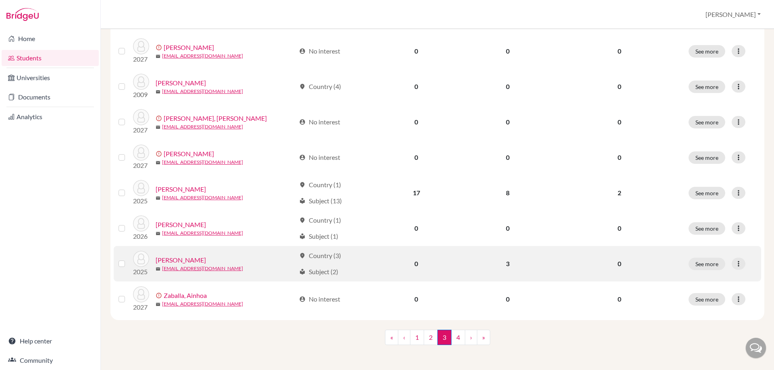
click at [128, 259] on label at bounding box center [128, 259] width 0 height 0
click at [0, 0] on input "checkbox" at bounding box center [0, 0] width 0 height 0
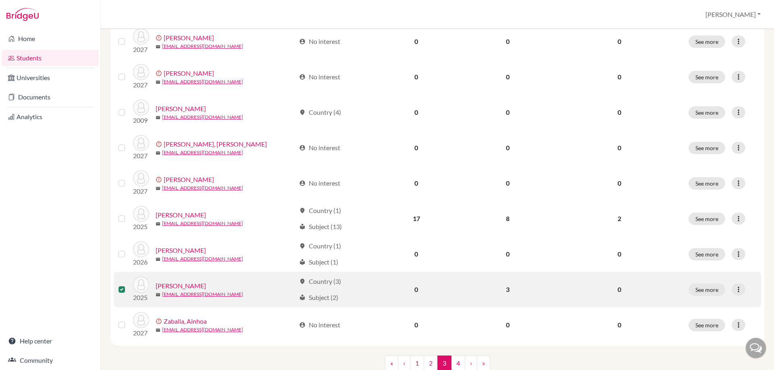
scroll to position [606, 0]
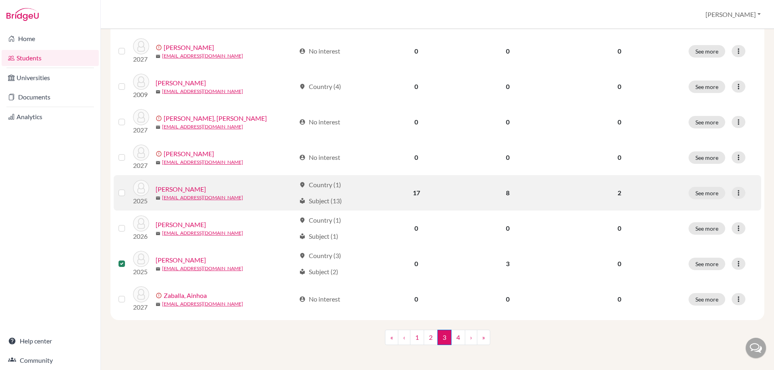
click at [128, 188] on label at bounding box center [128, 188] width 0 height 0
click at [0, 0] on input "checkbox" at bounding box center [0, 0] width 0 height 0
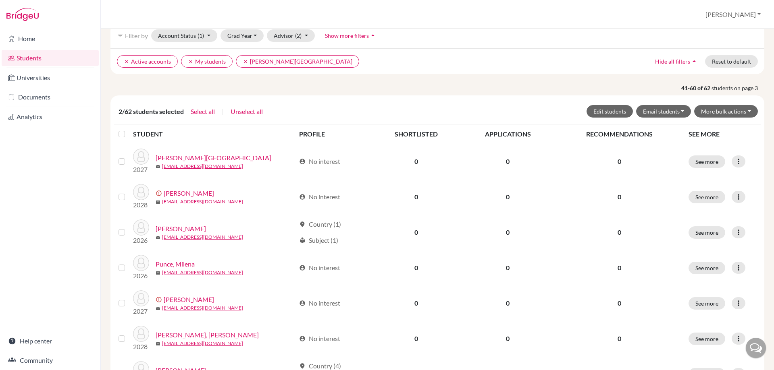
scroll to position [0, 0]
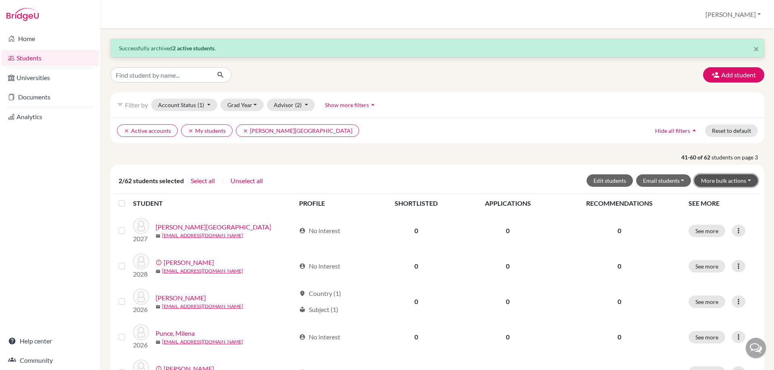
click at [727, 182] on button "More bulk actions" at bounding box center [726, 181] width 64 height 12
click at [720, 199] on button "Archive" at bounding box center [720, 197] width 73 height 13
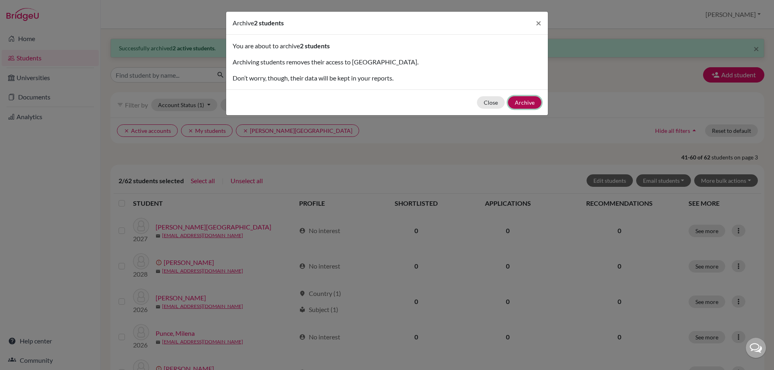
click at [539, 102] on button "Archive" at bounding box center [524, 102] width 33 height 12
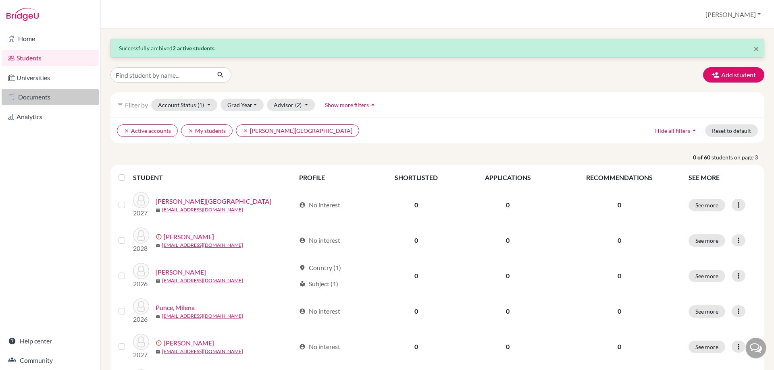
click at [47, 92] on link "Documents" at bounding box center [50, 97] width 97 height 16
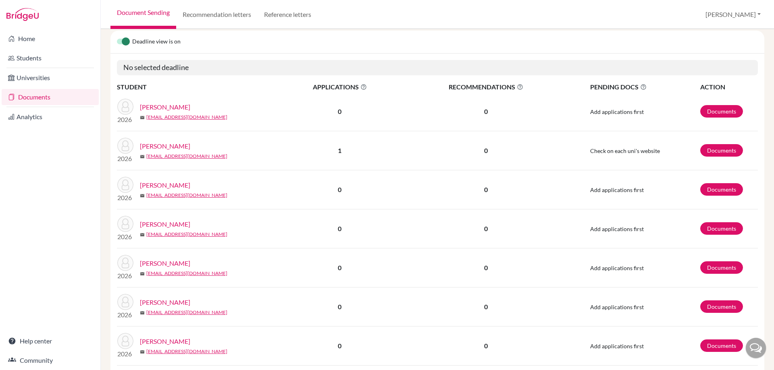
scroll to position [84, 0]
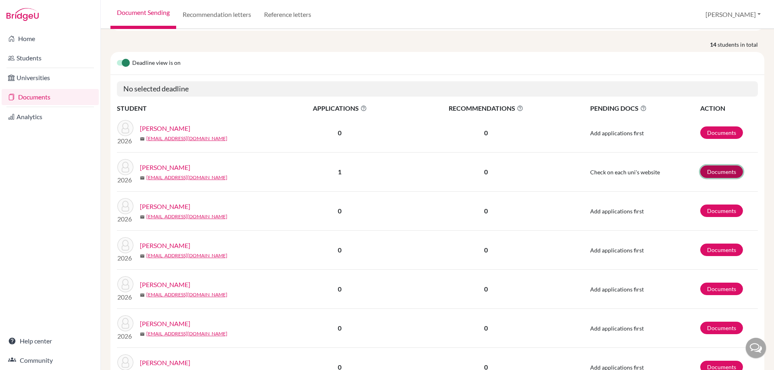
click at [711, 173] on link "Documents" at bounding box center [721, 172] width 43 height 12
